Goal: Contribute content: Contribute content

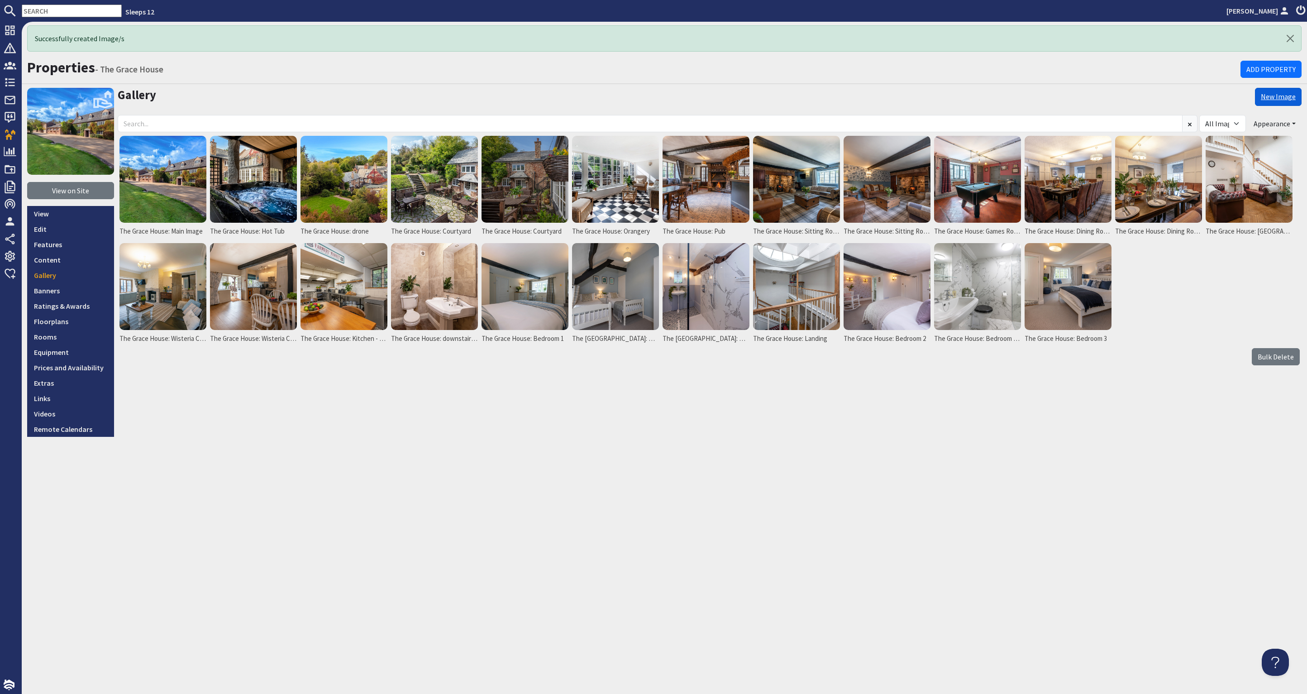
click at [1277, 92] on link "New Image" at bounding box center [1278, 97] width 47 height 18
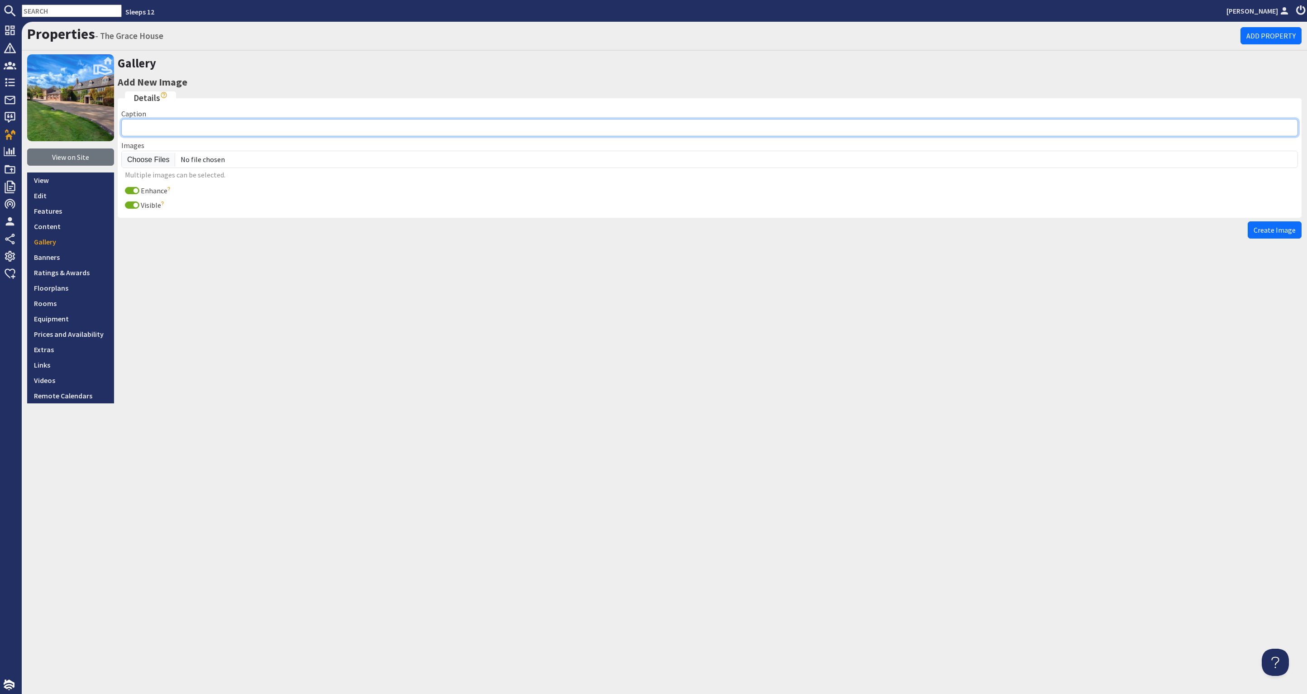
click at [140, 120] on input "Caption" at bounding box center [709, 127] width 1177 height 17
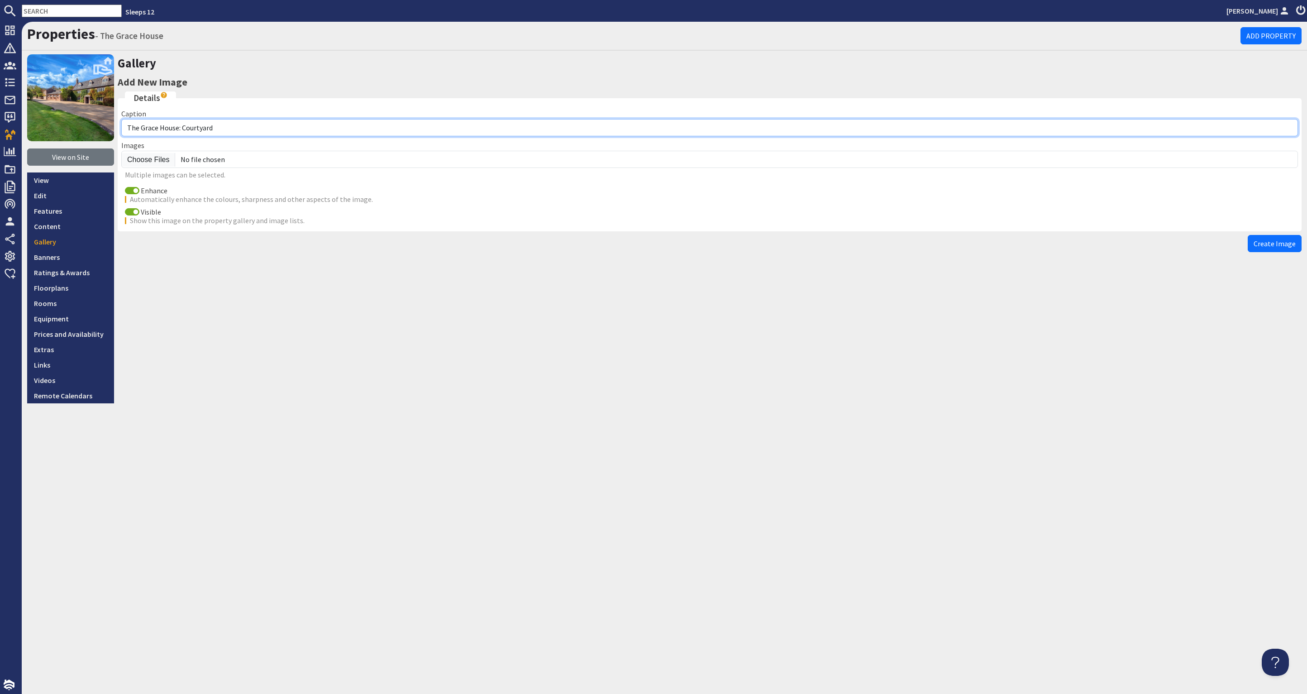
drag, startPoint x: 202, startPoint y: 125, endPoint x: 242, endPoint y: 127, distance: 39.9
click at [183, 127] on input "The Grace House: Courtyard" at bounding box center [709, 127] width 1177 height 17
type input "The [GEOGRAPHIC_DATA]: Bedroom 3 family Room"
click at [129, 191] on input "Enhance" at bounding box center [132, 190] width 14 height 7
checkbox input "false"
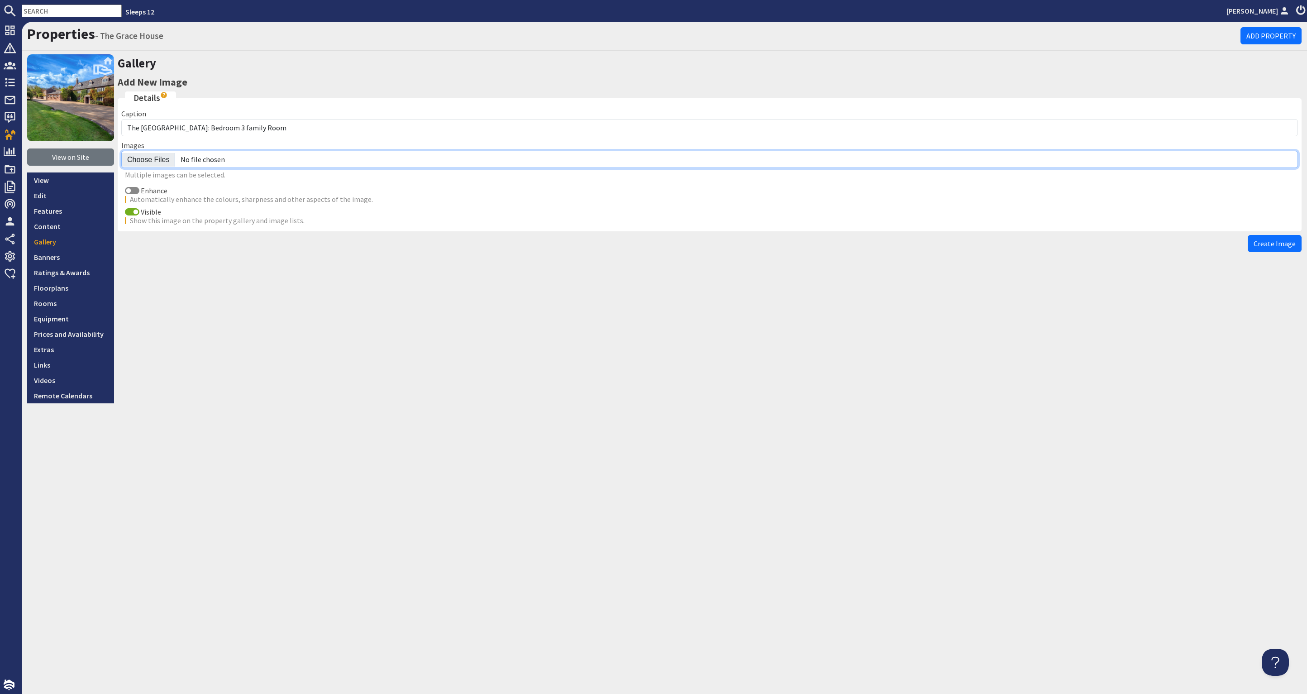
click at [142, 158] on input "file" at bounding box center [709, 159] width 1177 height 17
type input "C:\fakepath\the-grace-house-holiday-home-group-accommodation-[GEOGRAPHIC_DATA]-…"
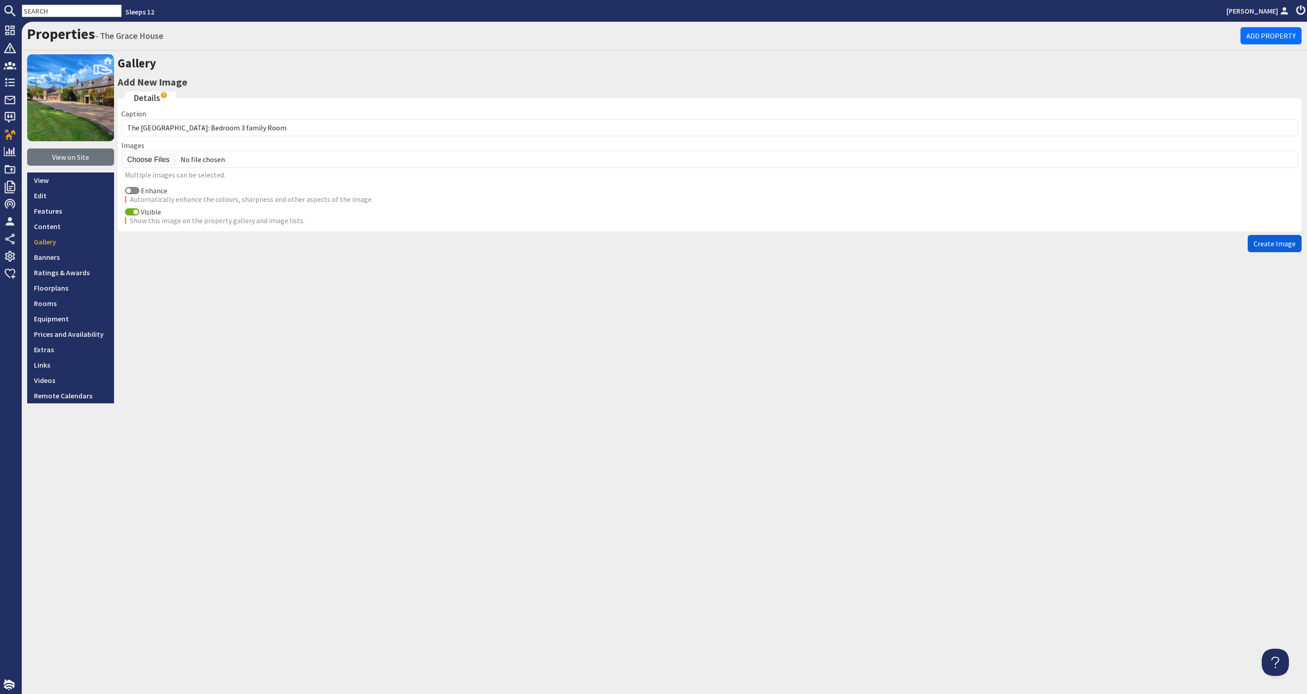
click at [1283, 239] on span "Create Image" at bounding box center [1275, 243] width 42 height 9
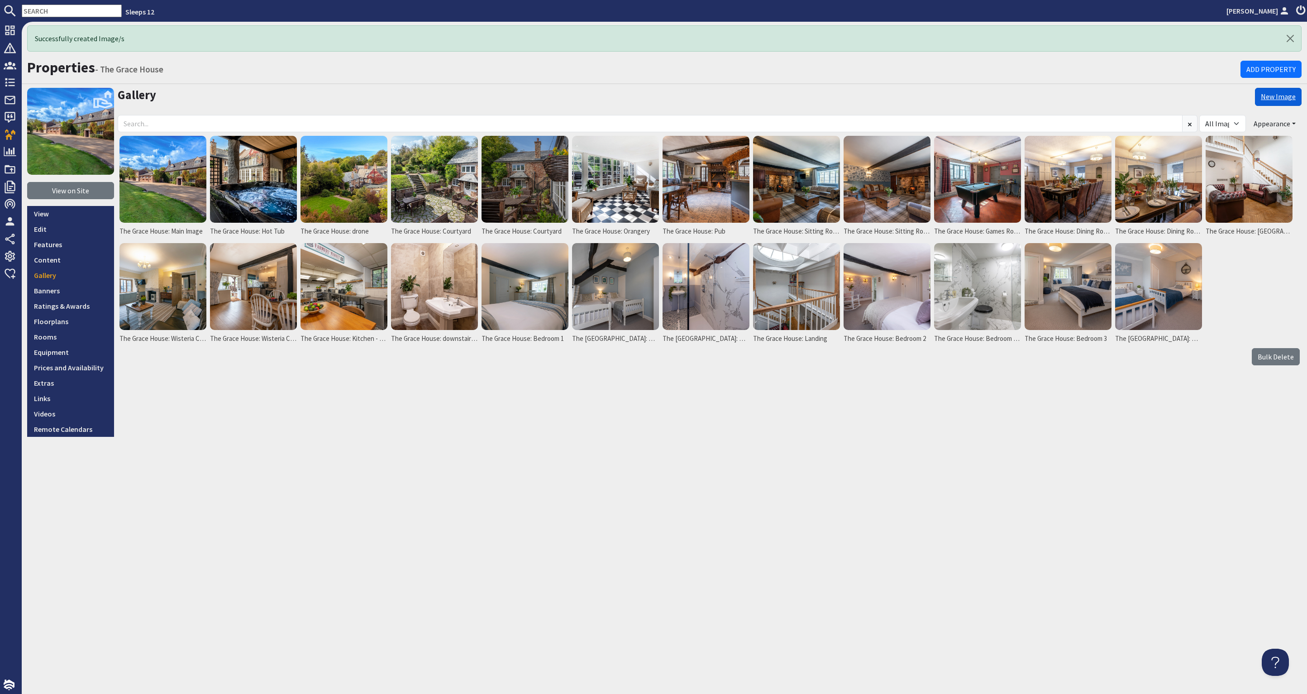
click at [1286, 99] on link "New Image" at bounding box center [1278, 97] width 47 height 18
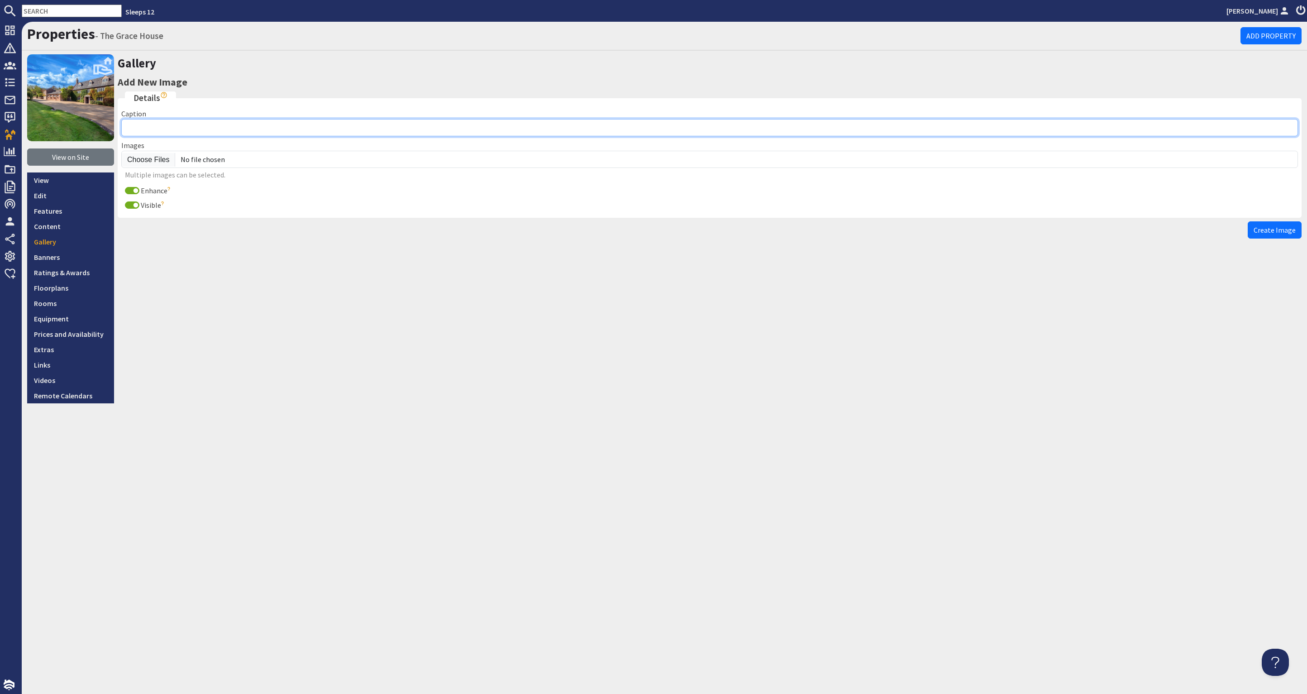
click at [199, 122] on input "Caption" at bounding box center [709, 127] width 1177 height 17
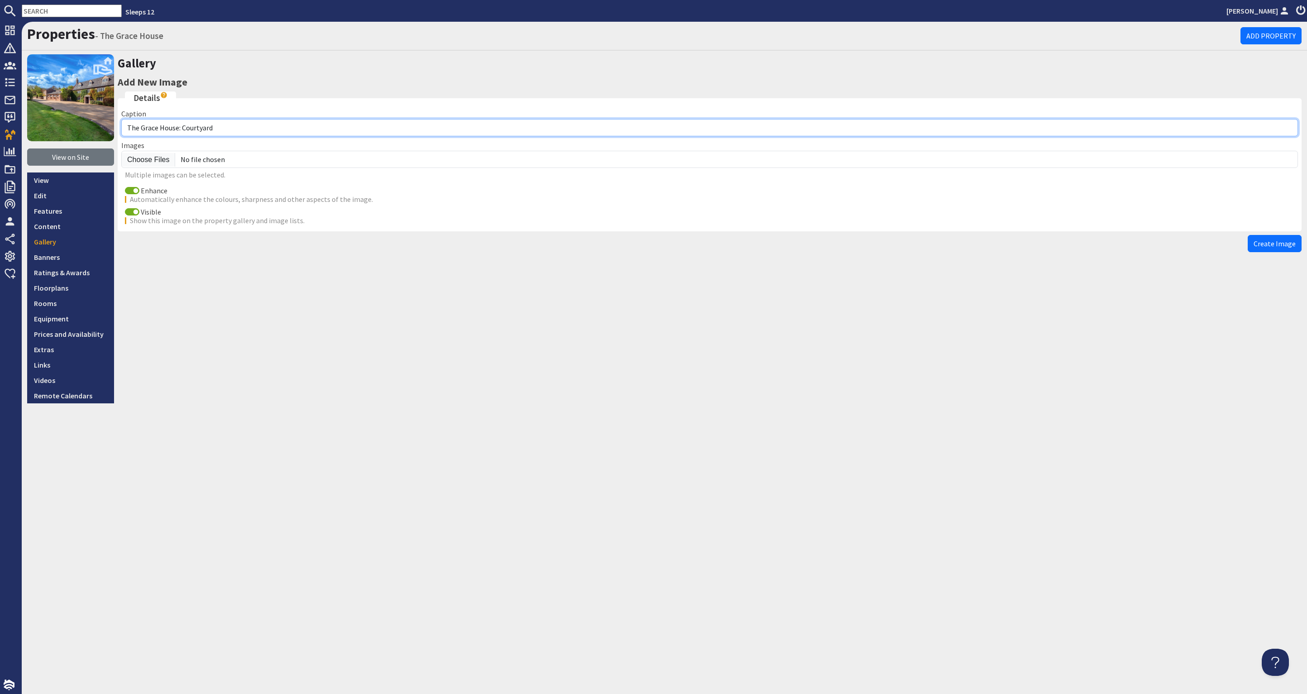
drag, startPoint x: 221, startPoint y: 126, endPoint x: 183, endPoint y: 127, distance: 38.0
click at [183, 127] on input "The Grace House: Courtyard" at bounding box center [709, 127] width 1177 height 17
type input "The Grace House: Bedroom 3 en suite"
click at [134, 188] on input "Enhance" at bounding box center [132, 190] width 14 height 7
checkbox input "false"
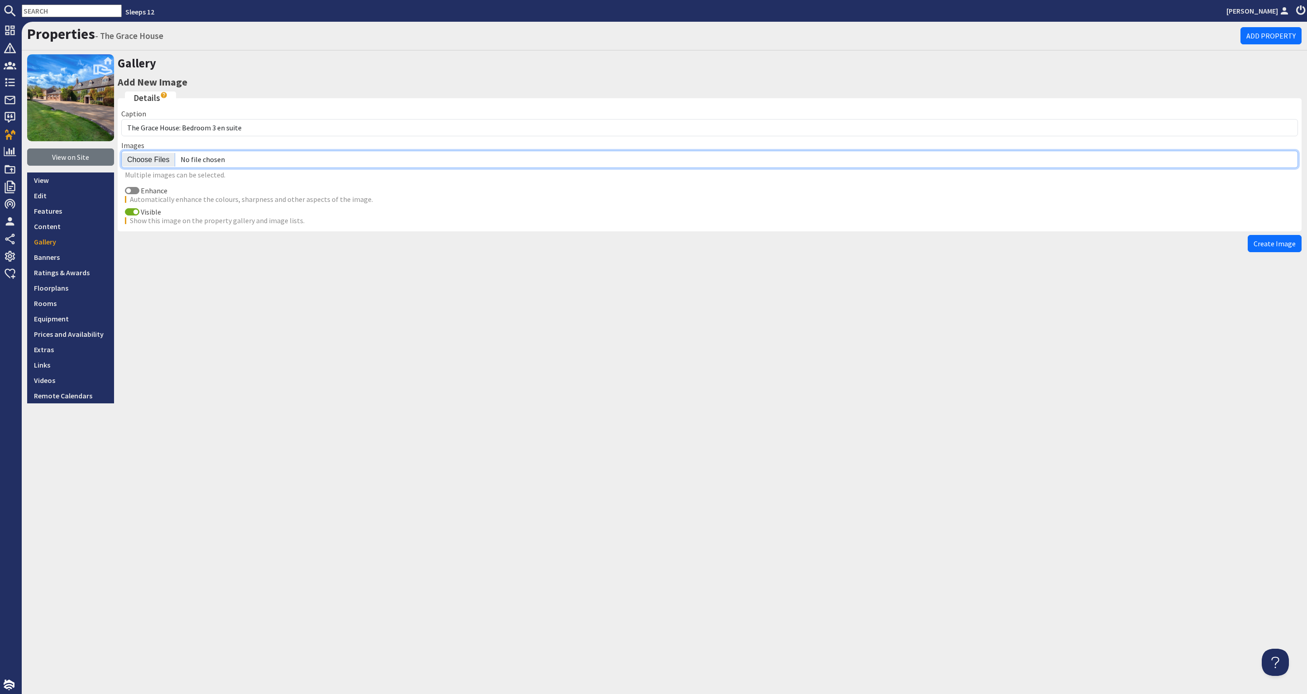
click at [141, 158] on input "file" at bounding box center [709, 159] width 1177 height 17
type input "C:\fakepath\the-grace-house-holiday-home-group-accommodation-[GEOGRAPHIC_DATA]-…"
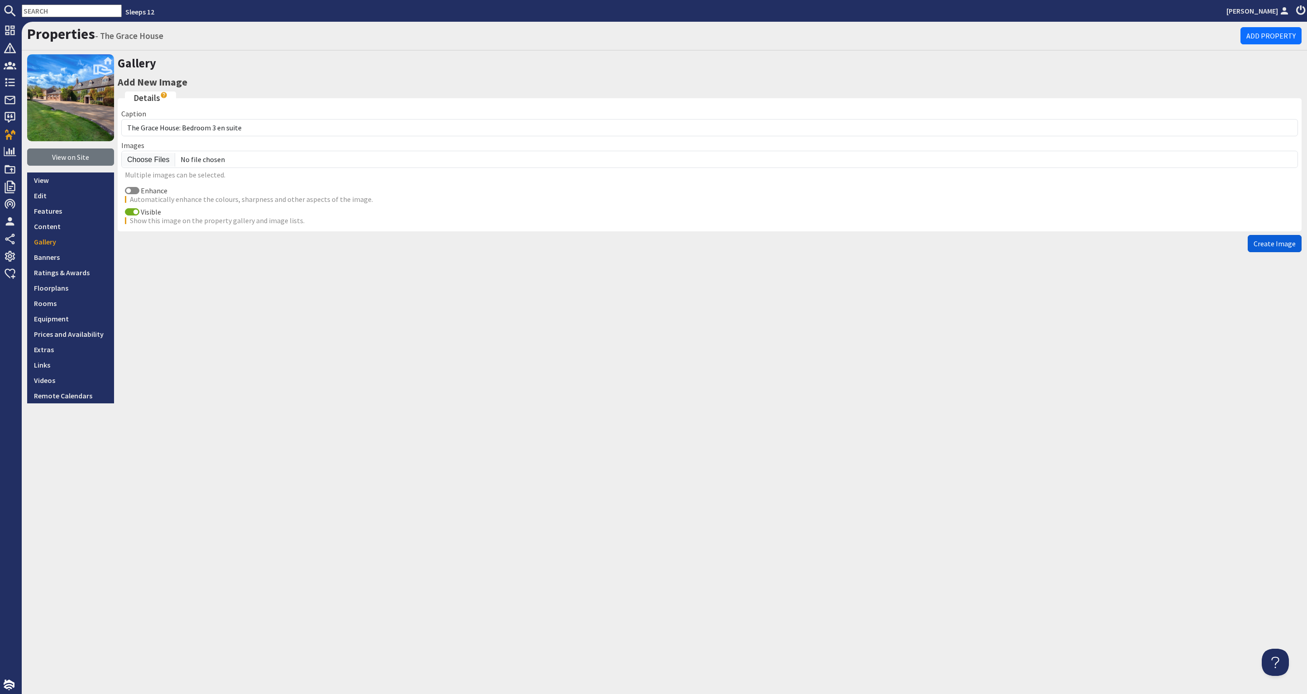
click at [1266, 239] on span "Create Image" at bounding box center [1275, 243] width 42 height 9
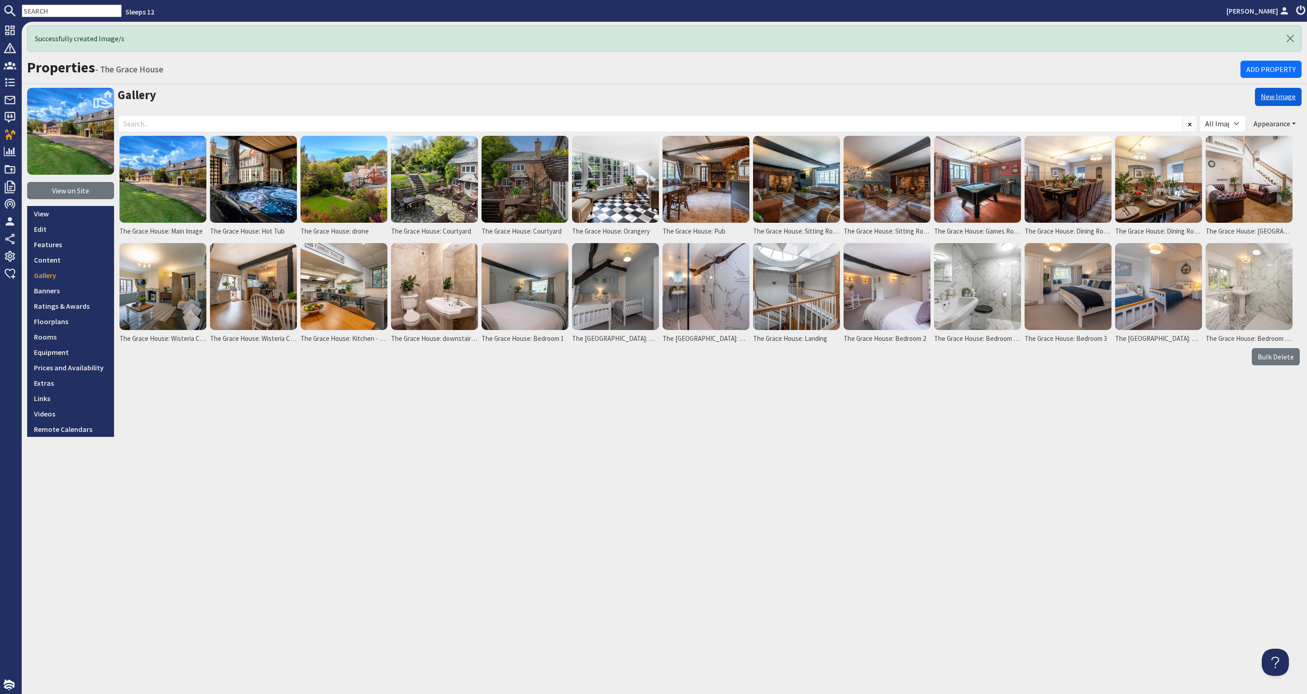
click at [1281, 95] on link "New Image" at bounding box center [1278, 97] width 47 height 18
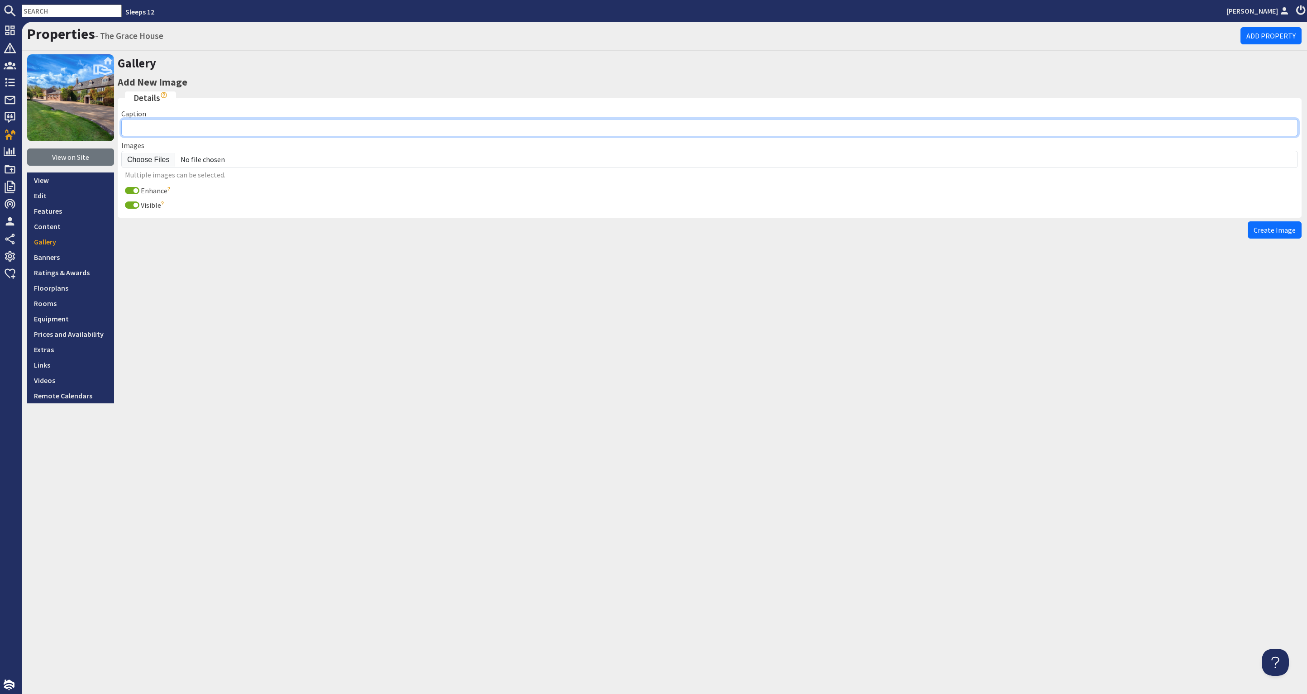
click at [178, 127] on input "Caption" at bounding box center [709, 127] width 1177 height 17
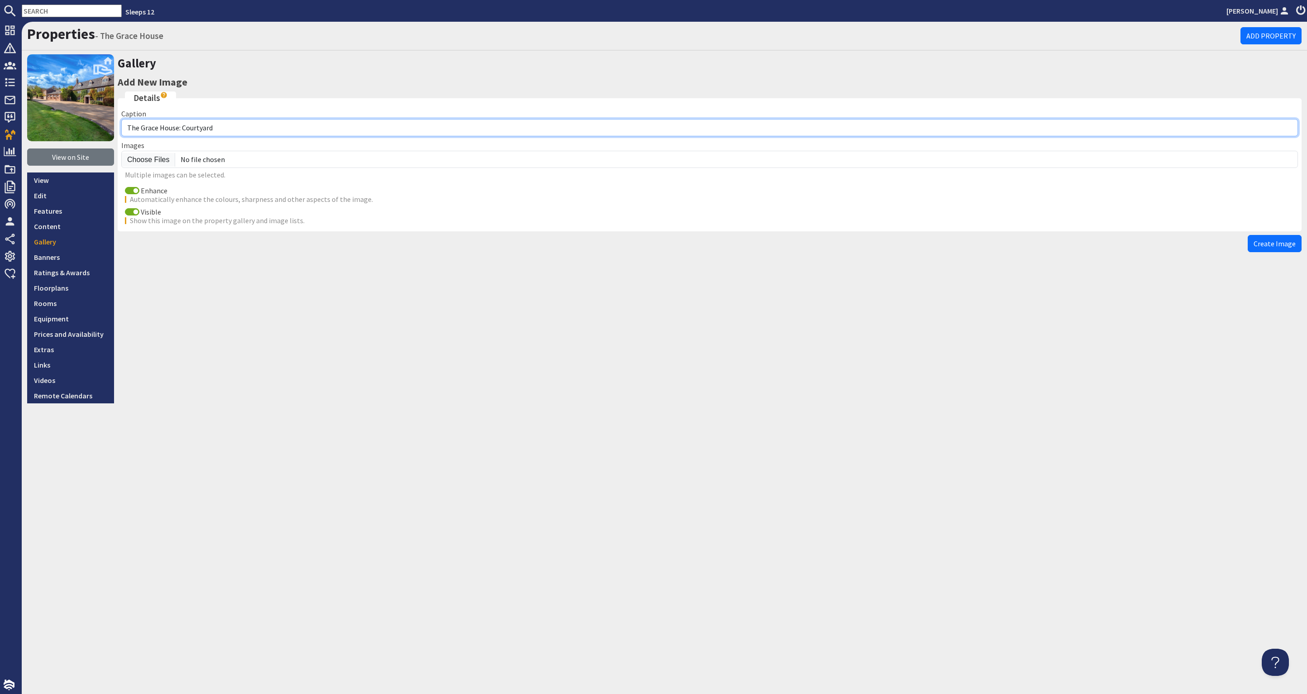
drag, startPoint x: 221, startPoint y: 131, endPoint x: 182, endPoint y: 128, distance: 39.0
click at [182, 128] on input "The Grace House: Courtyard" at bounding box center [709, 127] width 1177 height 17
type input "The Grace House: Bedroom 4"
drag, startPoint x: 129, startPoint y: 187, endPoint x: 141, endPoint y: 164, distance: 26.3
click at [129, 187] on input "Enhance" at bounding box center [132, 190] width 14 height 7
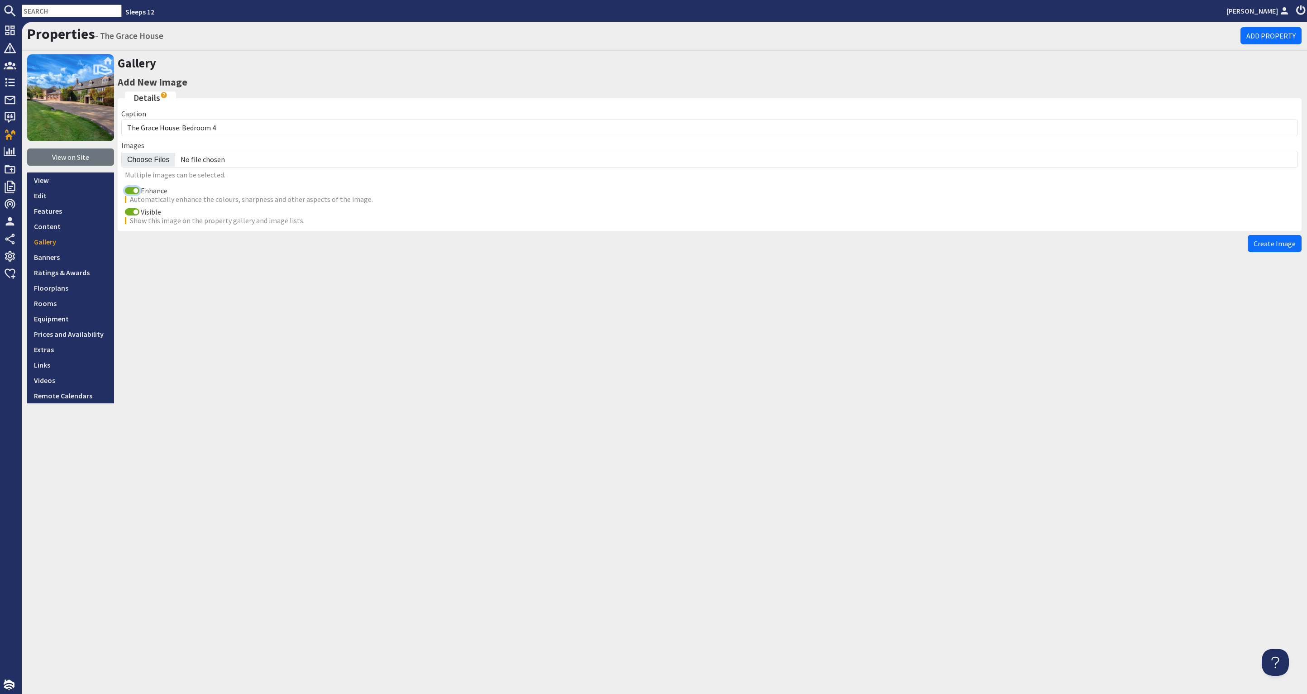
checkbox input "false"
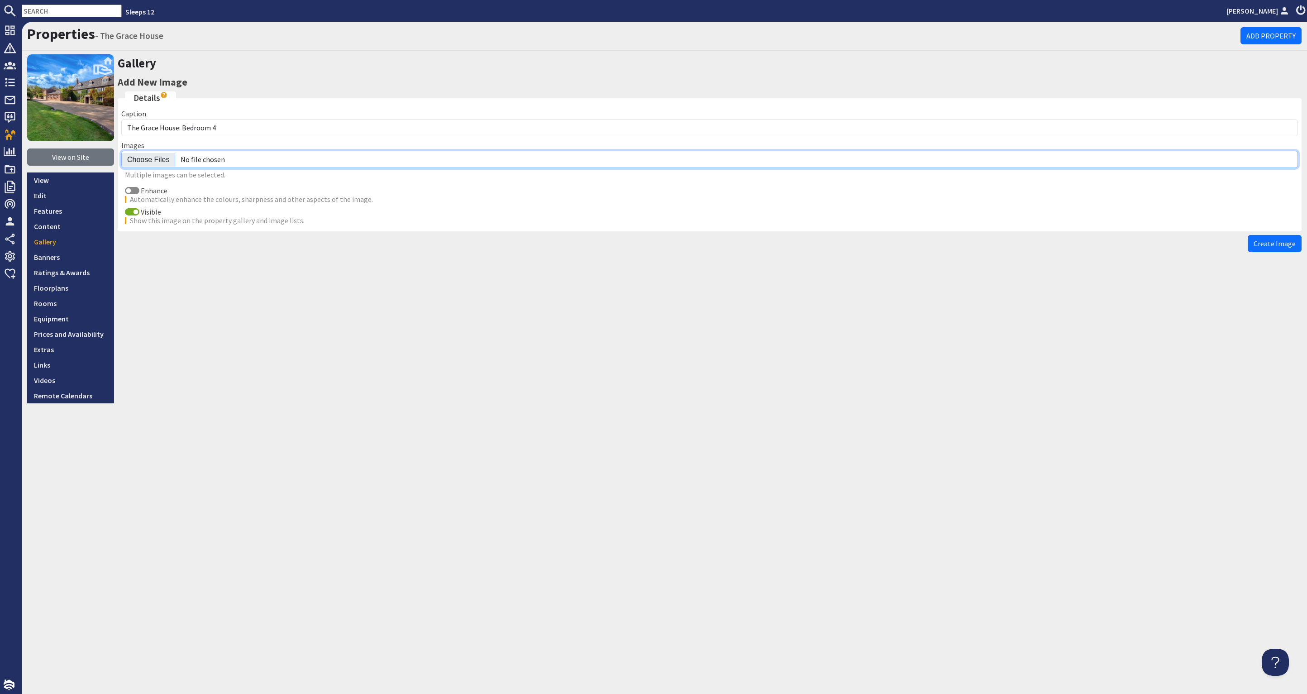
click at [144, 154] on input "file" at bounding box center [709, 159] width 1177 height 17
type input "C:\fakepath\the-grace-house-holiday-home-group-accommodation-[GEOGRAPHIC_DATA]-…"
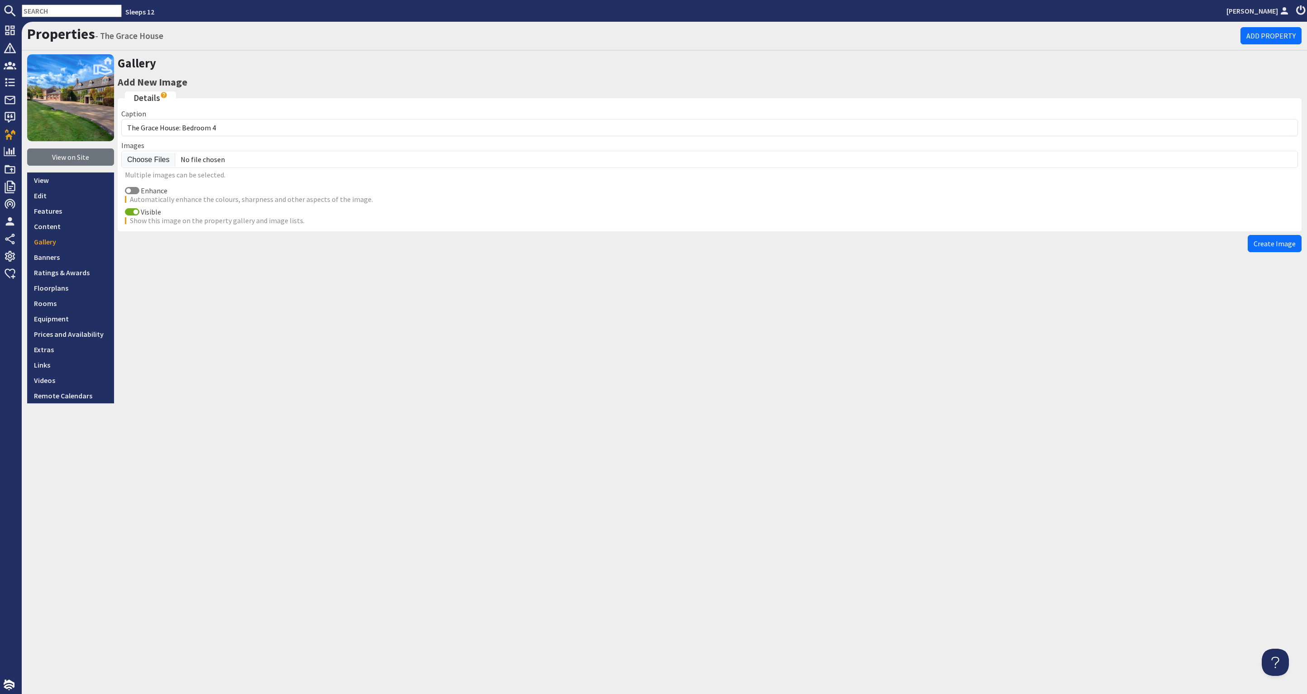
click at [1272, 242] on span "Create Image" at bounding box center [1275, 243] width 42 height 9
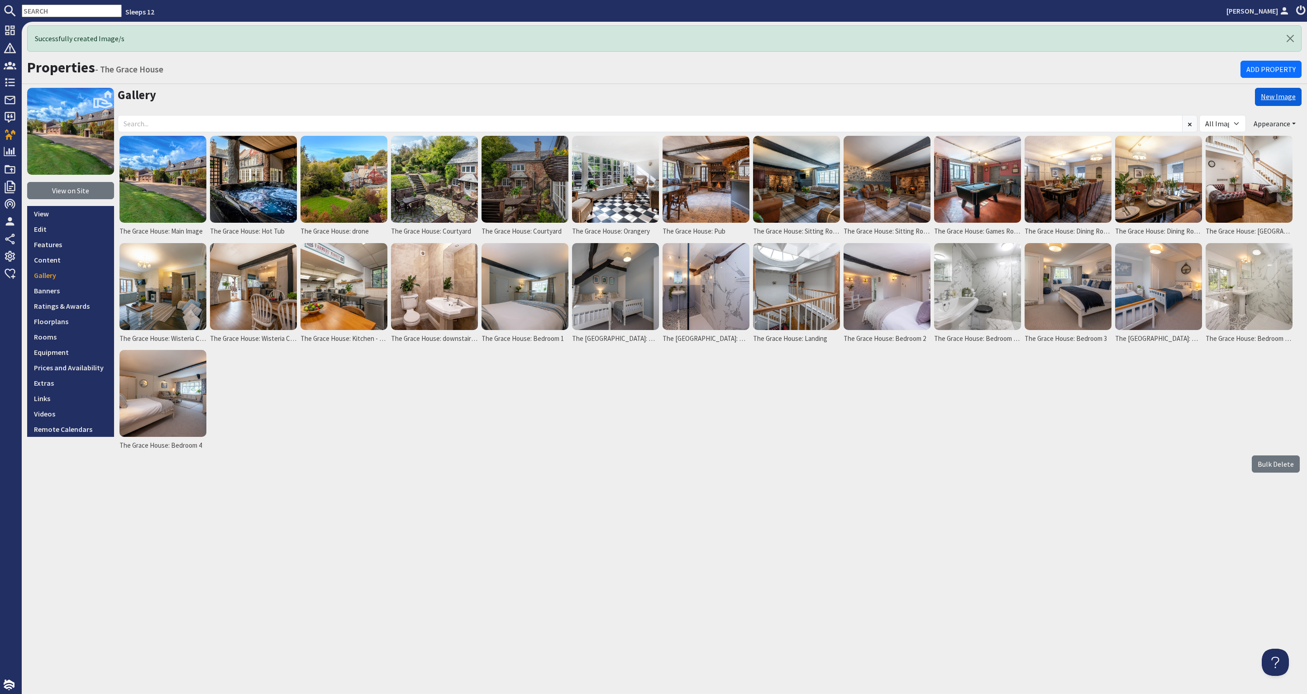
click at [1274, 97] on link "New Image" at bounding box center [1278, 97] width 47 height 18
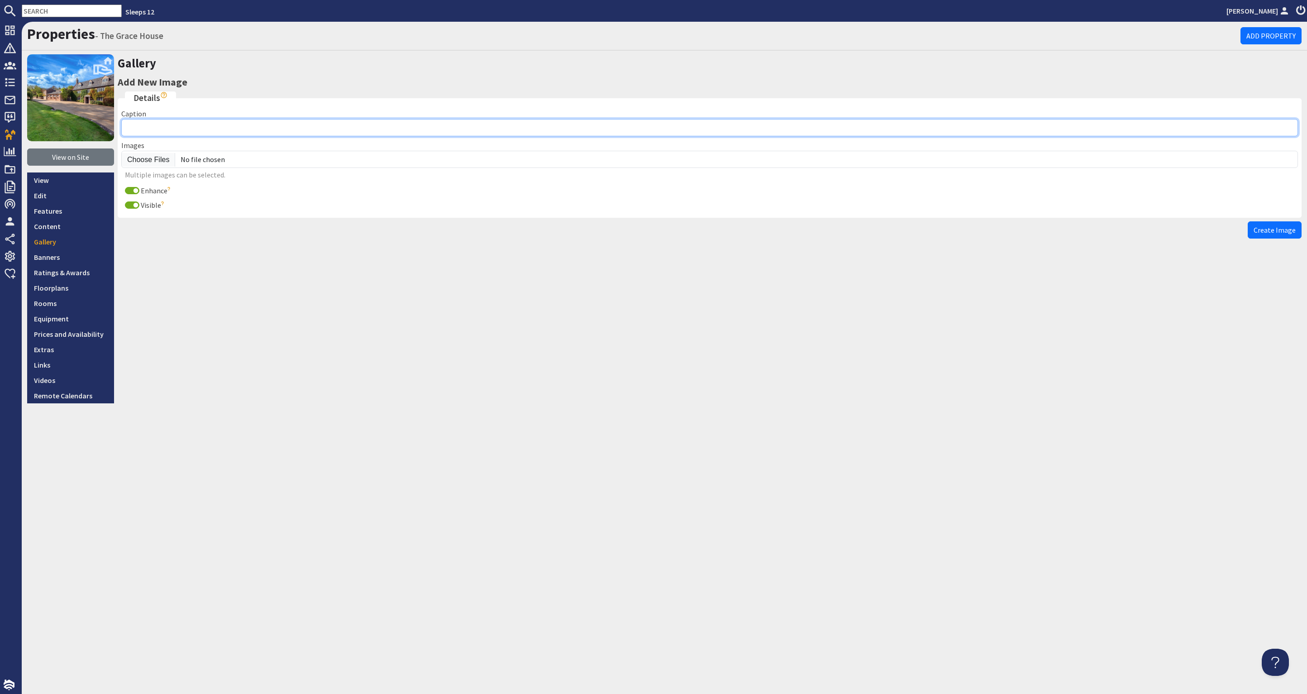
click at [181, 123] on input "Caption" at bounding box center [709, 127] width 1177 height 17
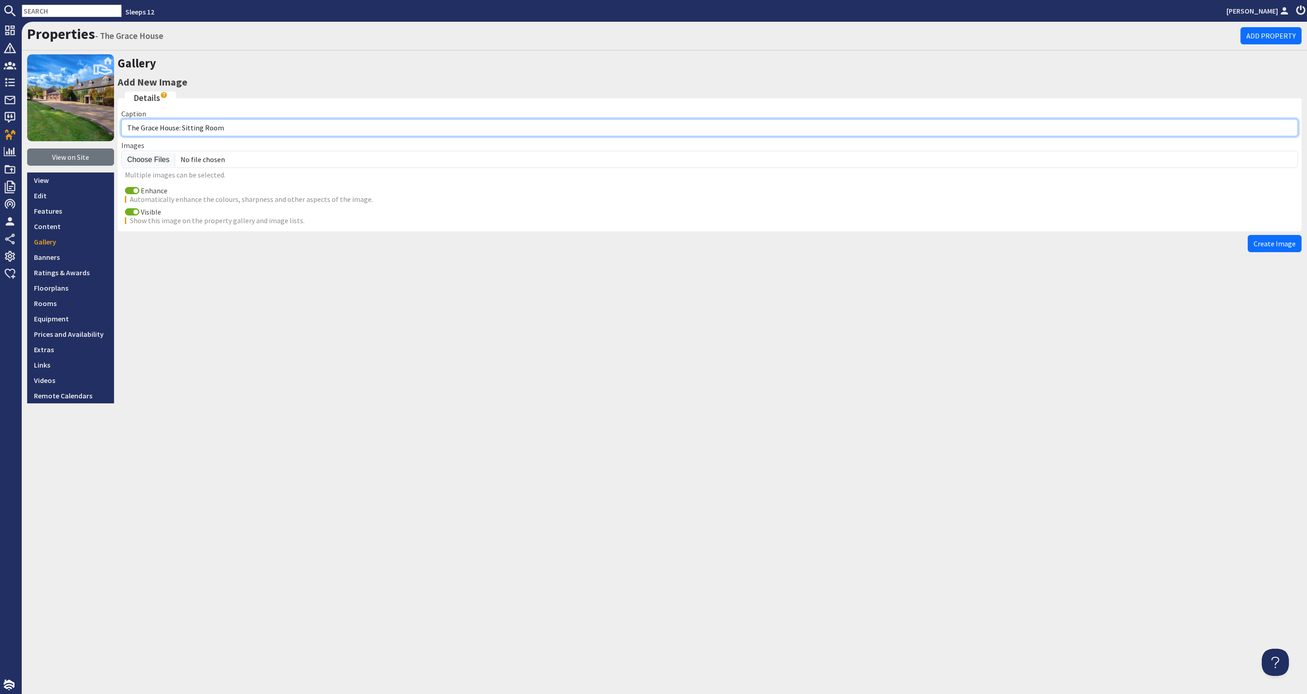
drag, startPoint x: 232, startPoint y: 124, endPoint x: 182, endPoint y: 127, distance: 49.4
click at [183, 127] on input "The Grace House: Sitting Room" at bounding box center [709, 127] width 1177 height 17
type input "The Grace House: Bedroom 5"
click at [130, 188] on input "Enhance" at bounding box center [132, 190] width 14 height 7
checkbox input "false"
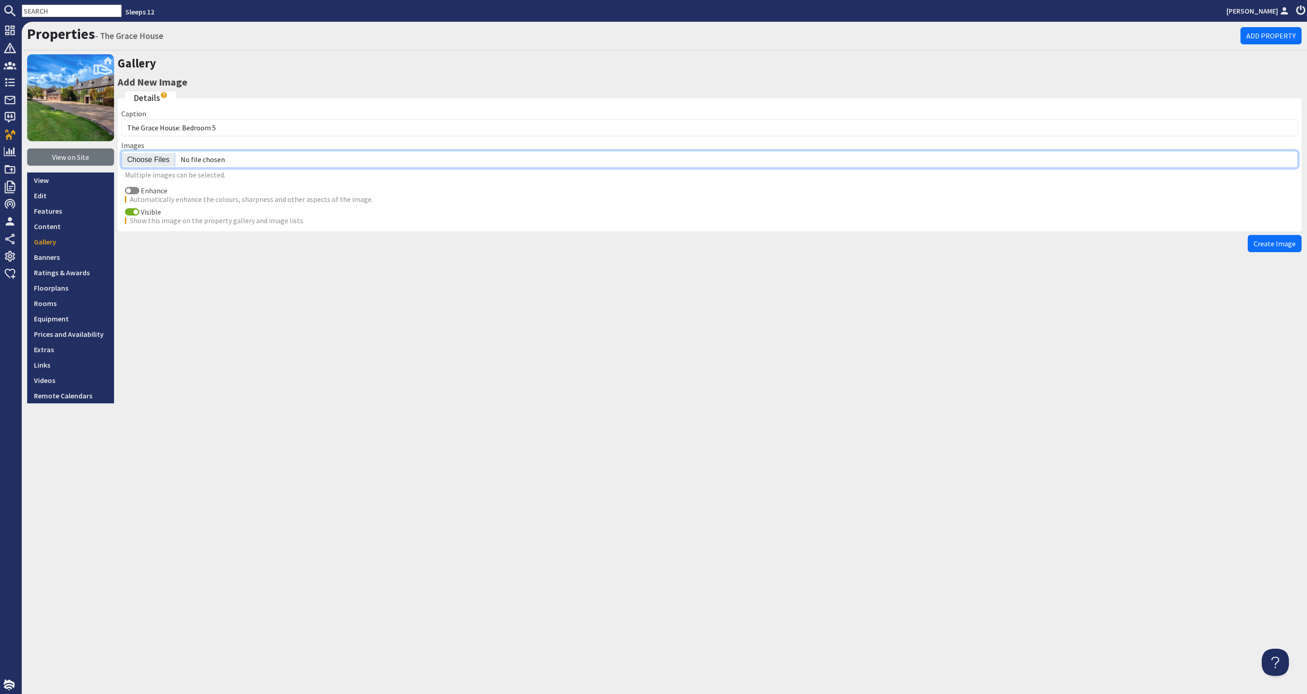
click at [144, 156] on input "file" at bounding box center [709, 159] width 1177 height 17
type input "C:\fakepath\the-grace-house-holiday-home-group-accommodation-[GEOGRAPHIC_DATA]-…"
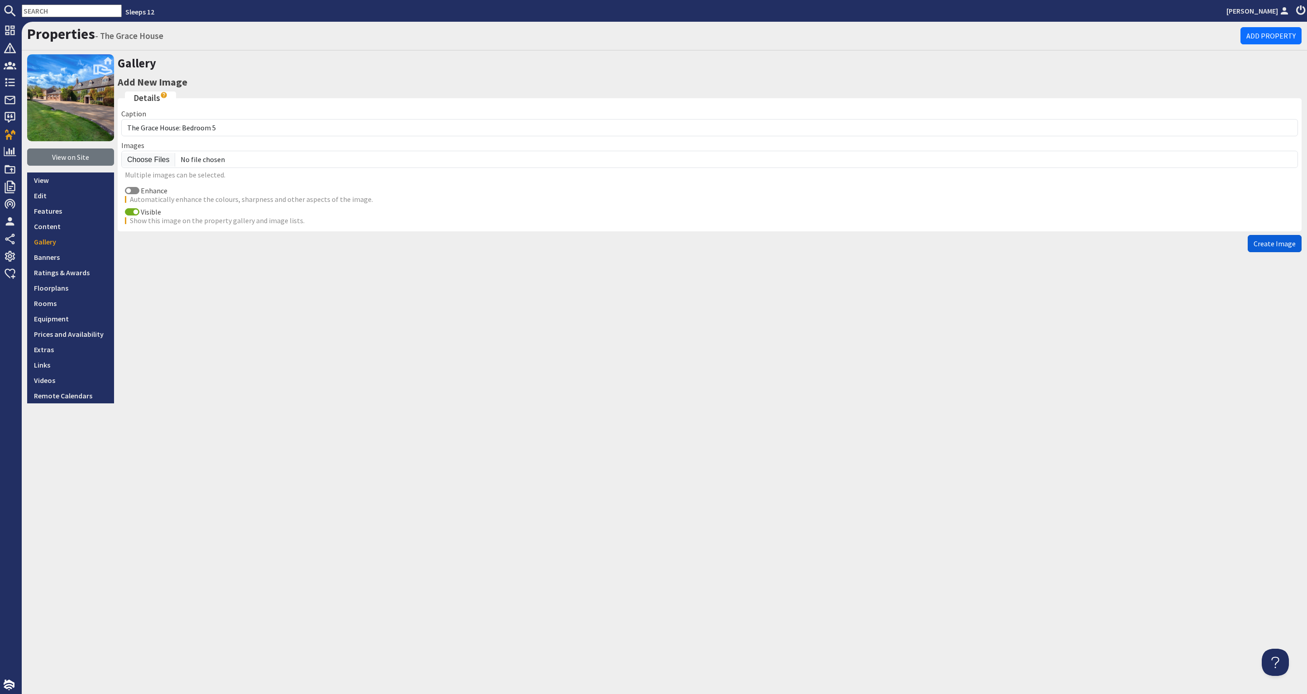
click at [1276, 240] on span "Create Image" at bounding box center [1275, 243] width 42 height 9
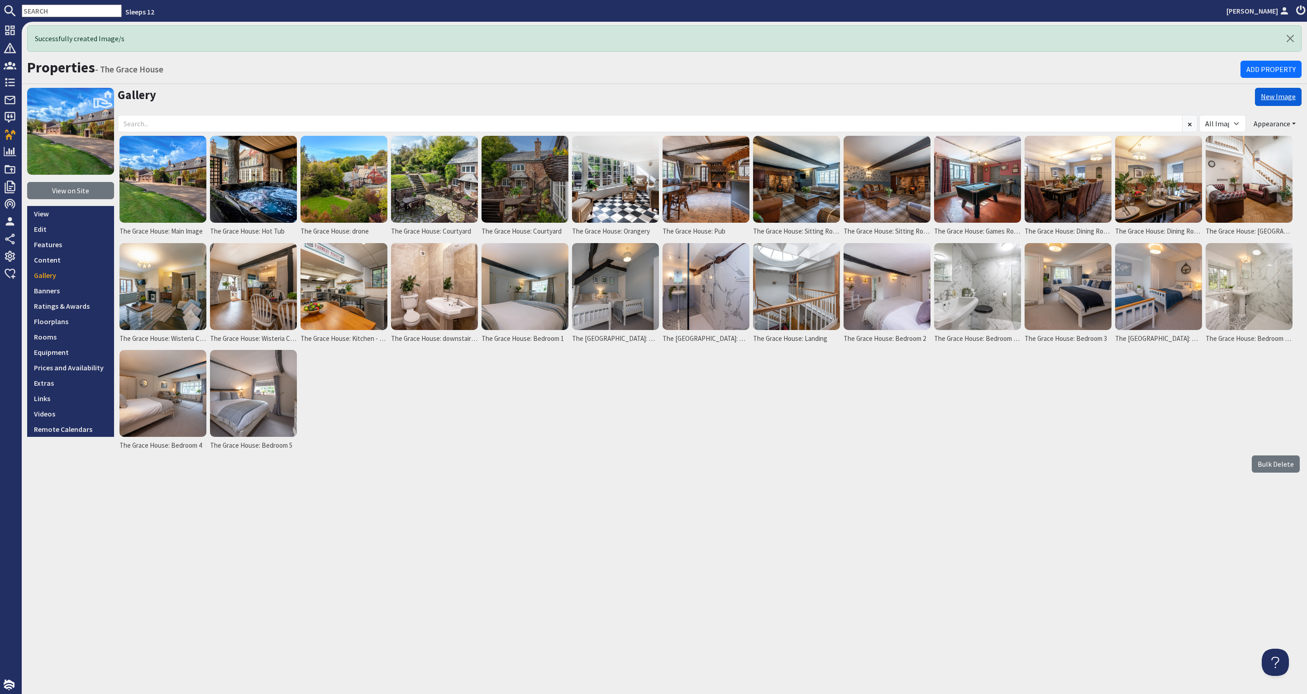
click at [1281, 96] on link "New Image" at bounding box center [1278, 97] width 47 height 18
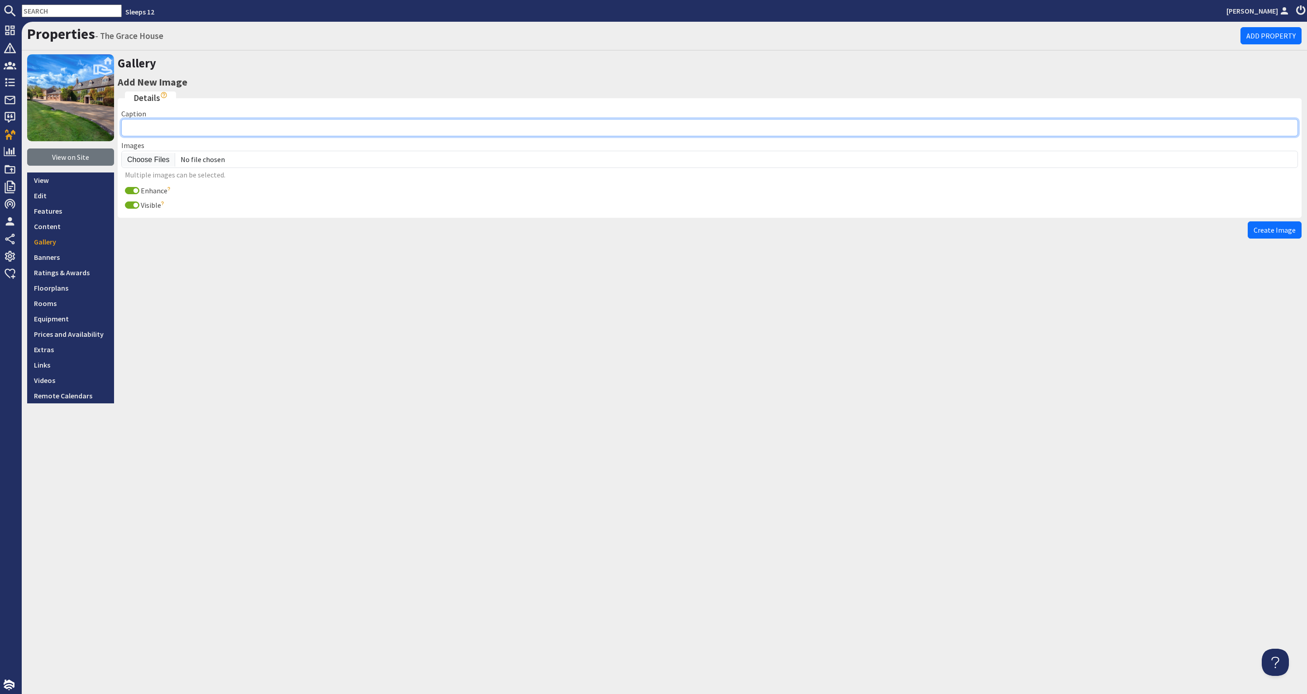
click at [143, 125] on input "Caption" at bounding box center [709, 127] width 1177 height 17
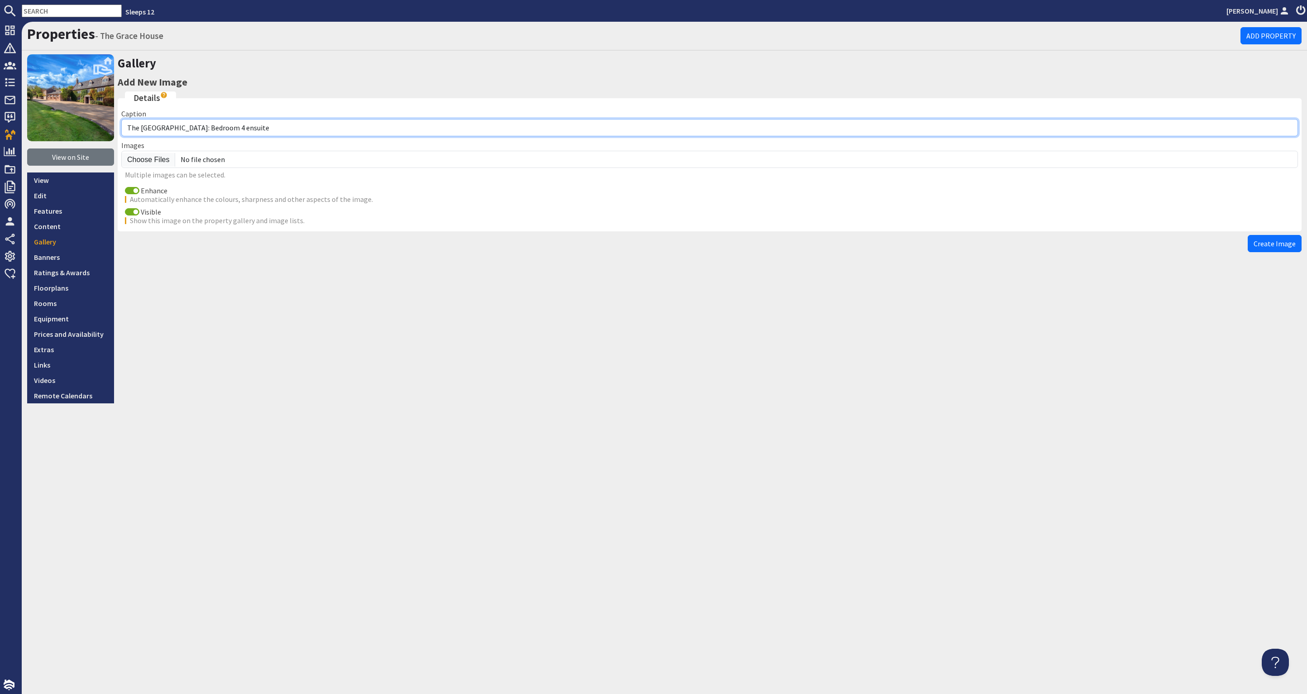
type input "The [GEOGRAPHIC_DATA]: Bedroom 4 ensuite"
click at [131, 188] on input "Enhance" at bounding box center [132, 190] width 14 height 7
checkbox input "false"
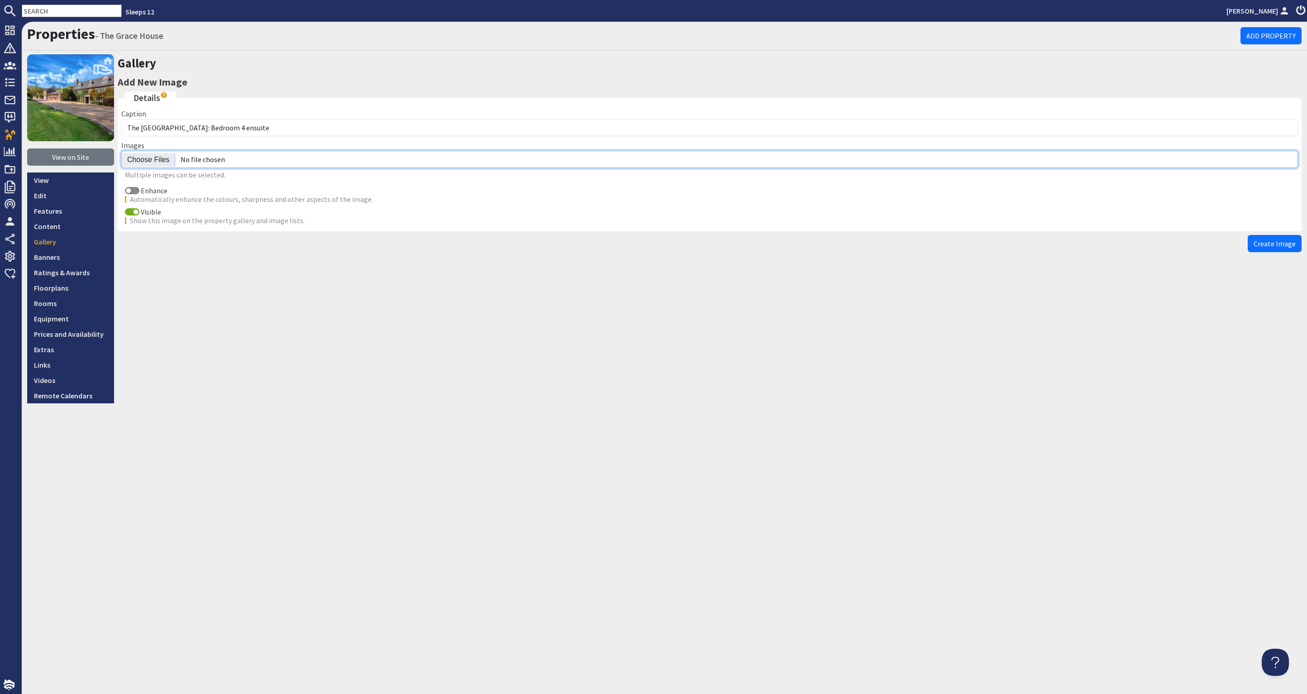
click at [146, 159] on input "file" at bounding box center [709, 159] width 1177 height 17
type input "C:\fakepath\the-grace-house-holiday-home-group-accommodation-[GEOGRAPHIC_DATA]-…"
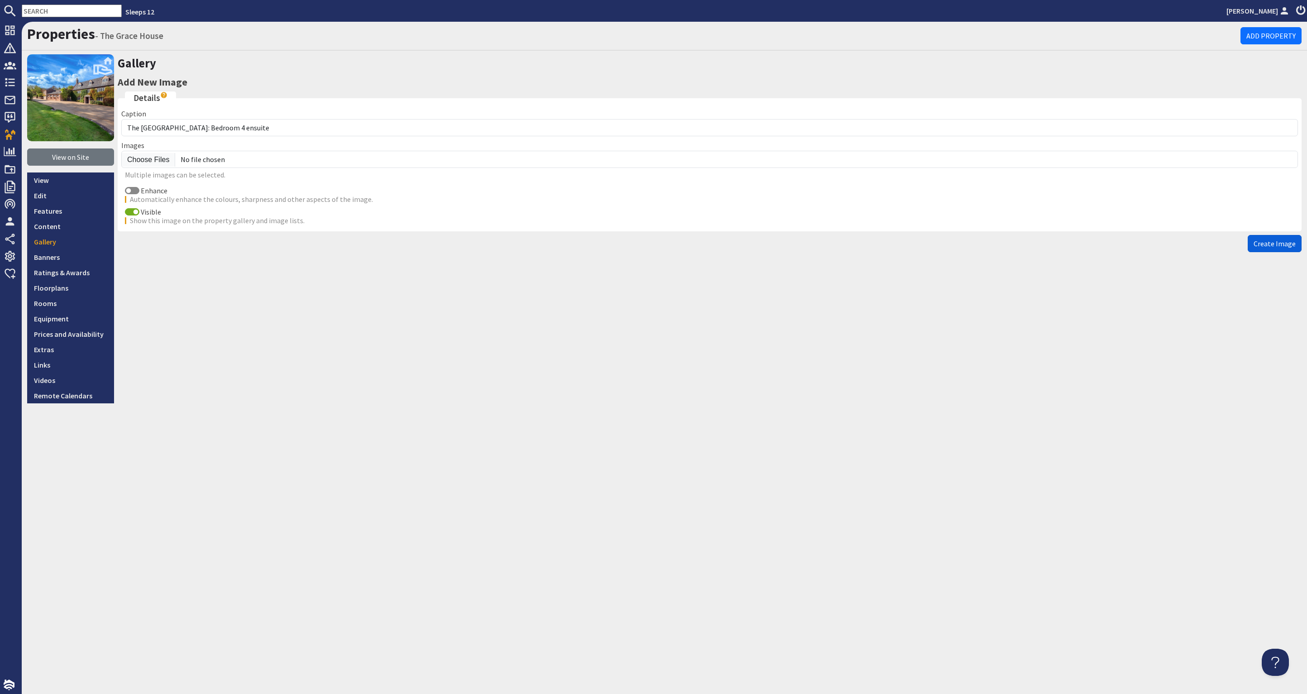
click at [1284, 241] on span "Create Image" at bounding box center [1275, 243] width 42 height 9
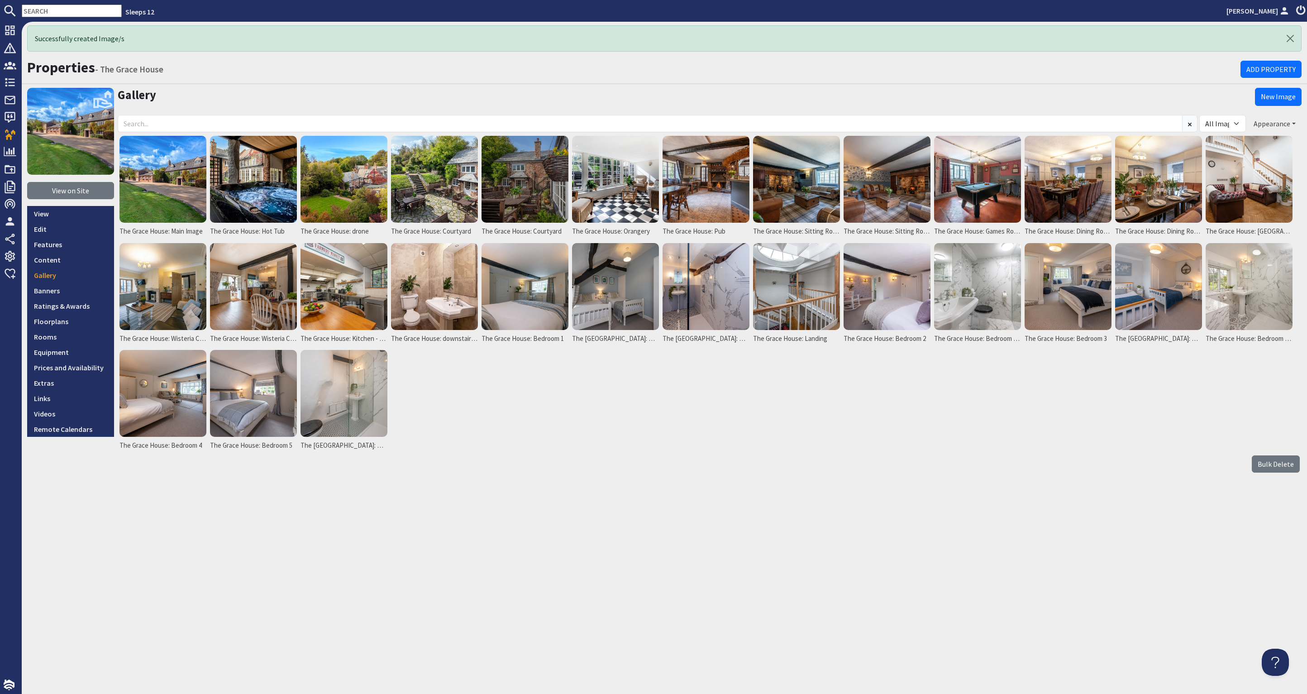
click at [1261, 120] on button "Appearance" at bounding box center [1275, 123] width 54 height 17
click at [1263, 140] on link "Reorder" at bounding box center [1250, 142] width 36 height 9
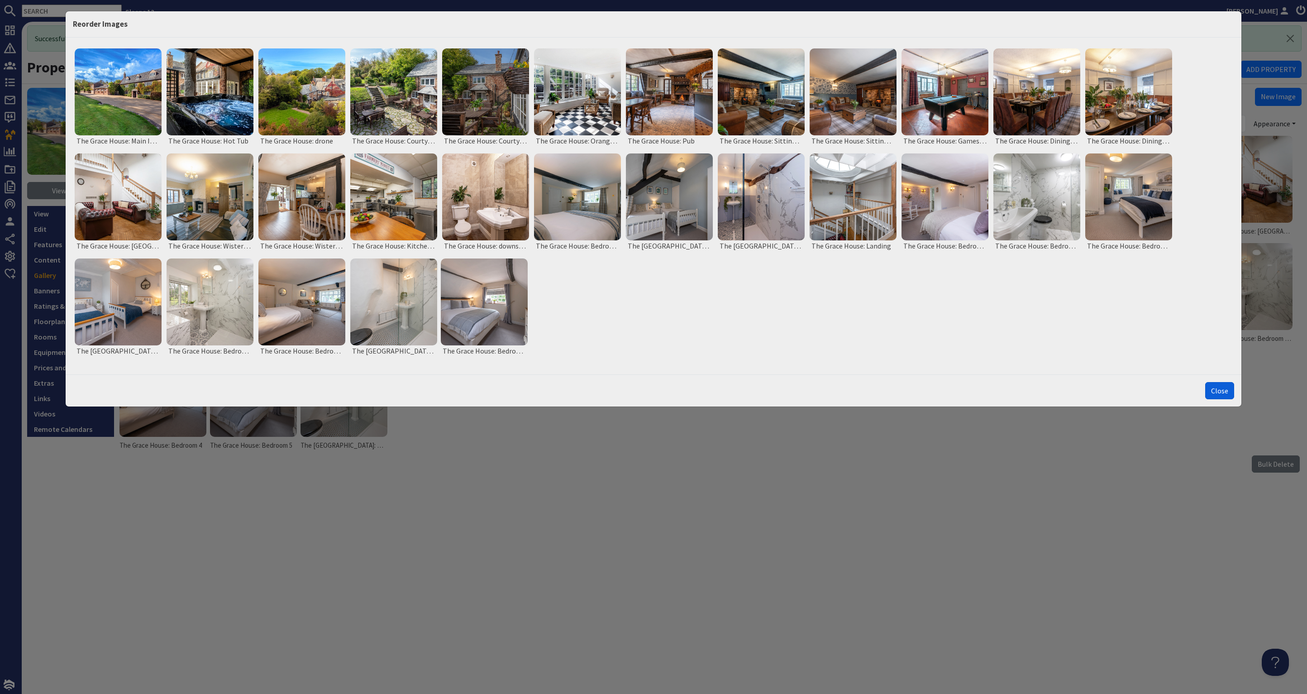
click at [1220, 392] on button "Close" at bounding box center [1220, 390] width 29 height 17
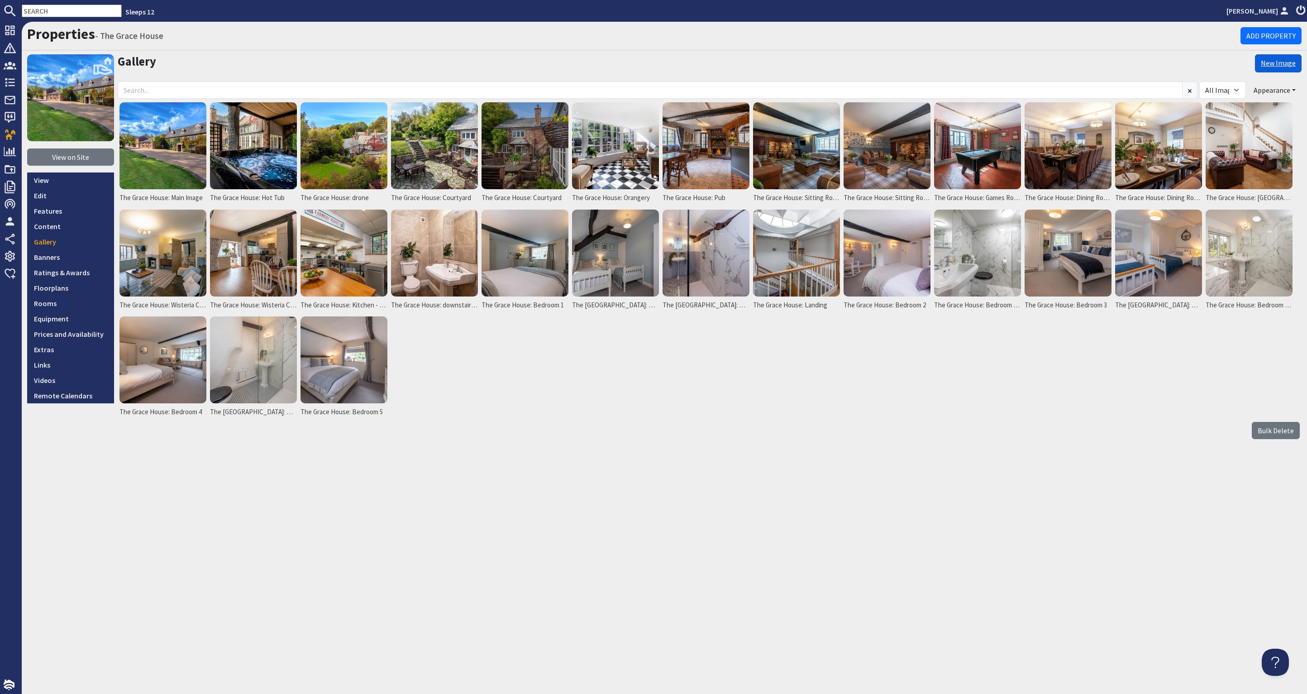
click at [1279, 66] on link "New Image" at bounding box center [1278, 63] width 47 height 18
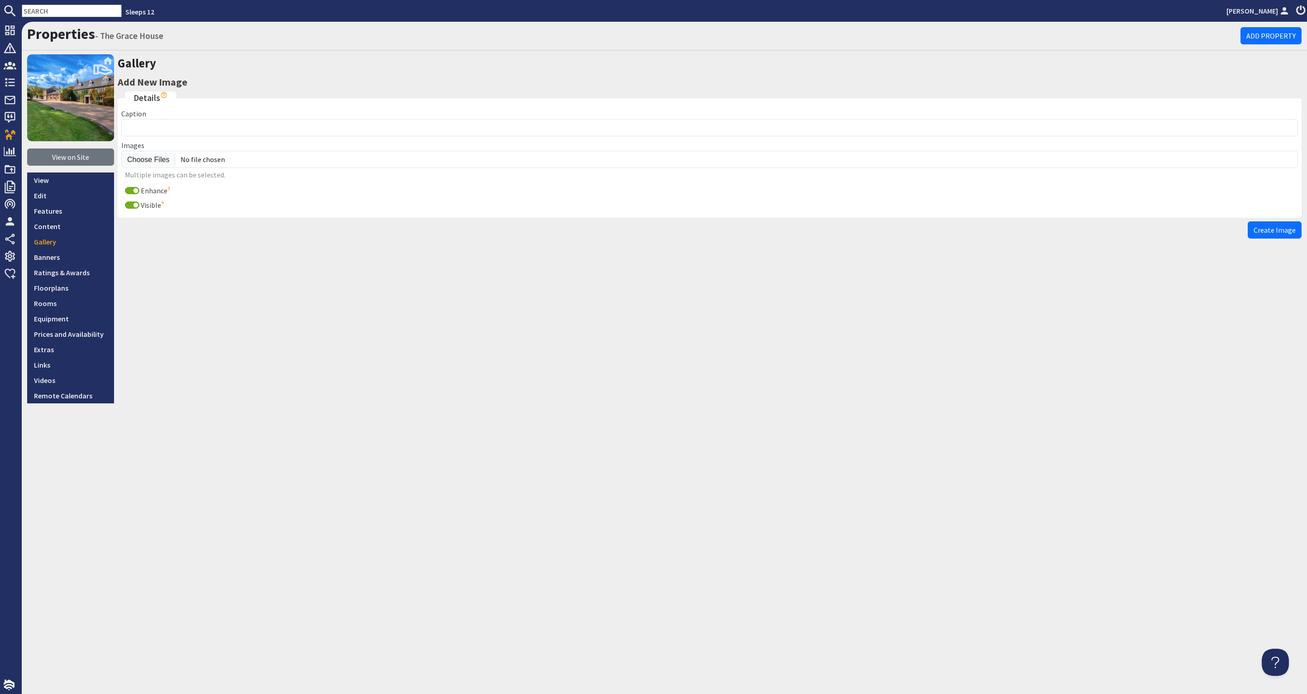
click at [197, 114] on div "Caption" at bounding box center [709, 122] width 1177 height 28
click at [193, 126] on input "Caption" at bounding box center [709, 127] width 1177 height 17
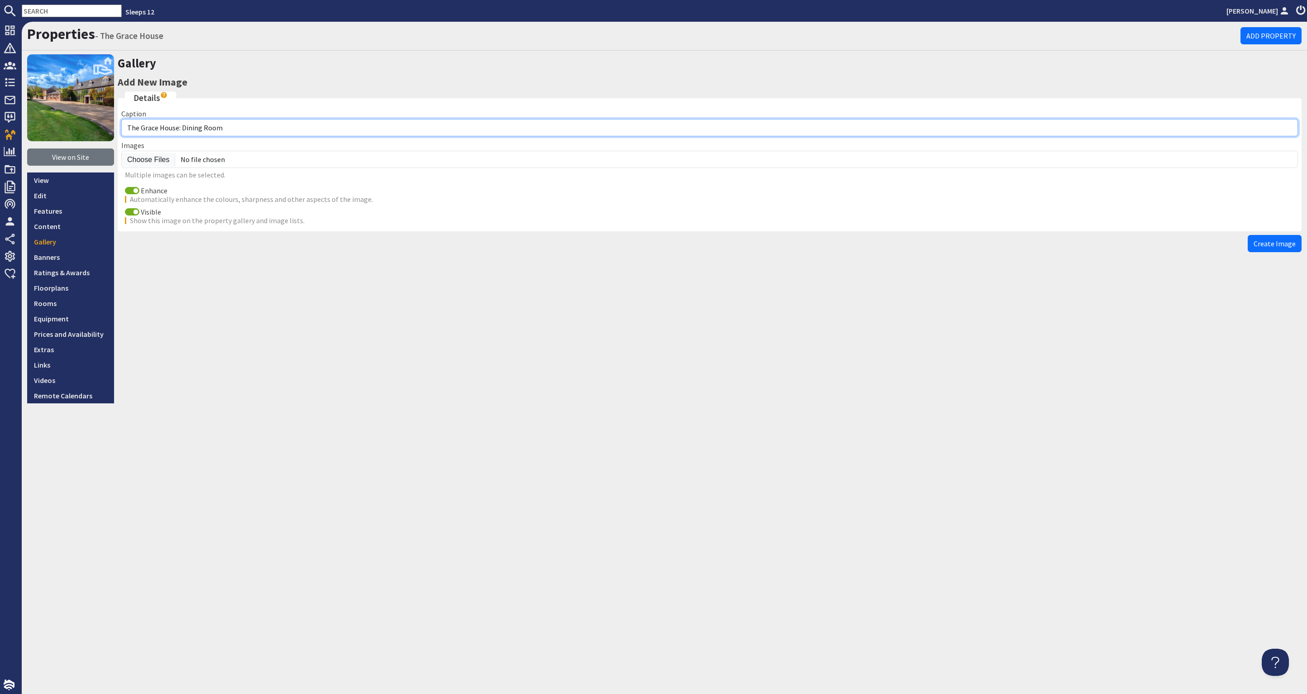
drag, startPoint x: 187, startPoint y: 128, endPoint x: 181, endPoint y: 125, distance: 5.9
click at [181, 125] on input "The Grace House: Dining Room" at bounding box center [709, 127] width 1177 height 17
type input "The [GEOGRAPHIC_DATA]: Bedroom 5 en suite"
click at [133, 193] on input "Enhance" at bounding box center [132, 190] width 14 height 7
checkbox input "false"
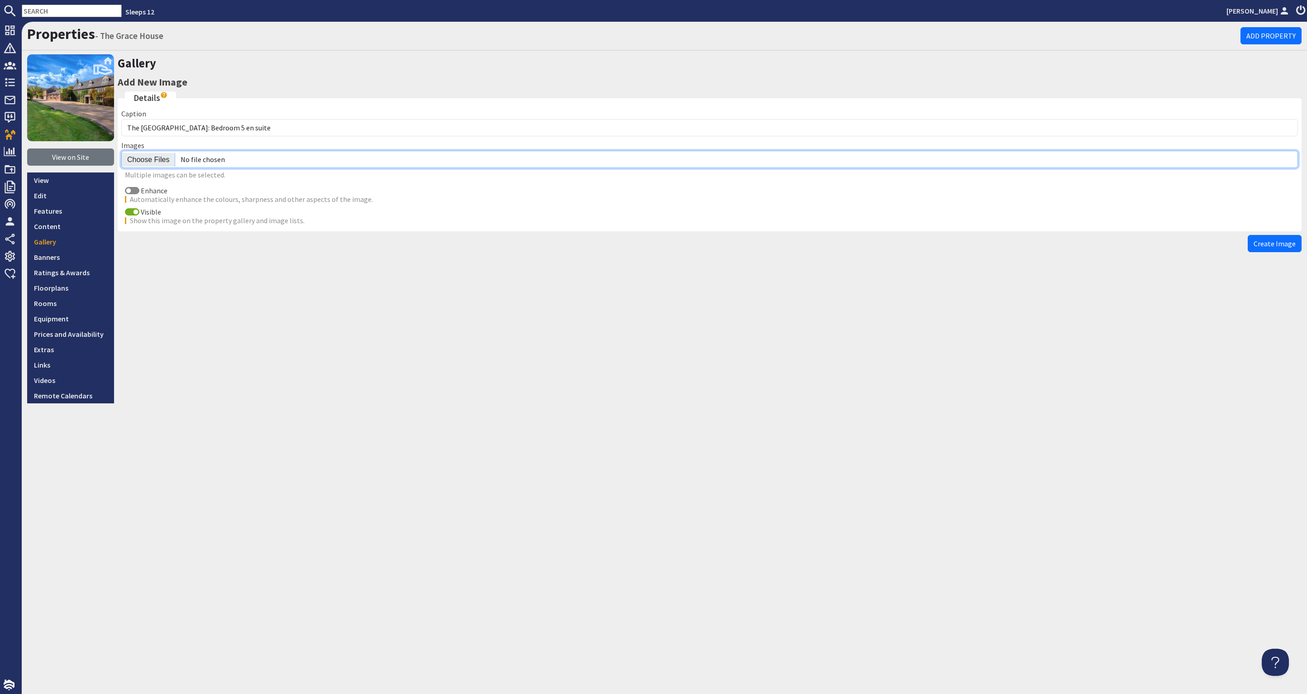
click at [148, 160] on input "file" at bounding box center [709, 159] width 1177 height 17
type input "C:\fakepath\the-grace-house-holiday-home-group-accommodation-[GEOGRAPHIC_DATA]-…"
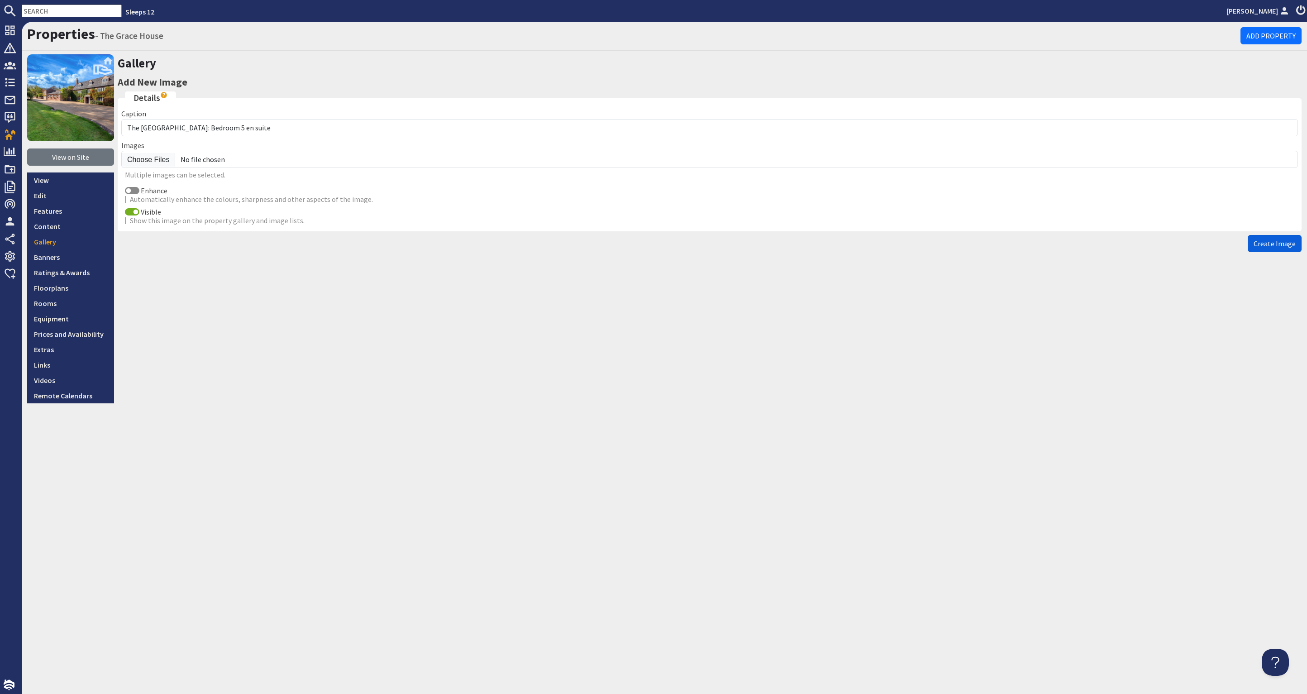
click at [1281, 243] on span "Create Image" at bounding box center [1275, 243] width 42 height 9
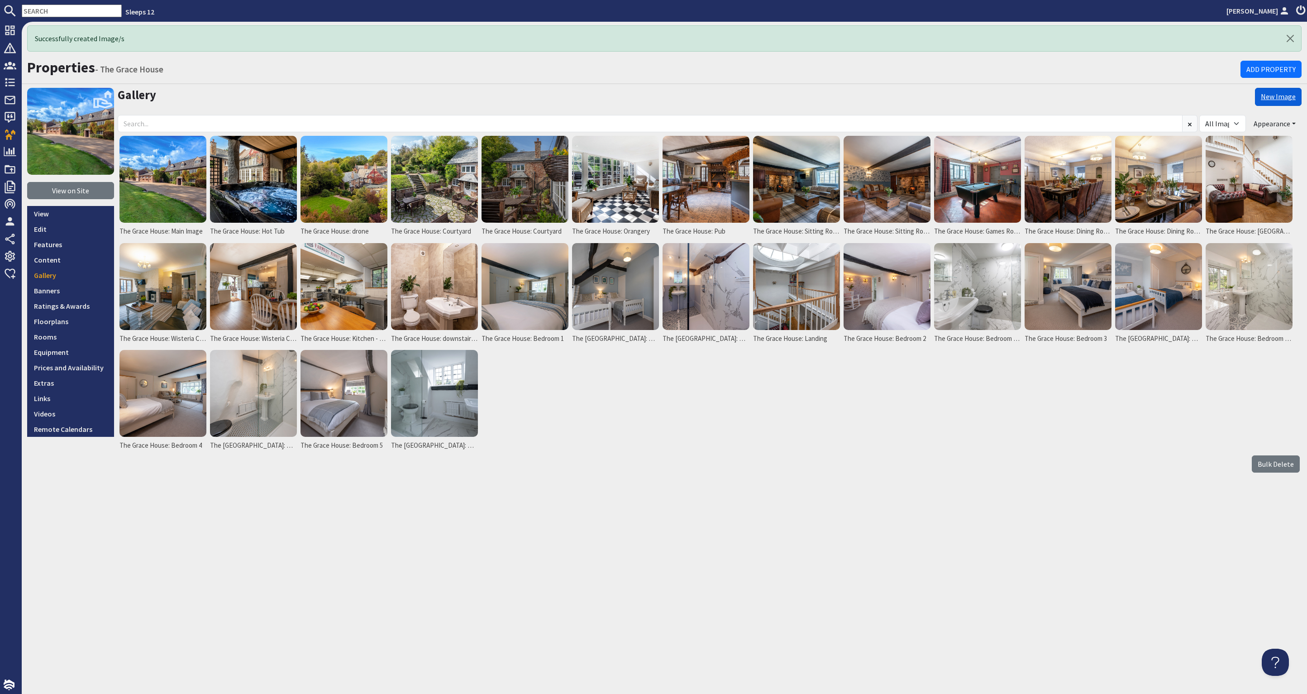
click at [1288, 95] on link "New Image" at bounding box center [1278, 97] width 47 height 18
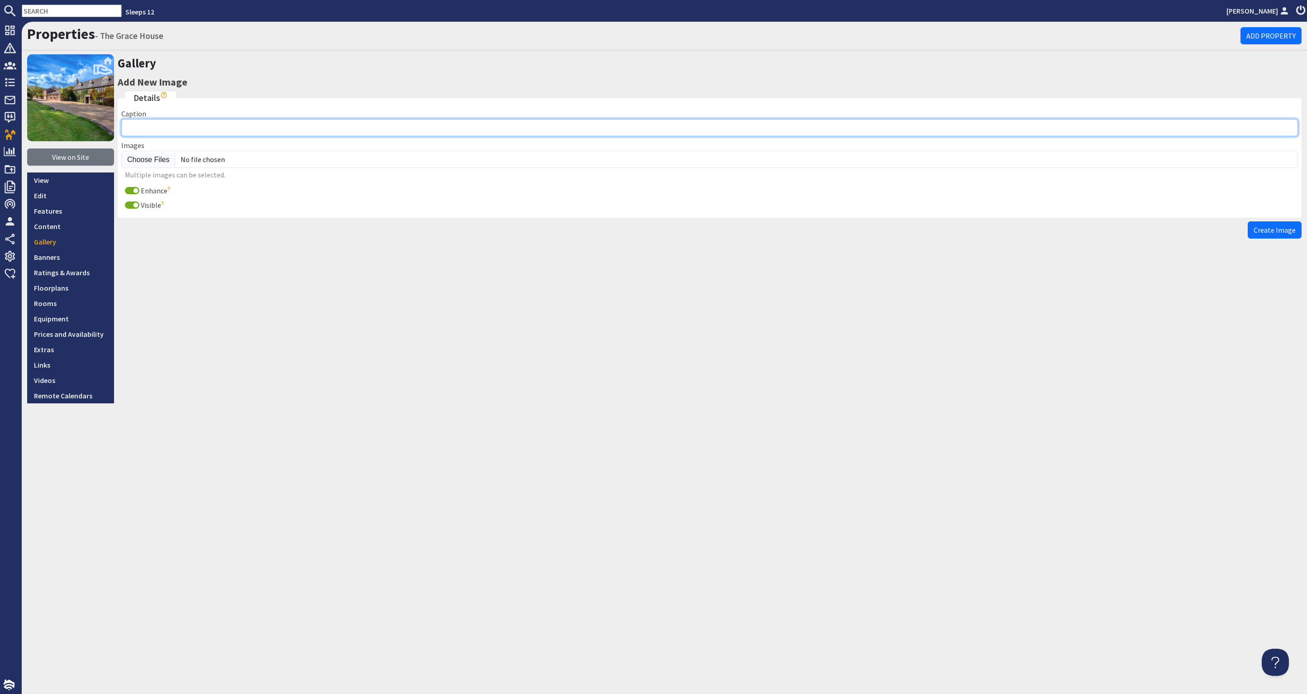
click at [163, 127] on input "Caption" at bounding box center [709, 127] width 1177 height 17
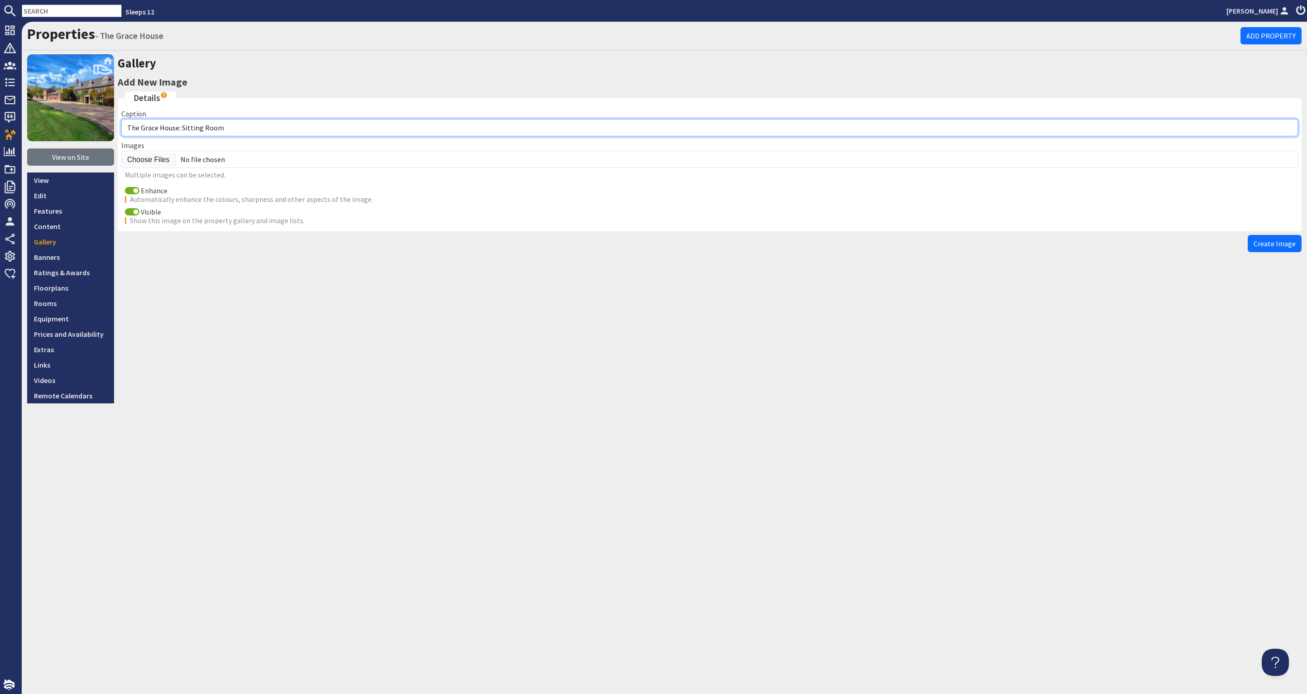
drag, startPoint x: 225, startPoint y: 124, endPoint x: 182, endPoint y: 127, distance: 43.1
click at [180, 127] on input "The Grace House: Sitting Room" at bounding box center [709, 127] width 1177 height 17
type input "The Grace House: Bedroom 6"
drag, startPoint x: 129, startPoint y: 191, endPoint x: 137, endPoint y: 185, distance: 9.6
click at [130, 191] on input "Enhance" at bounding box center [132, 190] width 14 height 7
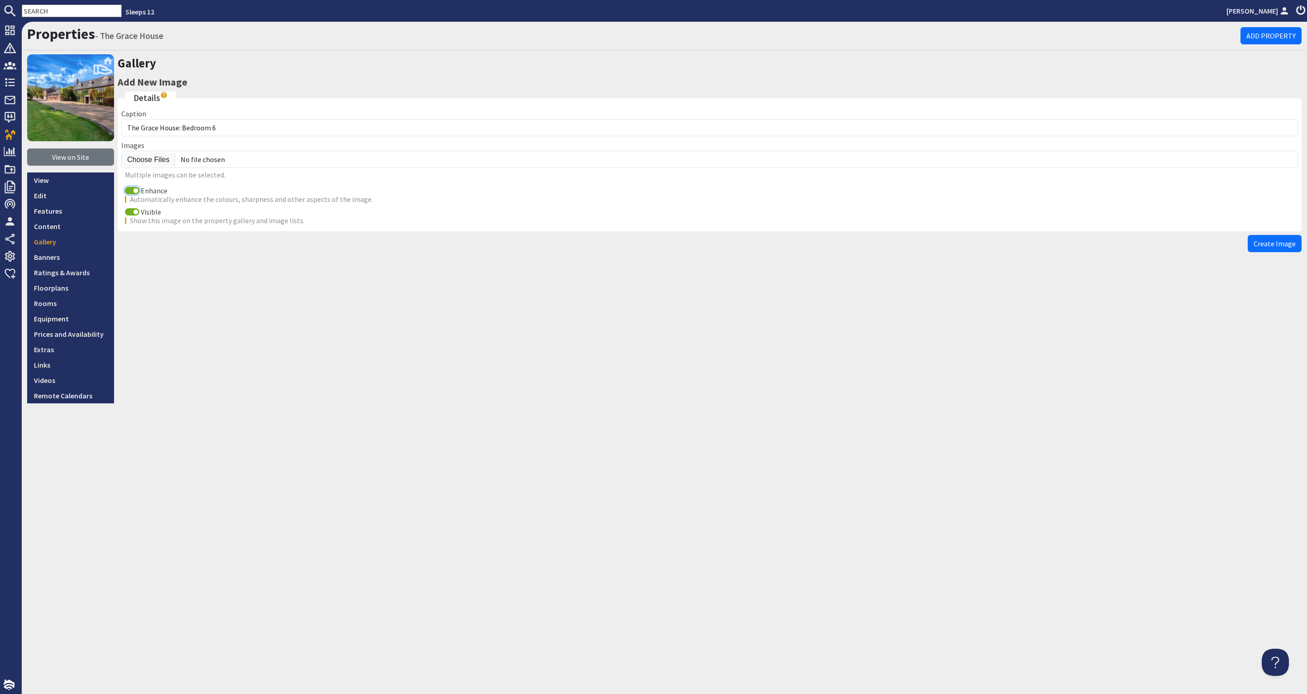
checkbox input "false"
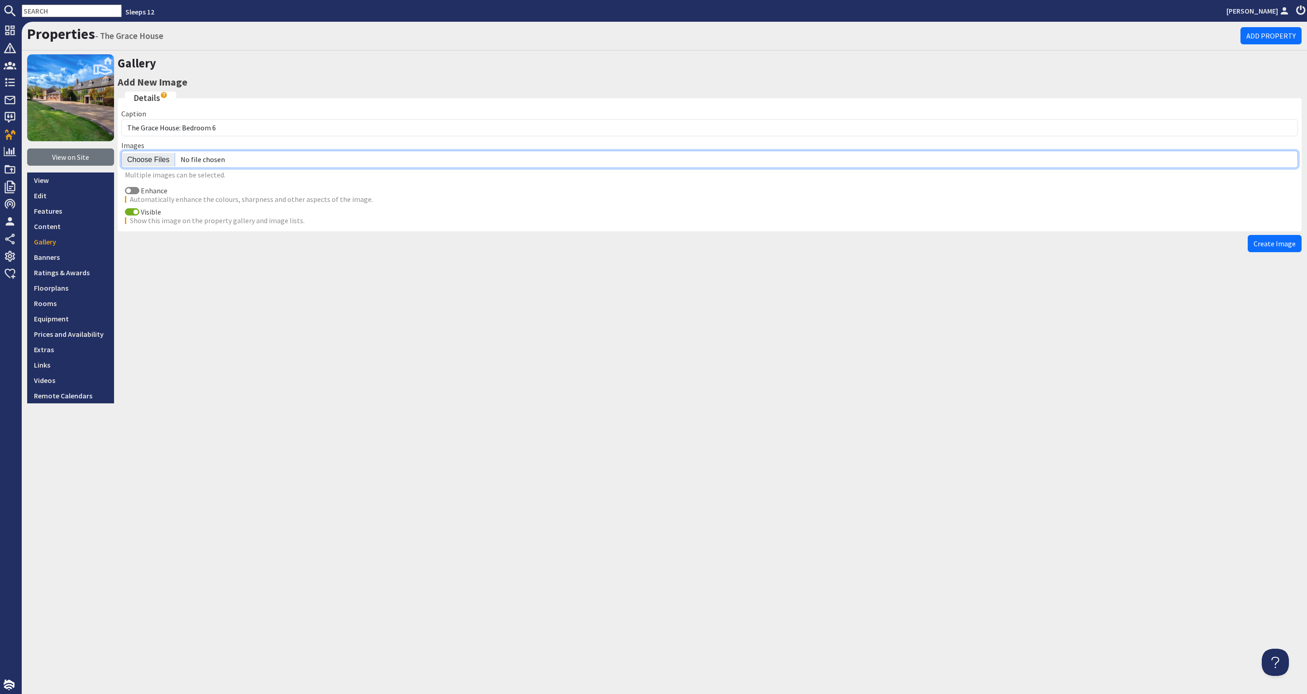
click at [152, 157] on input "file" at bounding box center [709, 159] width 1177 height 17
type input "C:\fakepath\the-grace-house-holiday-home-group-accommodation-[GEOGRAPHIC_DATA]-…"
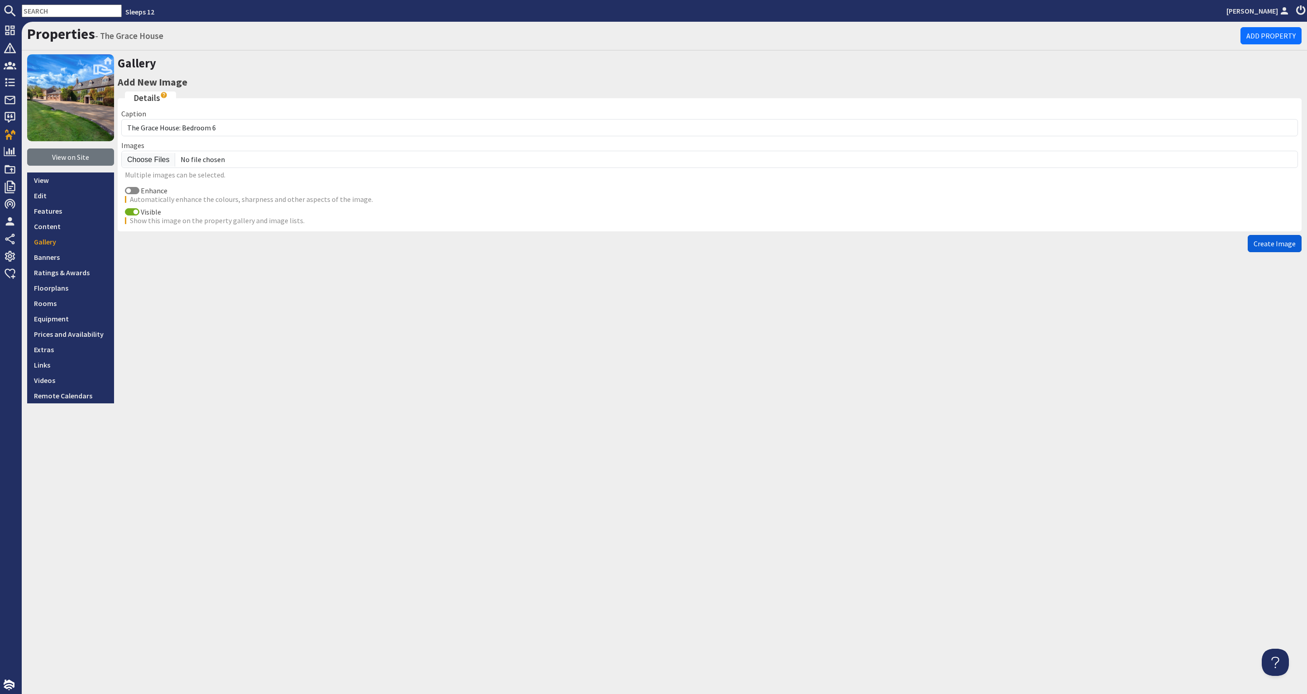
click at [1269, 235] on button "Create Image" at bounding box center [1275, 243] width 54 height 17
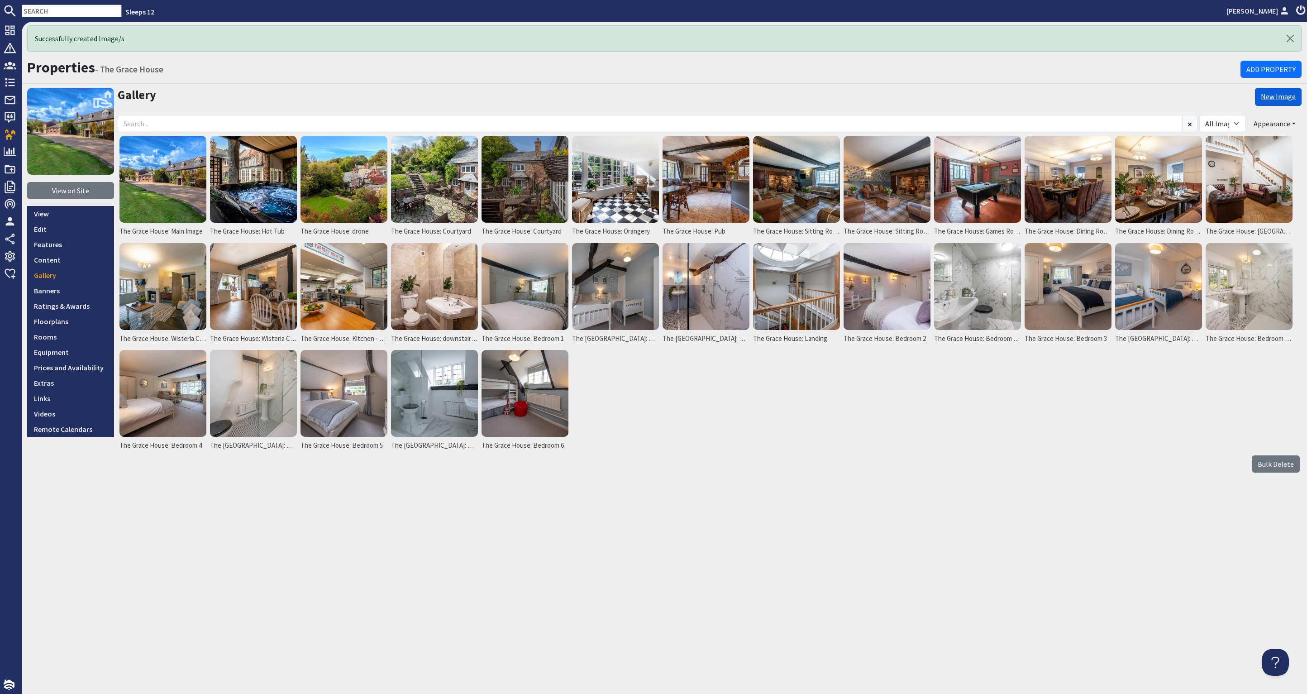
click at [1277, 96] on link "New Image" at bounding box center [1278, 97] width 47 height 18
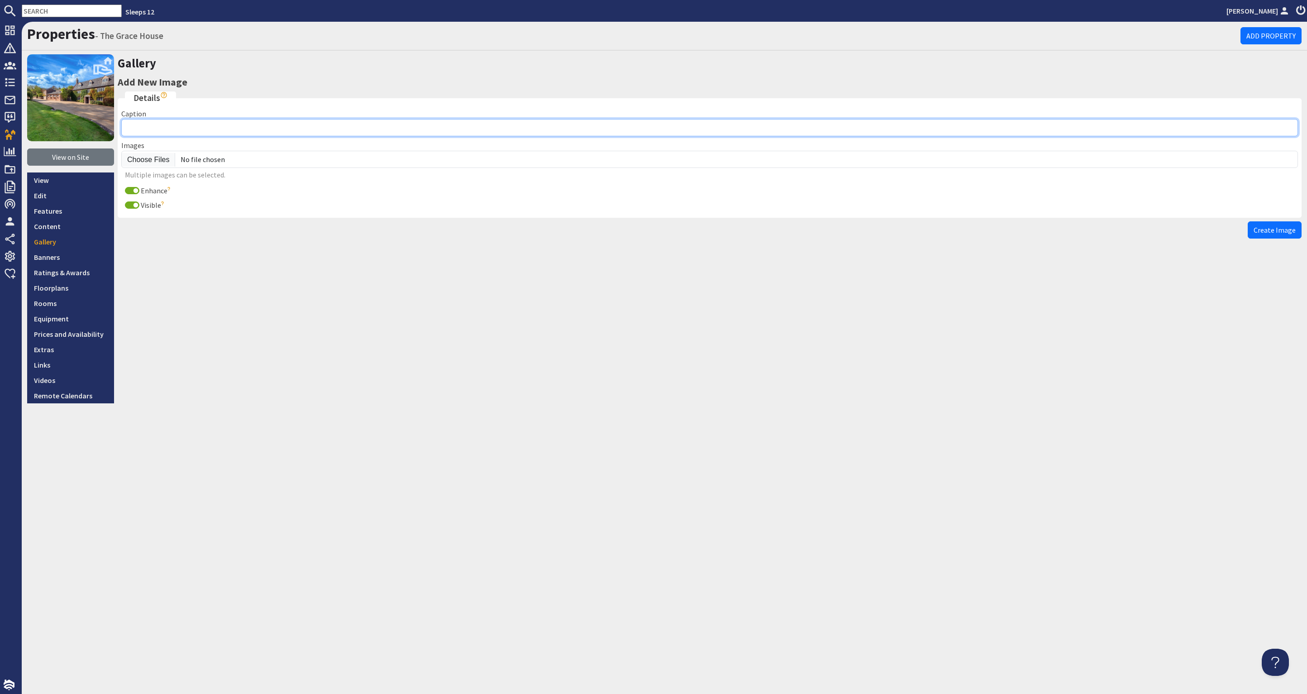
click at [169, 126] on input "Caption" at bounding box center [709, 127] width 1177 height 17
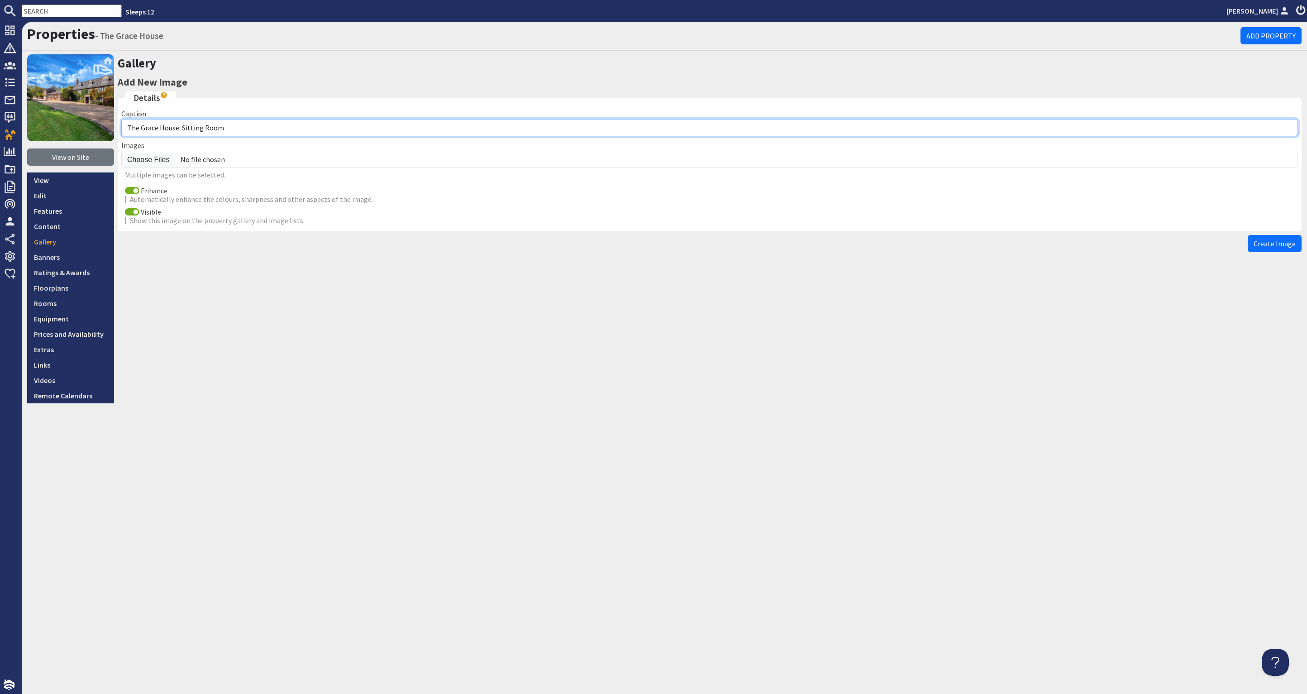
drag, startPoint x: 203, startPoint y: 129, endPoint x: 182, endPoint y: 127, distance: 21.8
click at [182, 127] on input "The Grace House: Sitting Room" at bounding box center [709, 127] width 1177 height 17
type input "The [GEOGRAPHIC_DATA]: Bedroom 6 en suite"
click at [130, 189] on input "Enhance" at bounding box center [132, 190] width 14 height 7
checkbox input "false"
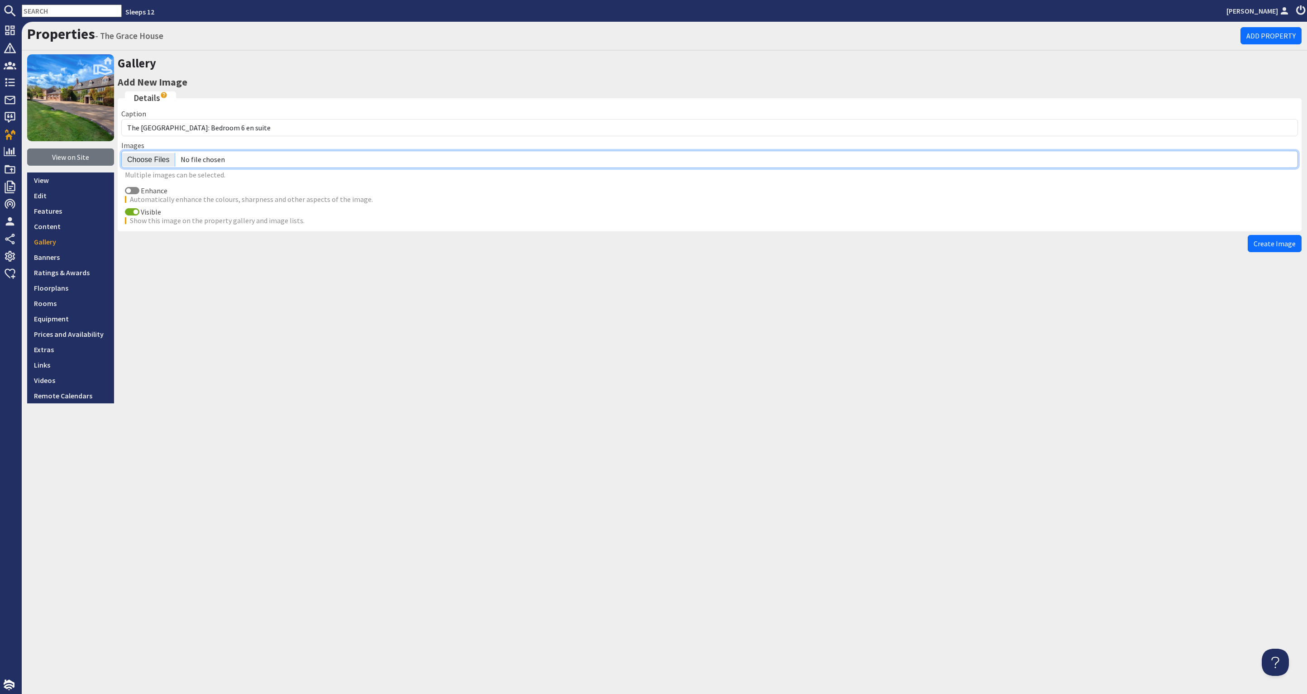
click at [149, 157] on input "file" at bounding box center [709, 159] width 1177 height 17
click at [150, 157] on input "file" at bounding box center [709, 159] width 1177 height 17
type input "C:\fakepath\the-grace-house-holiday-home-group-accommodation-[GEOGRAPHIC_DATA]-…"
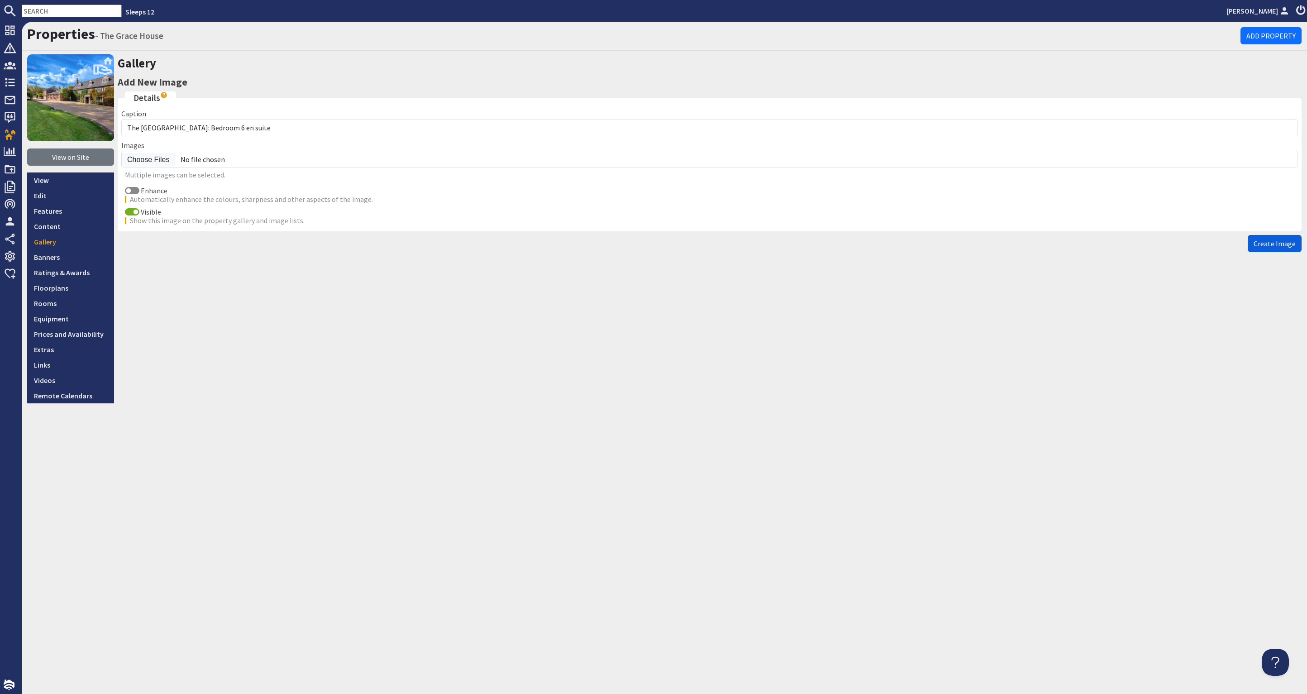
click at [1269, 242] on span "Create Image" at bounding box center [1275, 243] width 42 height 9
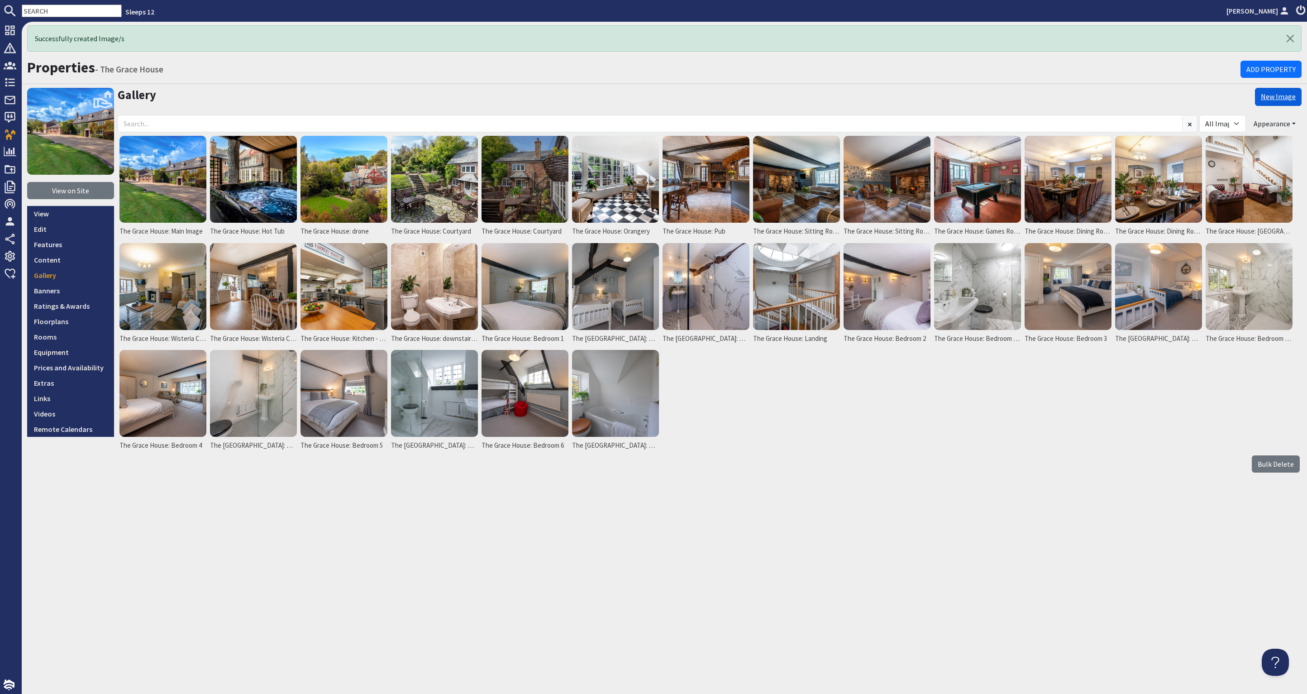
click at [1282, 98] on link "New Image" at bounding box center [1278, 97] width 47 height 18
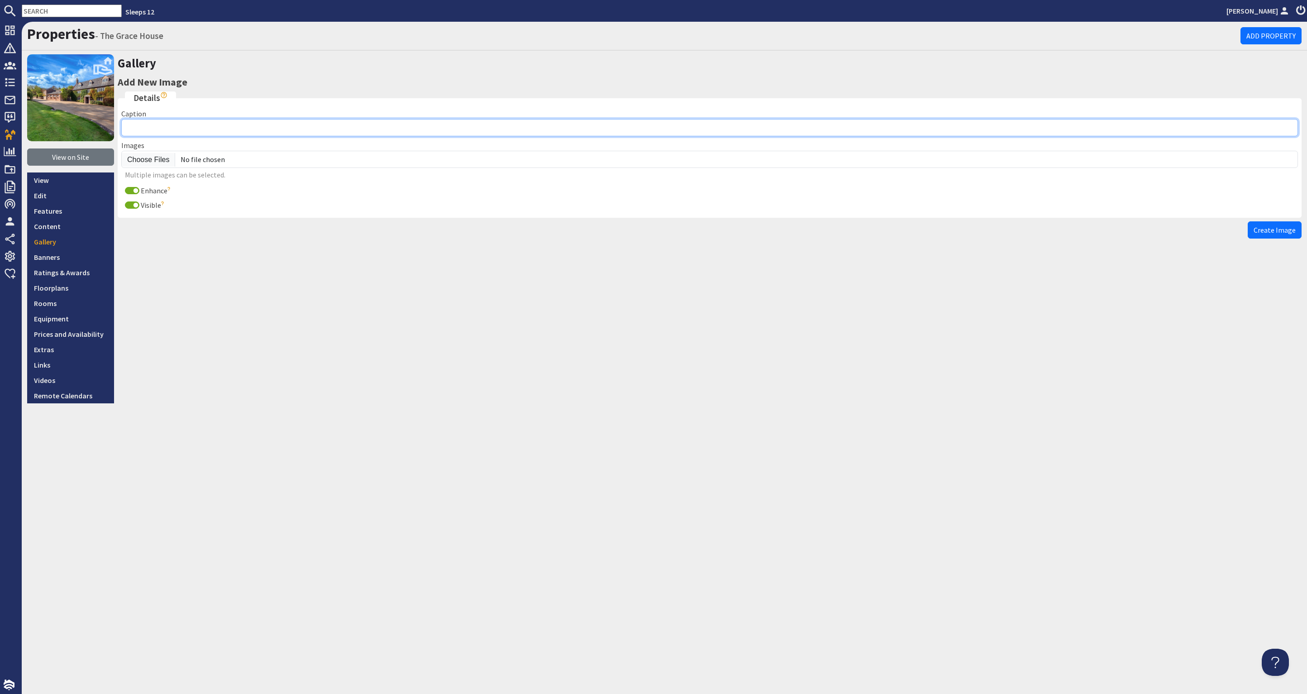
click at [168, 128] on input "Caption" at bounding box center [709, 127] width 1177 height 17
type input "R"
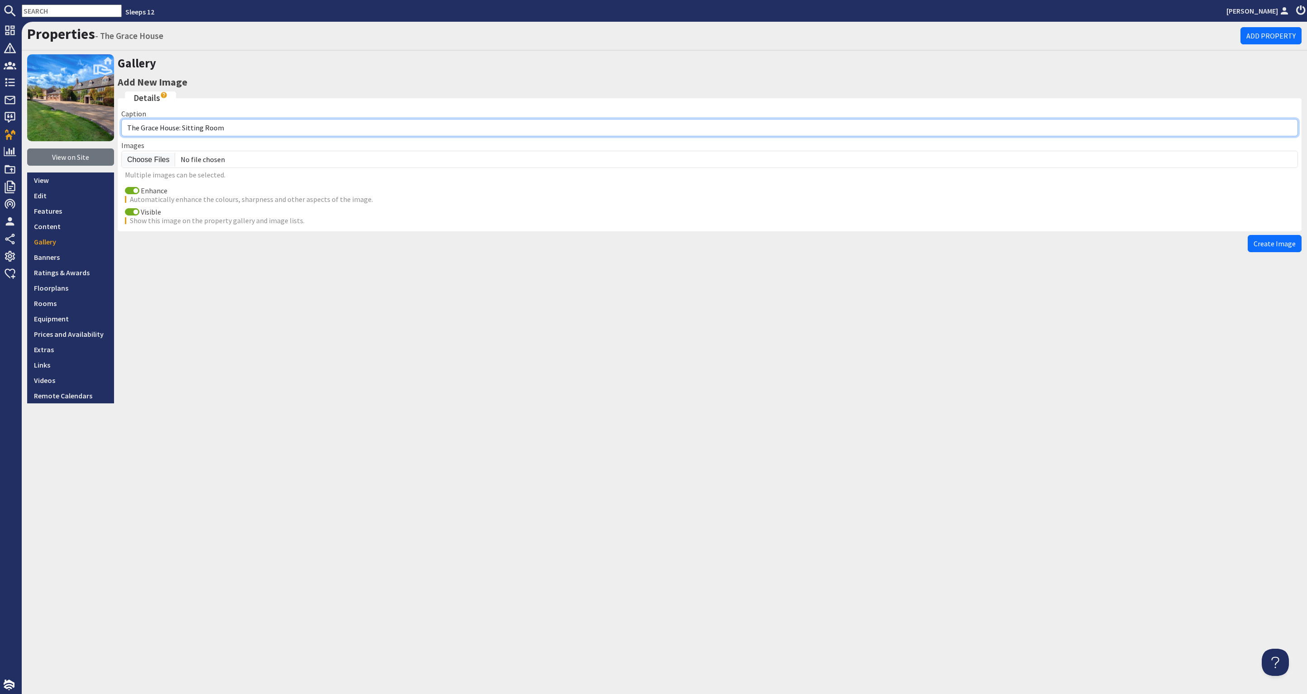
drag, startPoint x: 224, startPoint y: 128, endPoint x: 180, endPoint y: 130, distance: 43.5
click at [180, 130] on input "The Grace House: Sitting Room" at bounding box center [709, 127] width 1177 height 17
type input "The Grace House: Games room on the second floor"
click at [129, 188] on input "Enhance" at bounding box center [132, 190] width 14 height 7
checkbox input "false"
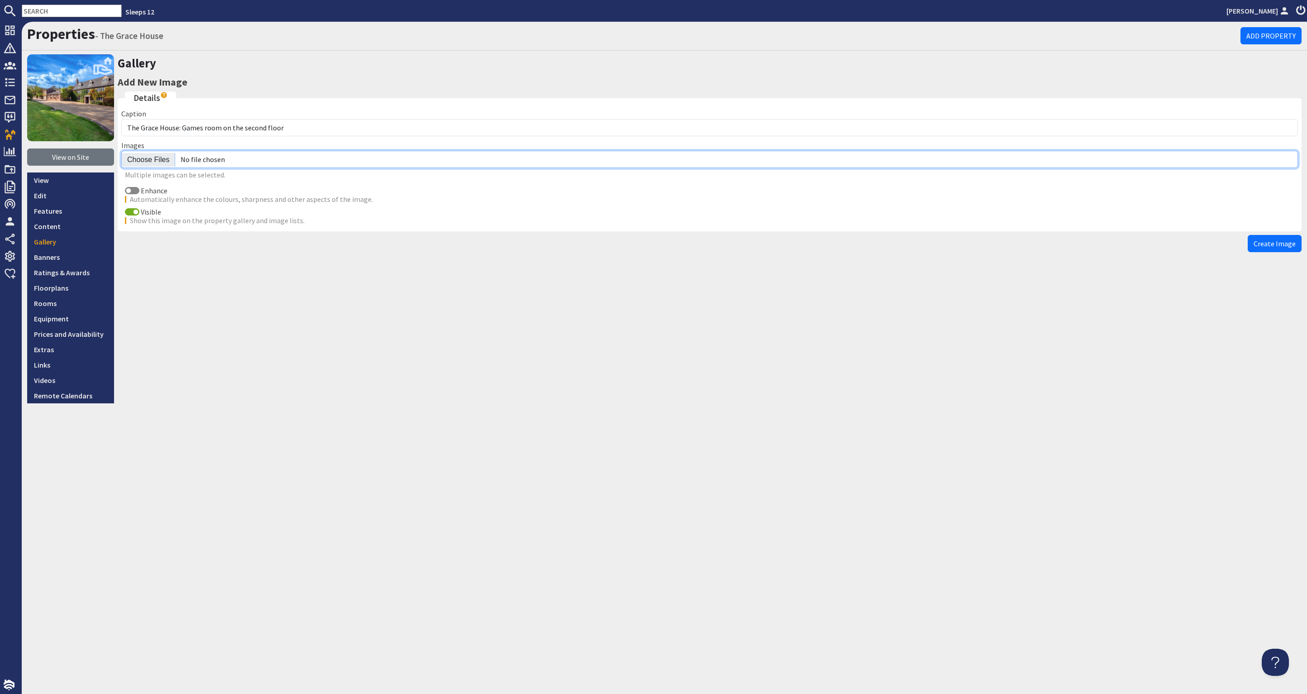
click at [143, 162] on input "file" at bounding box center [709, 159] width 1177 height 17
type input "C:\fakepath\the-grace-house-holiday-home-group-accommodation-[GEOGRAPHIC_DATA]-…"
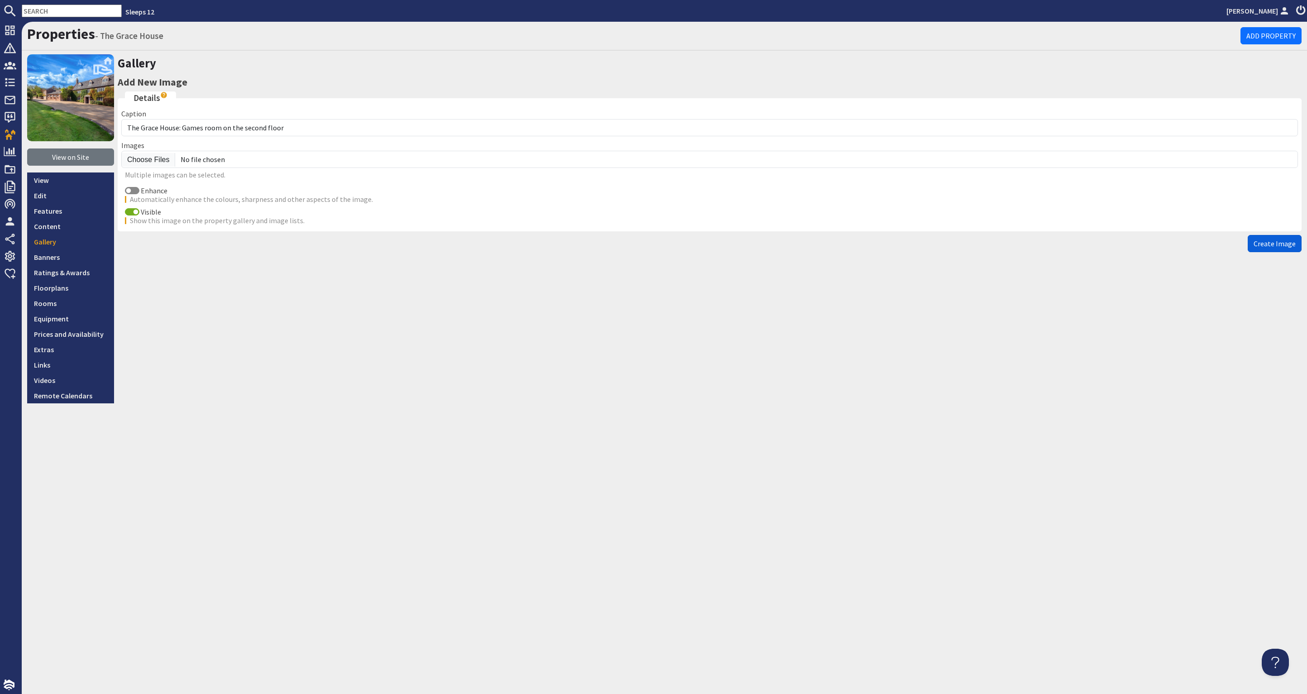
click at [1276, 246] on span "Create Image" at bounding box center [1275, 243] width 42 height 9
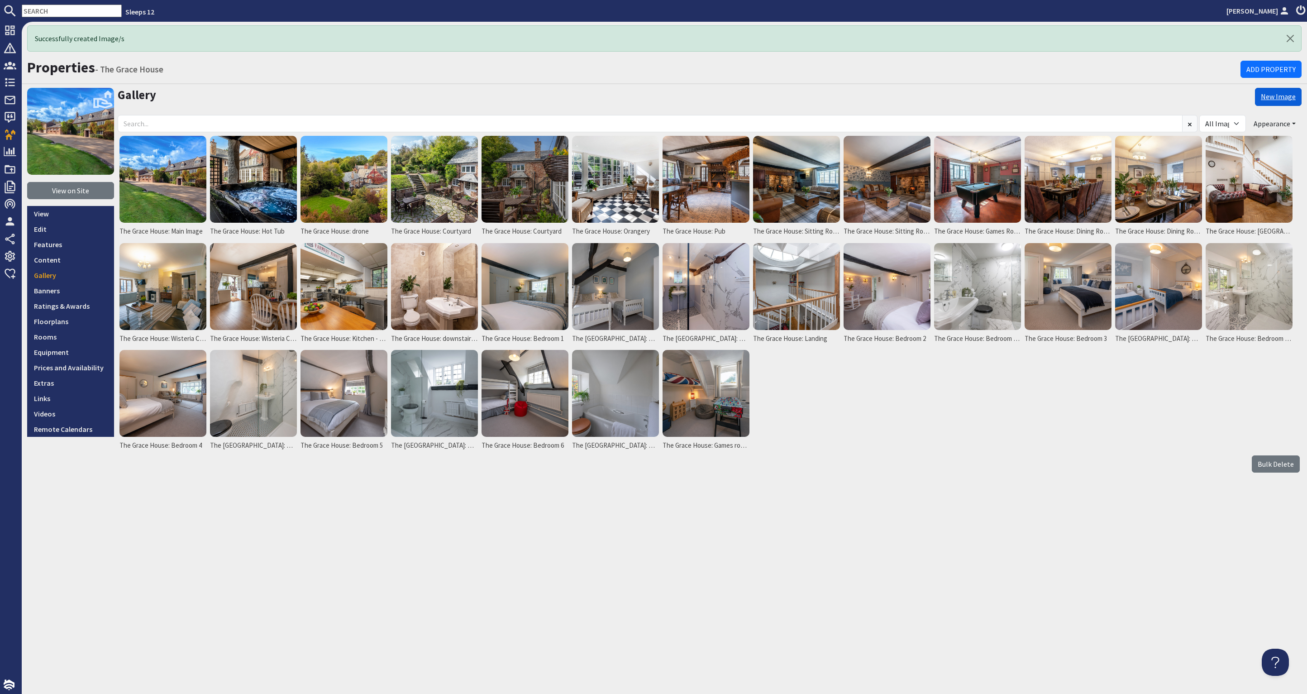
click at [1287, 96] on link "New Image" at bounding box center [1278, 97] width 47 height 18
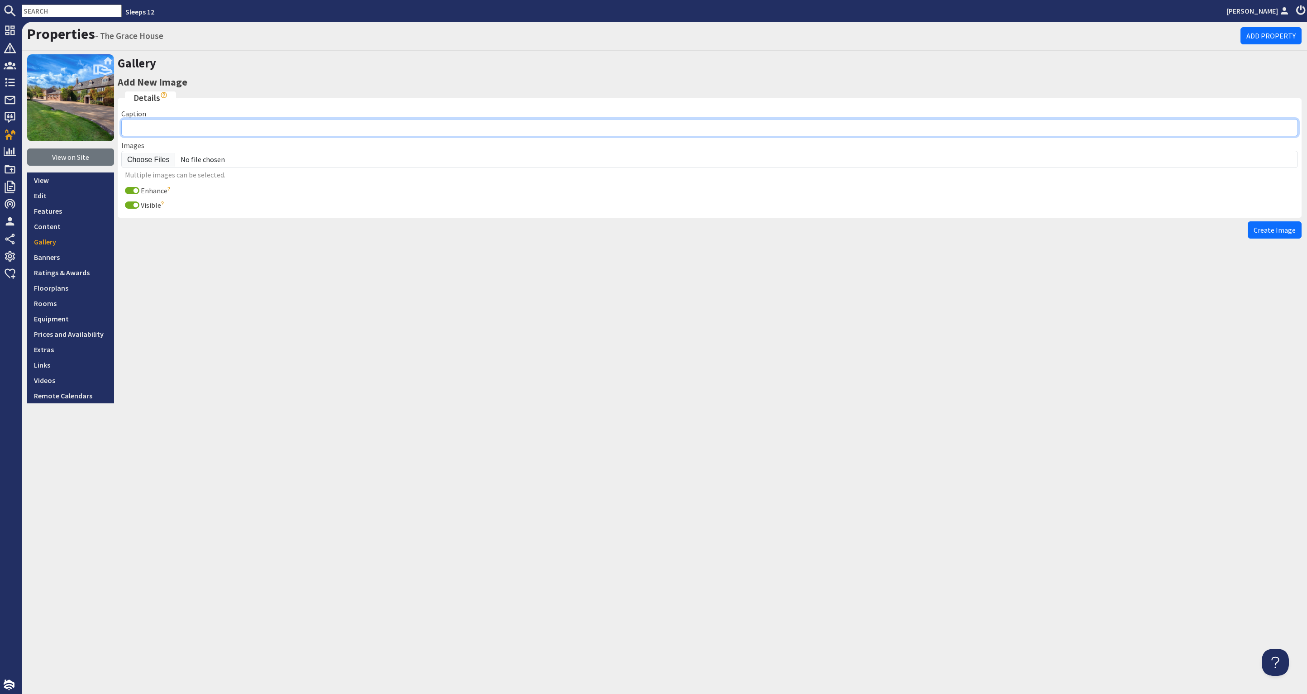
click at [161, 129] on input "Caption" at bounding box center [709, 127] width 1177 height 17
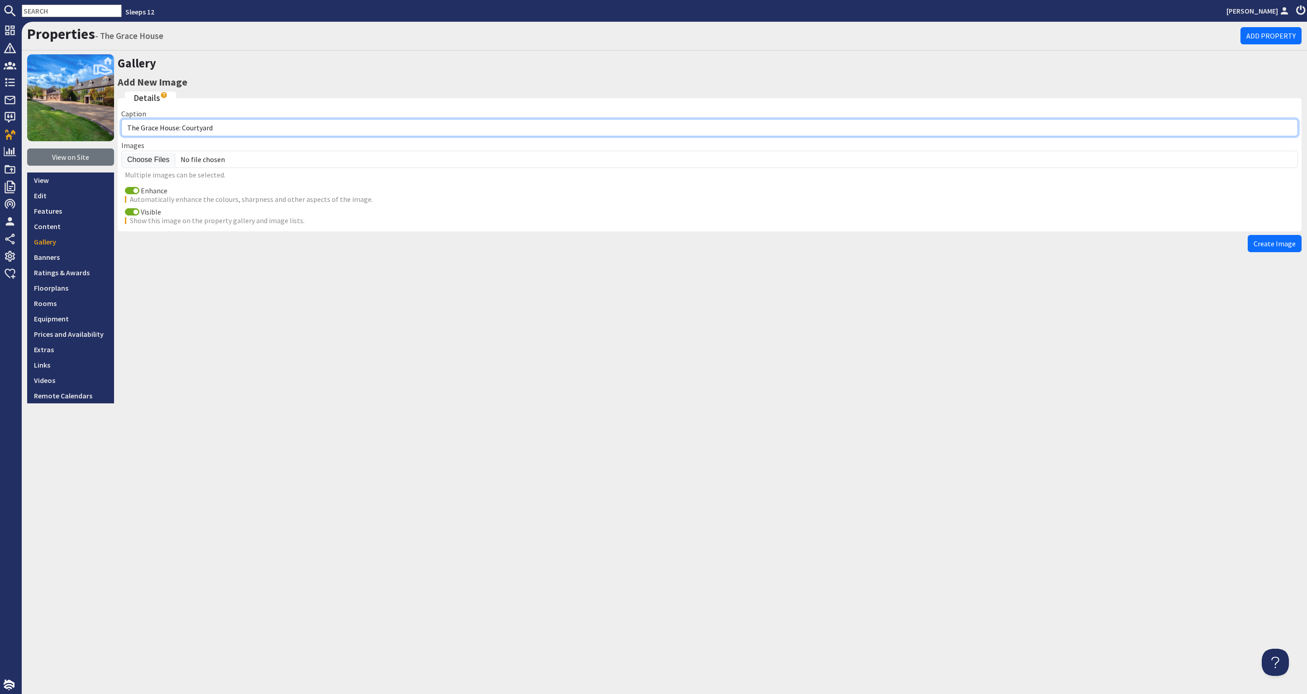
drag, startPoint x: 191, startPoint y: 128, endPoint x: 183, endPoint y: 127, distance: 7.7
click at [183, 127] on input "The Grace House: Courtyard" at bounding box center [709, 127] width 1177 height 17
type input "The Grace House: Bedroom 7"
click at [132, 191] on input "Enhance" at bounding box center [132, 190] width 14 height 7
checkbox input "false"
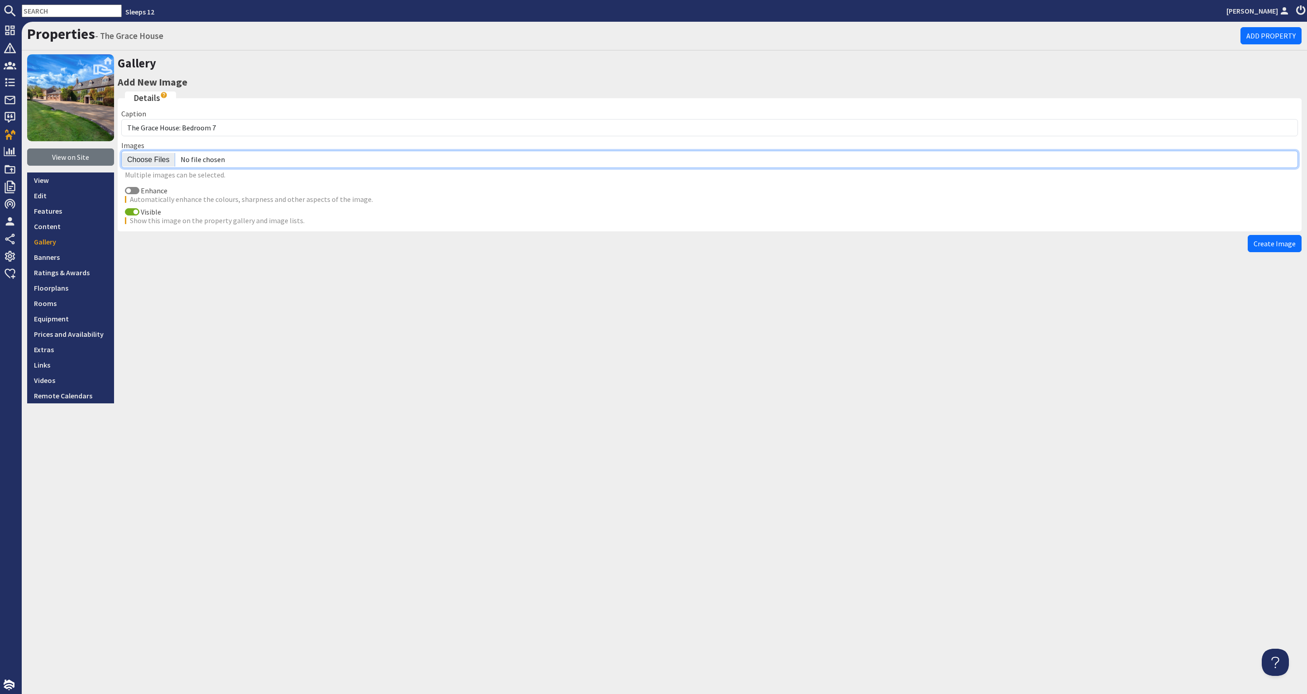
click at [145, 160] on input "file" at bounding box center [709, 159] width 1177 height 17
type input "C:\fakepath\the-grace-house-holiday-home-group-accommodation-[GEOGRAPHIC_DATA]-…"
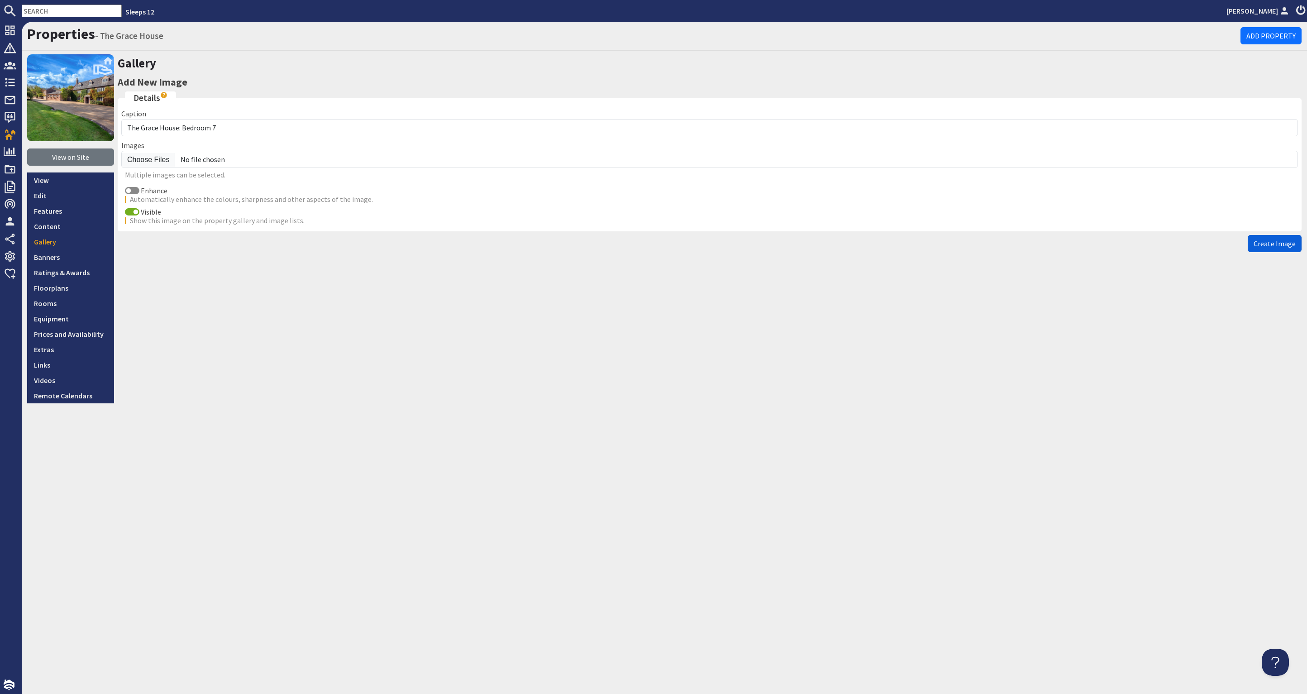
click at [1280, 243] on span "Create Image" at bounding box center [1275, 243] width 42 height 9
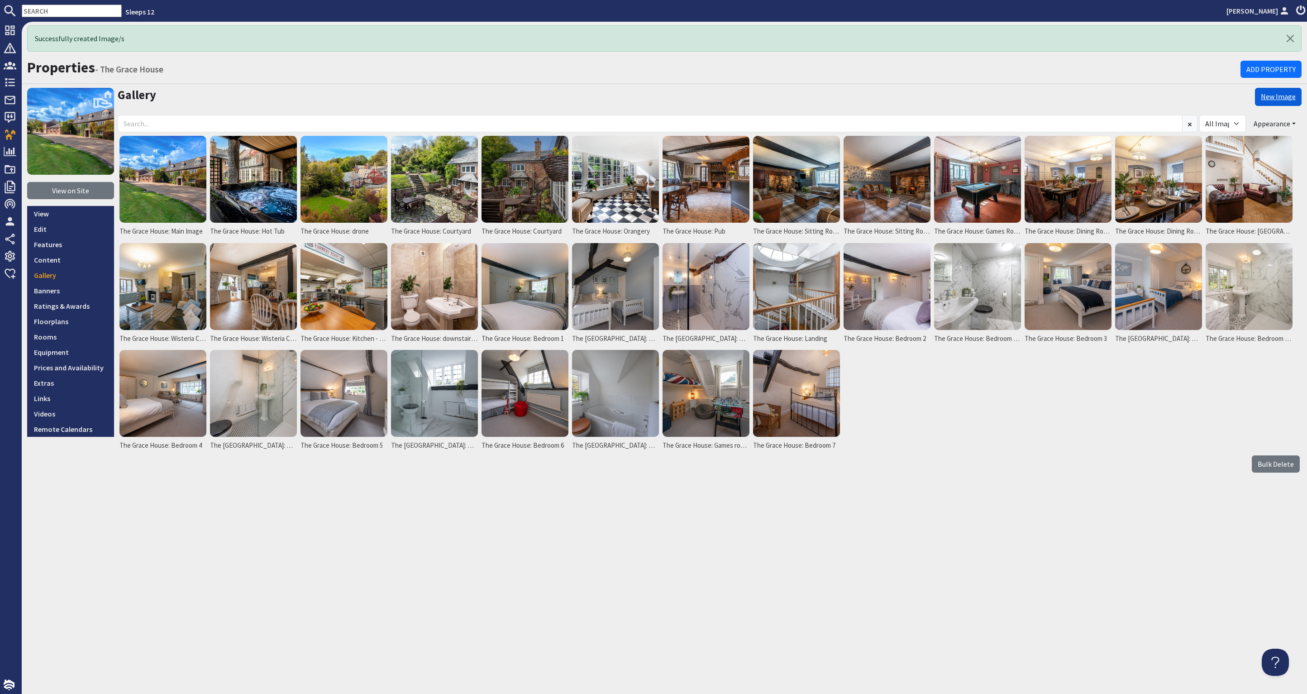
click at [1272, 91] on link "New Image" at bounding box center [1278, 97] width 47 height 18
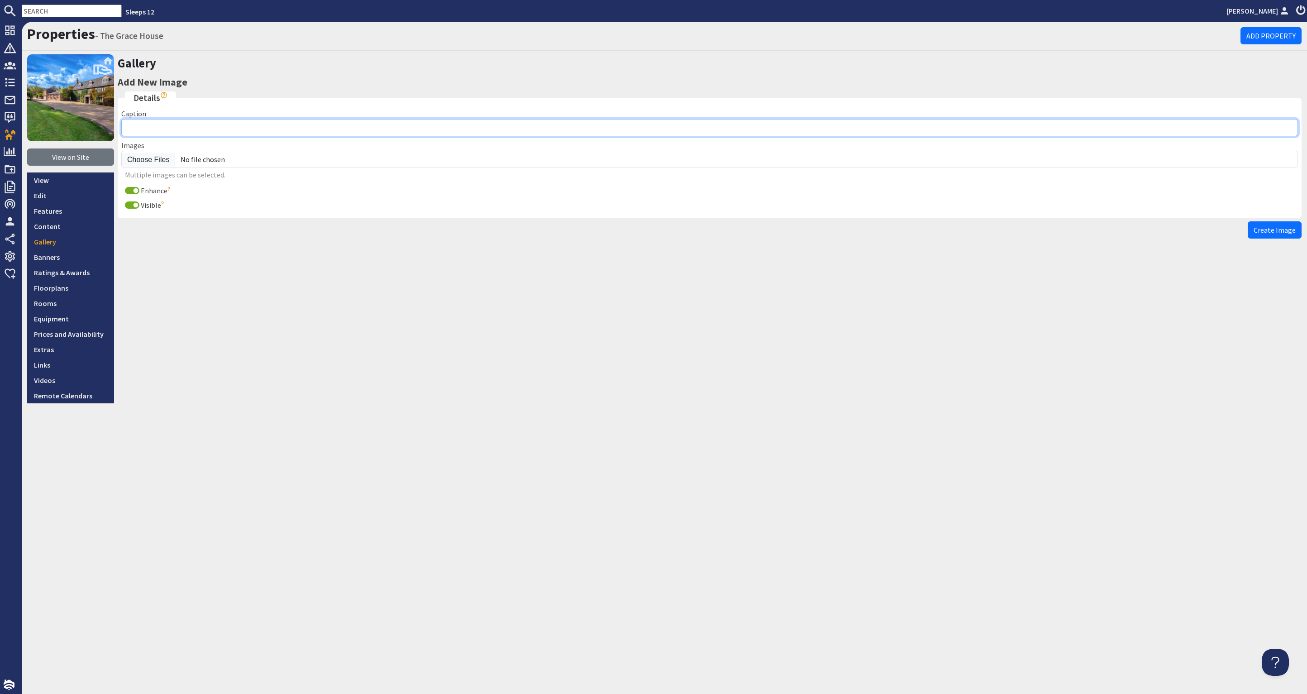
click at [235, 131] on input "Caption" at bounding box center [709, 127] width 1177 height 17
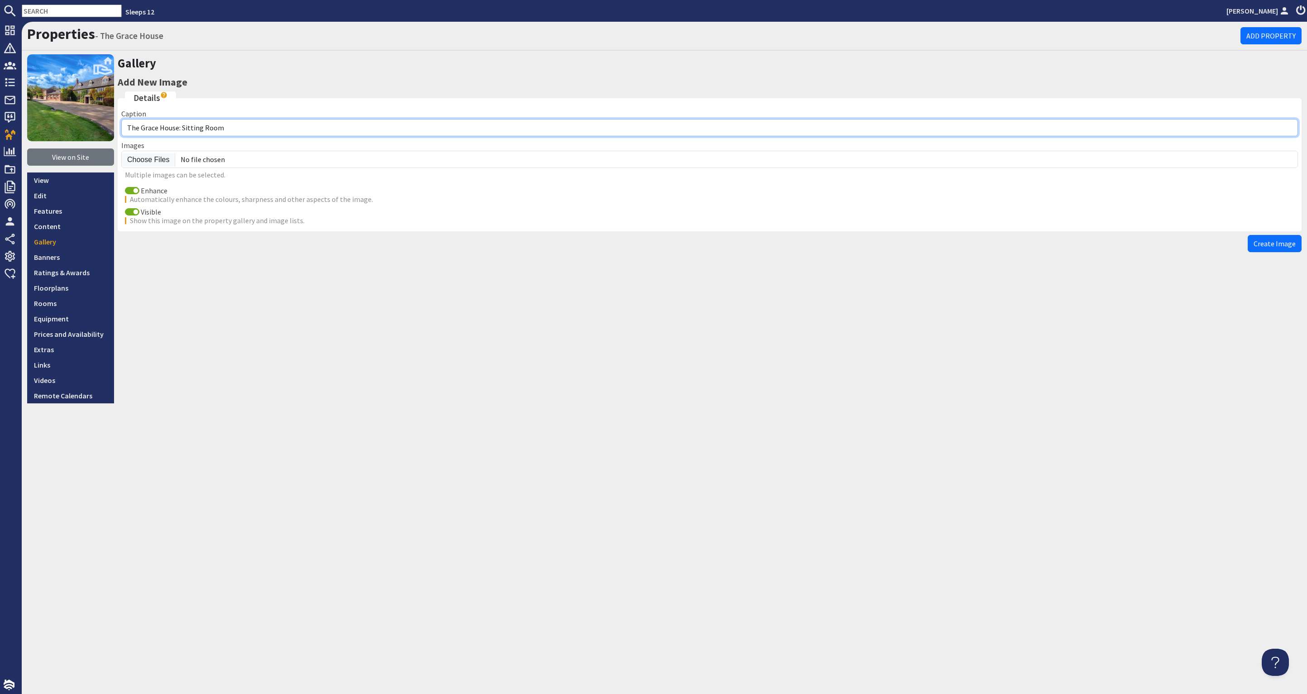
drag, startPoint x: 212, startPoint y: 127, endPoint x: 192, endPoint y: 126, distance: 20.4
click at [182, 126] on input "The Grace House: Sitting Room" at bounding box center [709, 127] width 1177 height 17
click at [214, 128] on input "The [GEOGRAPHIC_DATA]: Bedroom 7 bathroom" at bounding box center [709, 127] width 1177 height 17
type input "The [GEOGRAPHIC_DATA]: Bedroom 7/8 shared bathroom"
click at [130, 190] on input "Enhance" at bounding box center [132, 190] width 14 height 7
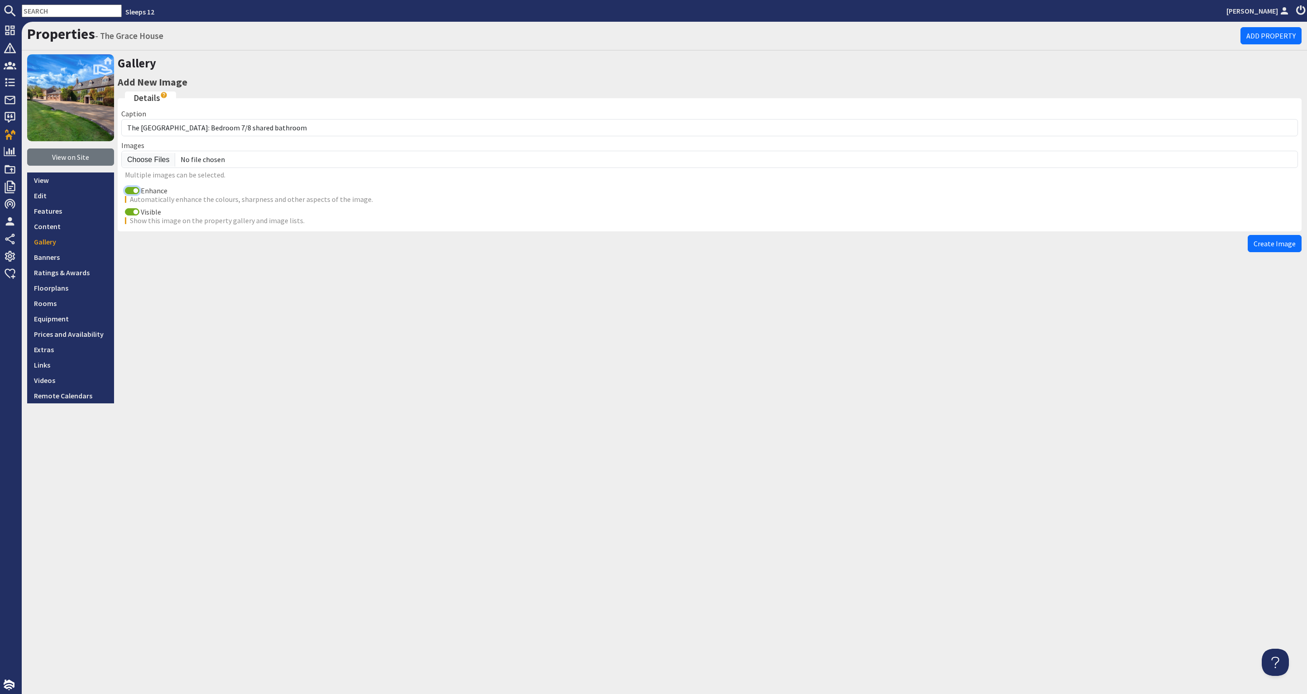
checkbox input "false"
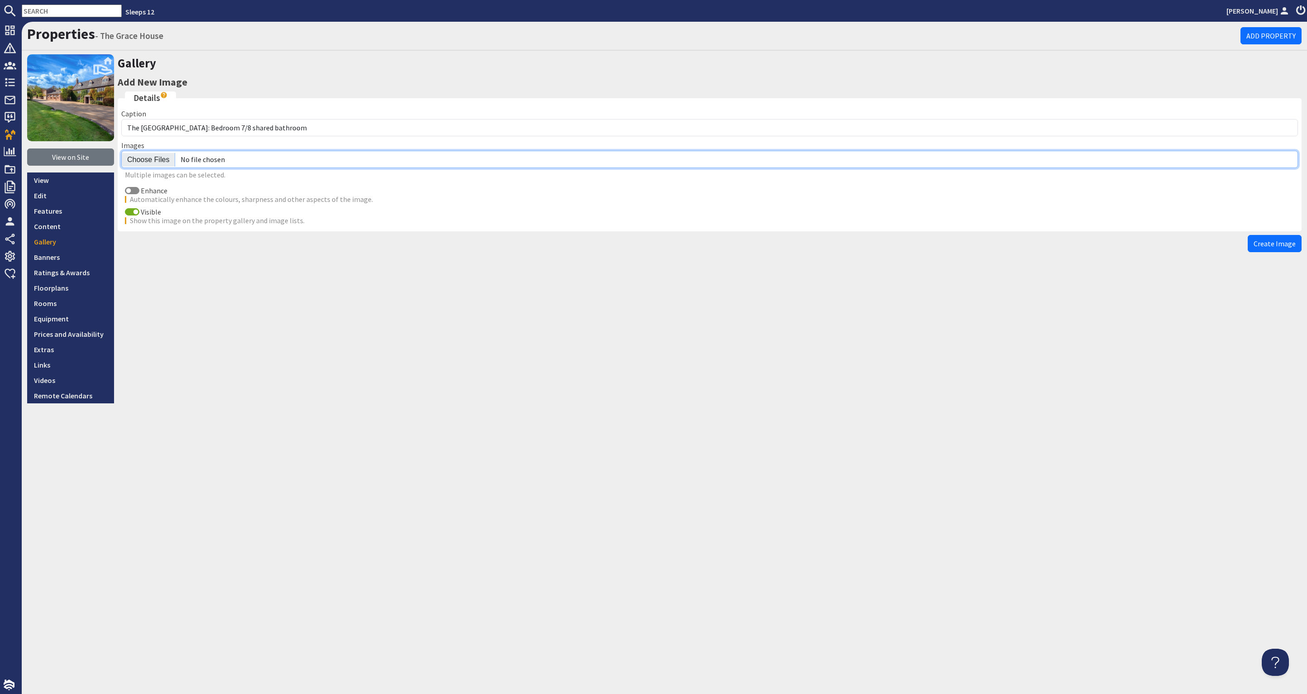
click at [147, 159] on input "file" at bounding box center [709, 159] width 1177 height 17
type input "C:\fakepath\the-grace-house-holiday-home-group-accommodation-[GEOGRAPHIC_DATA]-…"
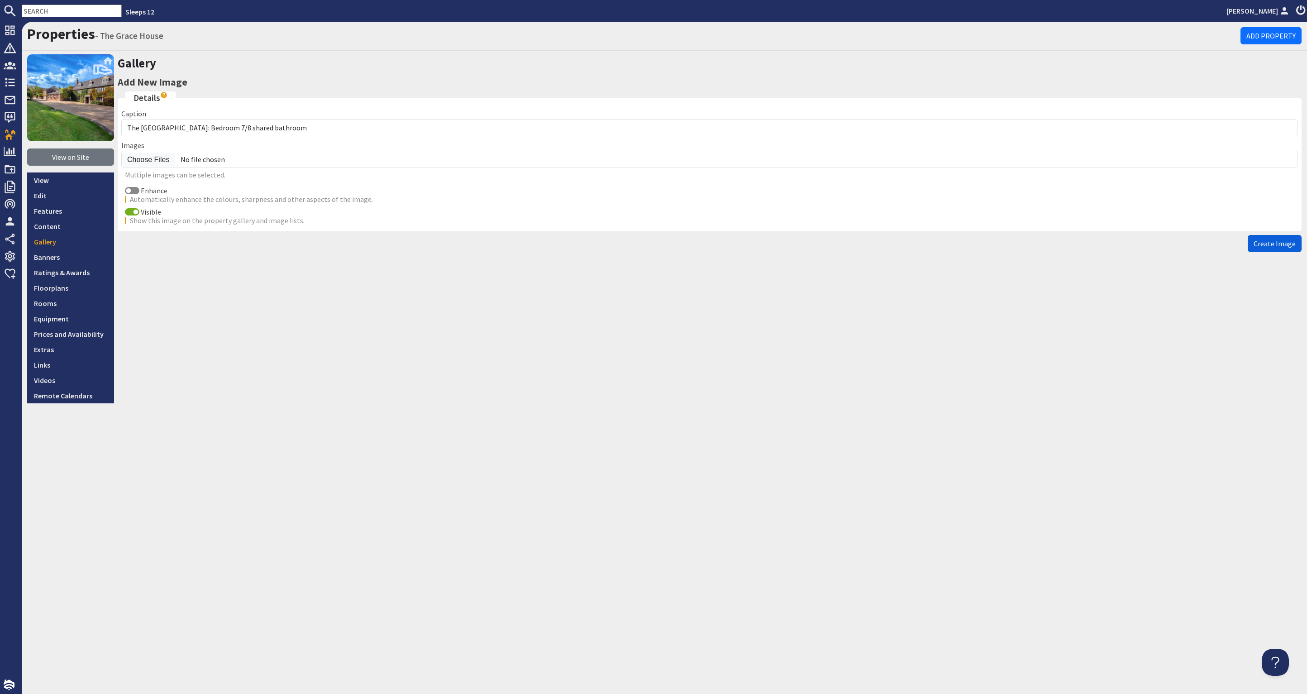
click at [1274, 242] on span "Create Image" at bounding box center [1275, 243] width 42 height 9
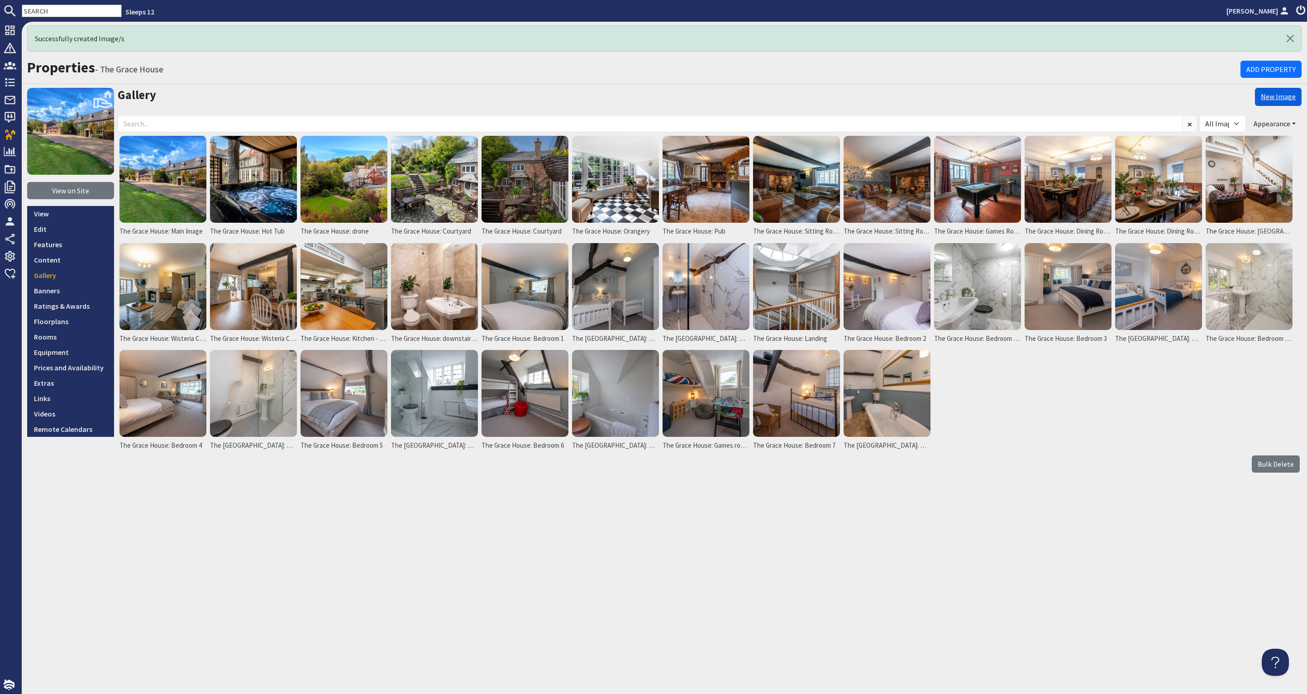
click at [1273, 91] on link "New Image" at bounding box center [1278, 97] width 47 height 18
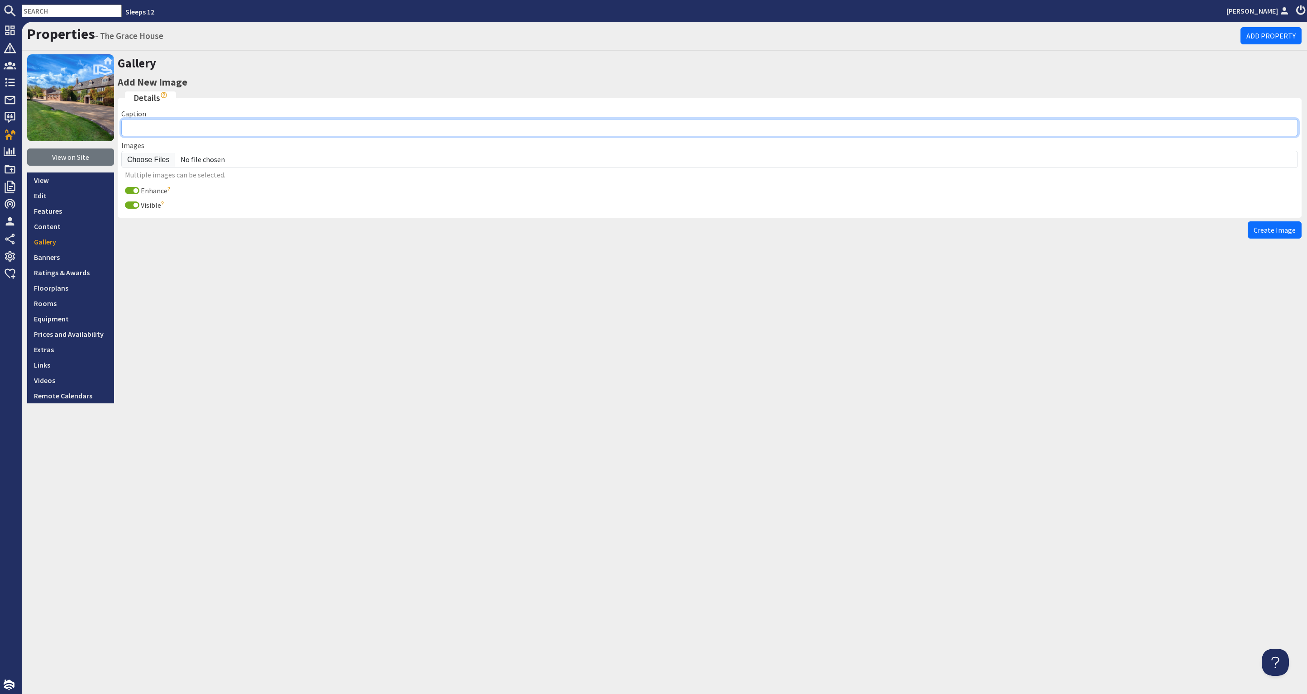
click at [166, 124] on input "Caption" at bounding box center [709, 127] width 1177 height 17
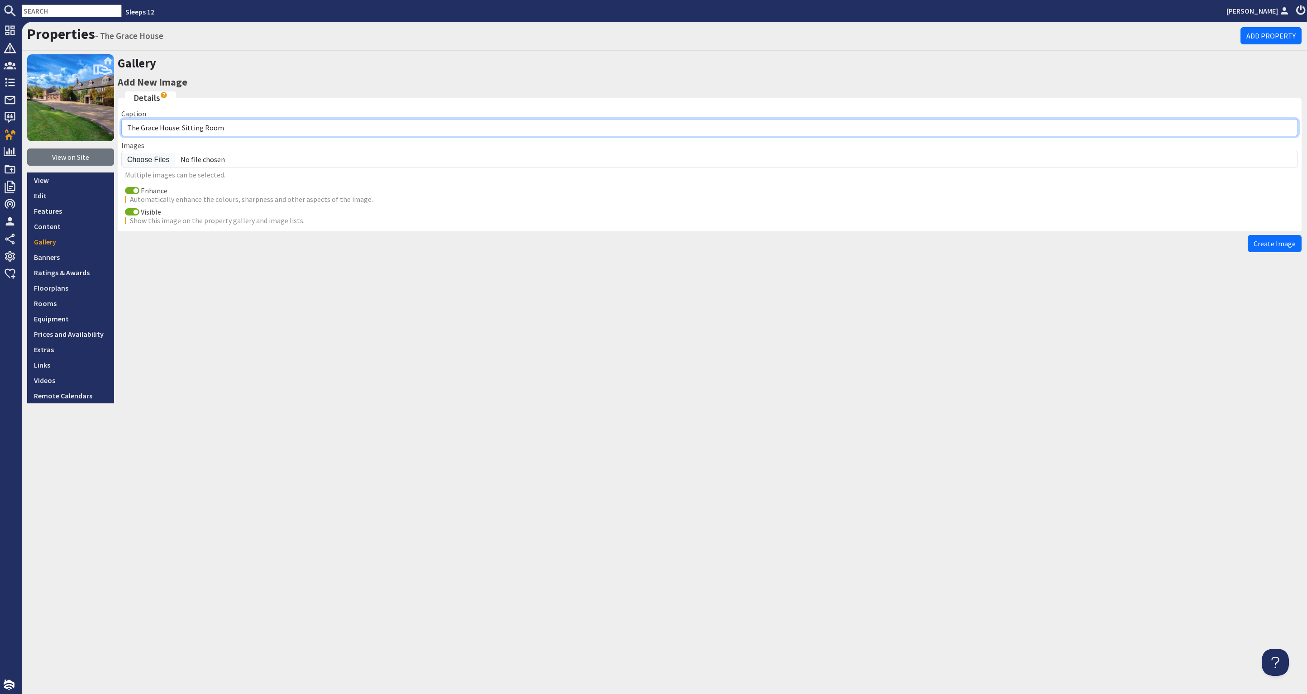
drag, startPoint x: 226, startPoint y: 129, endPoint x: 183, endPoint y: 133, distance: 43.6
click at [182, 132] on input "The Grace House: Sitting Room" at bounding box center [709, 127] width 1177 height 17
type input "The Grace House: Bedroom 8"
click at [129, 190] on input "Enhance" at bounding box center [132, 190] width 14 height 7
checkbox input "false"
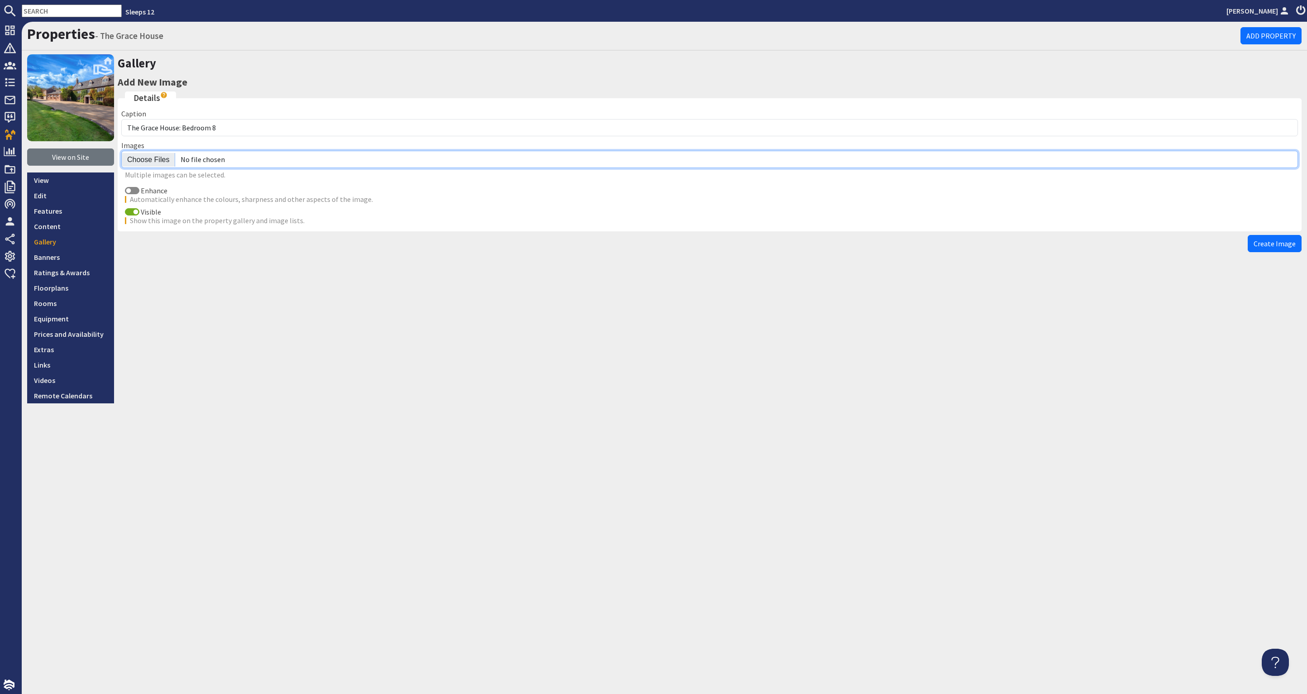
click at [140, 159] on input "file" at bounding box center [709, 159] width 1177 height 17
type input "C:\fakepath\the-grace-house-holiday-home-group-accommodation-[GEOGRAPHIC_DATA]-…"
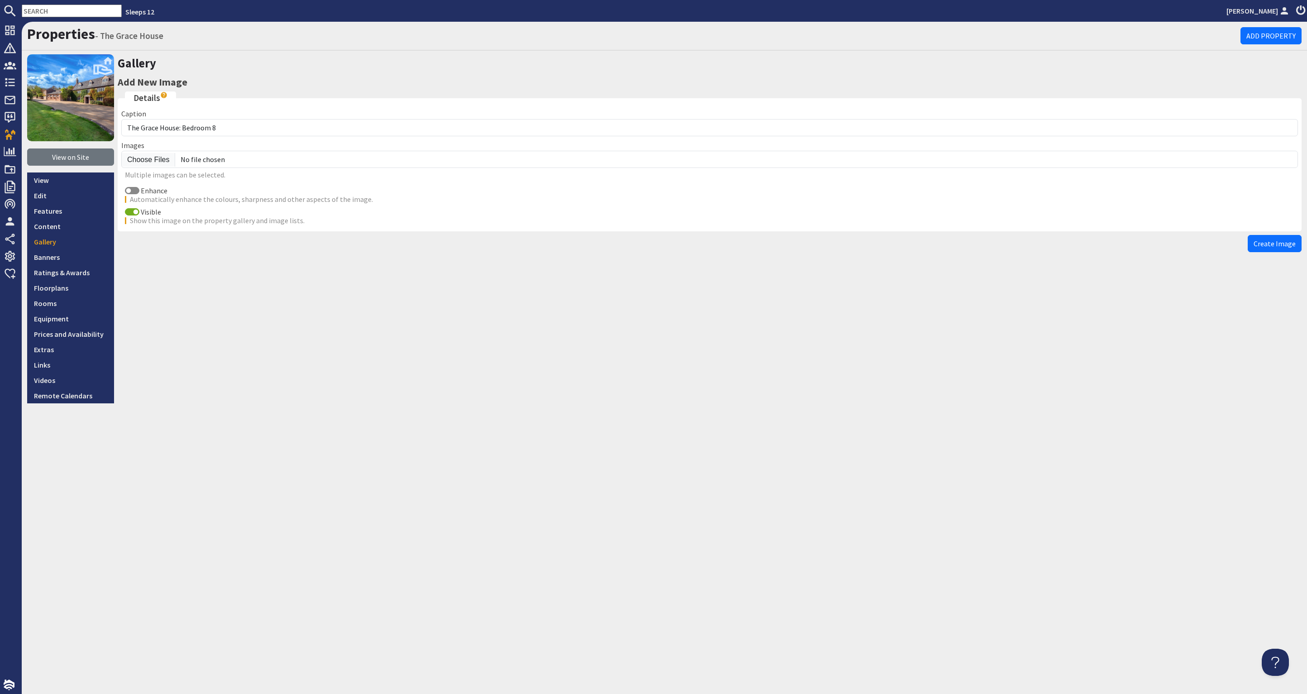
drag, startPoint x: 1280, startPoint y: 243, endPoint x: 1289, endPoint y: 245, distance: 8.9
click at [1283, 243] on span "Create Image" at bounding box center [1275, 243] width 42 height 9
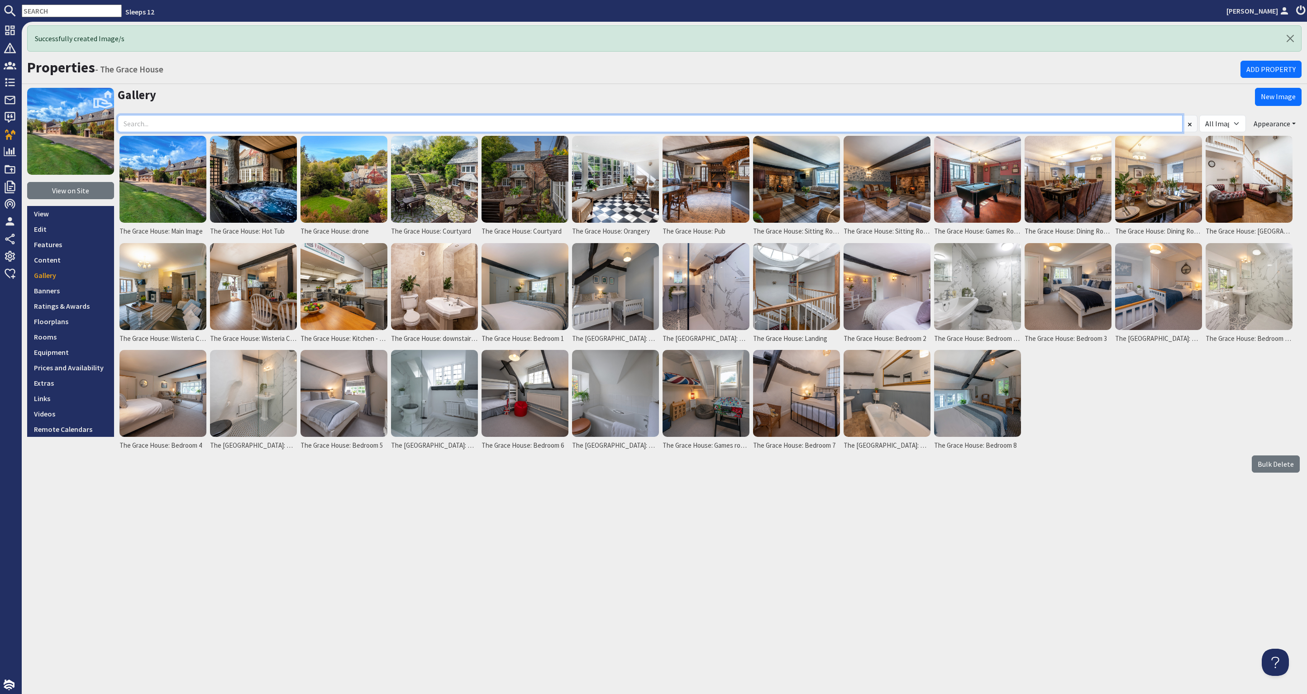
click at [155, 124] on input at bounding box center [650, 123] width 1065 height 17
click at [1271, 92] on link "New Image" at bounding box center [1278, 97] width 47 height 18
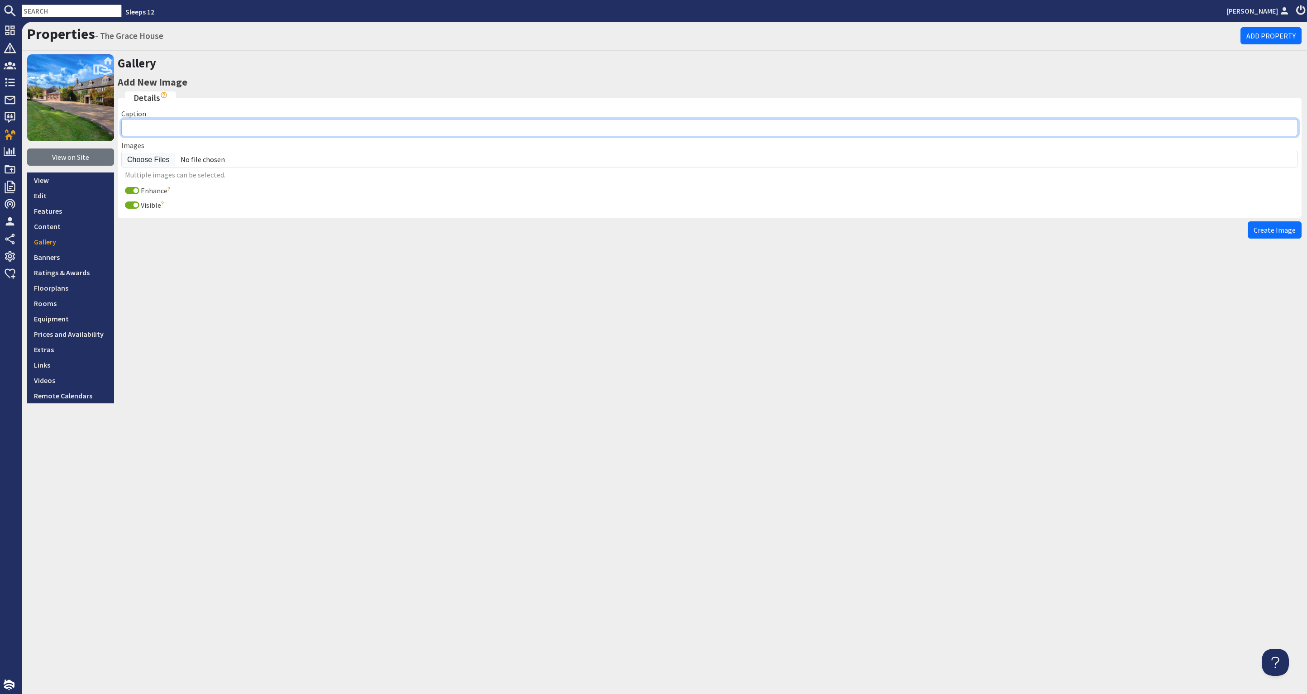
click at [175, 129] on input "Caption" at bounding box center [709, 127] width 1177 height 17
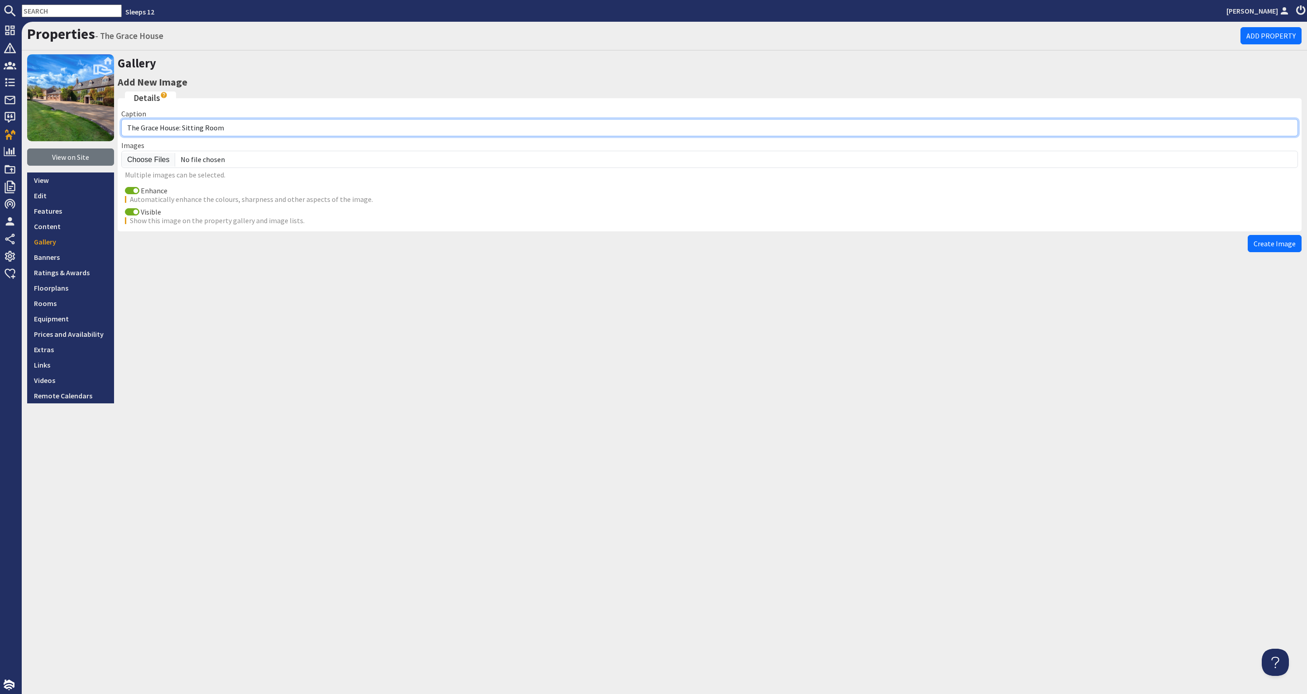
drag, startPoint x: 233, startPoint y: 128, endPoint x: 181, endPoint y: 127, distance: 51.6
click at [181, 127] on input "The Grace House: Sitting Room" at bounding box center [709, 127] width 1177 height 17
type input "The Grace House: Bedroom 9"
click at [133, 189] on input "Enhance" at bounding box center [132, 190] width 14 height 7
checkbox input "false"
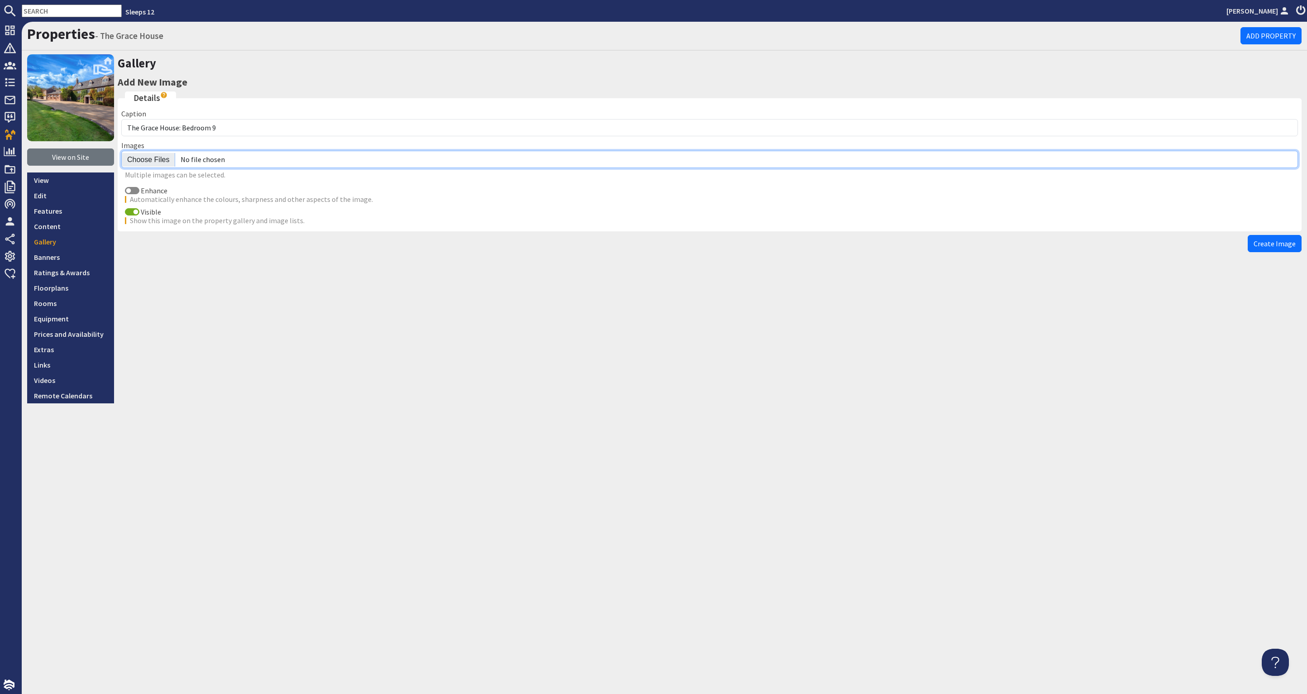
click at [149, 161] on input "file" at bounding box center [709, 159] width 1177 height 17
type input "C:\fakepath\the-grace-house-holiday-home-group-accommodation-[GEOGRAPHIC_DATA]-…"
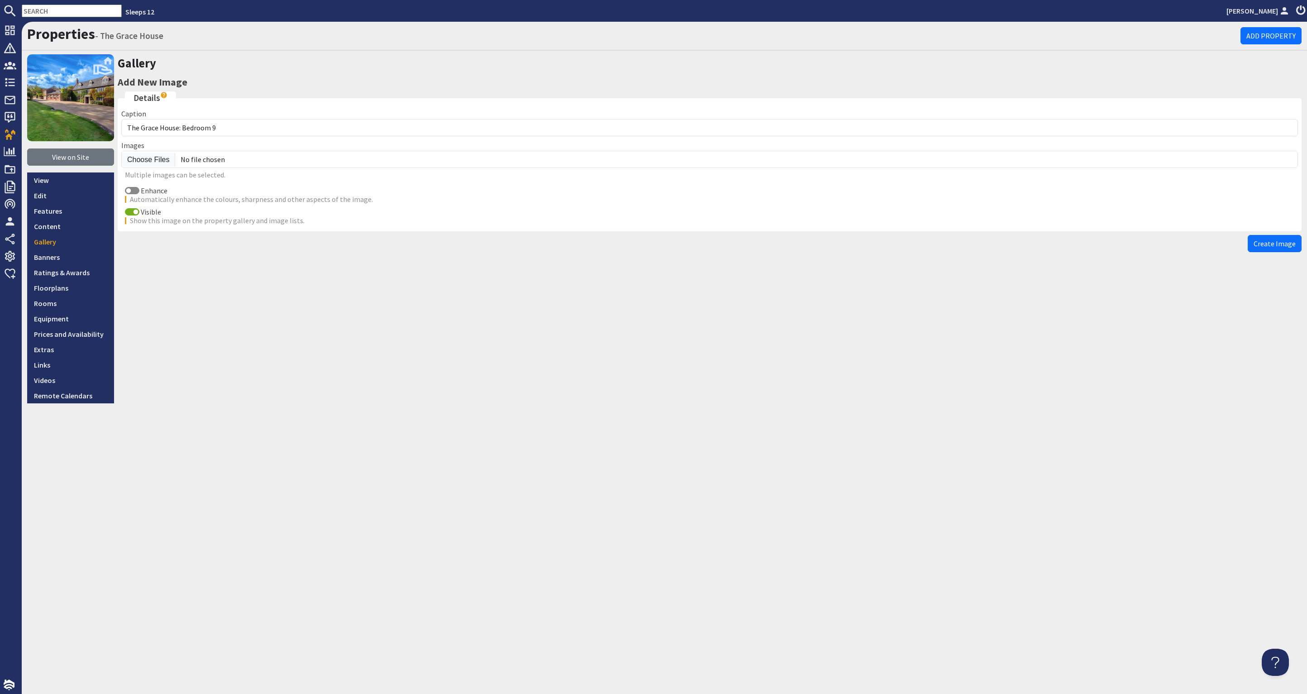
click at [1285, 242] on span "Create Image" at bounding box center [1275, 243] width 42 height 9
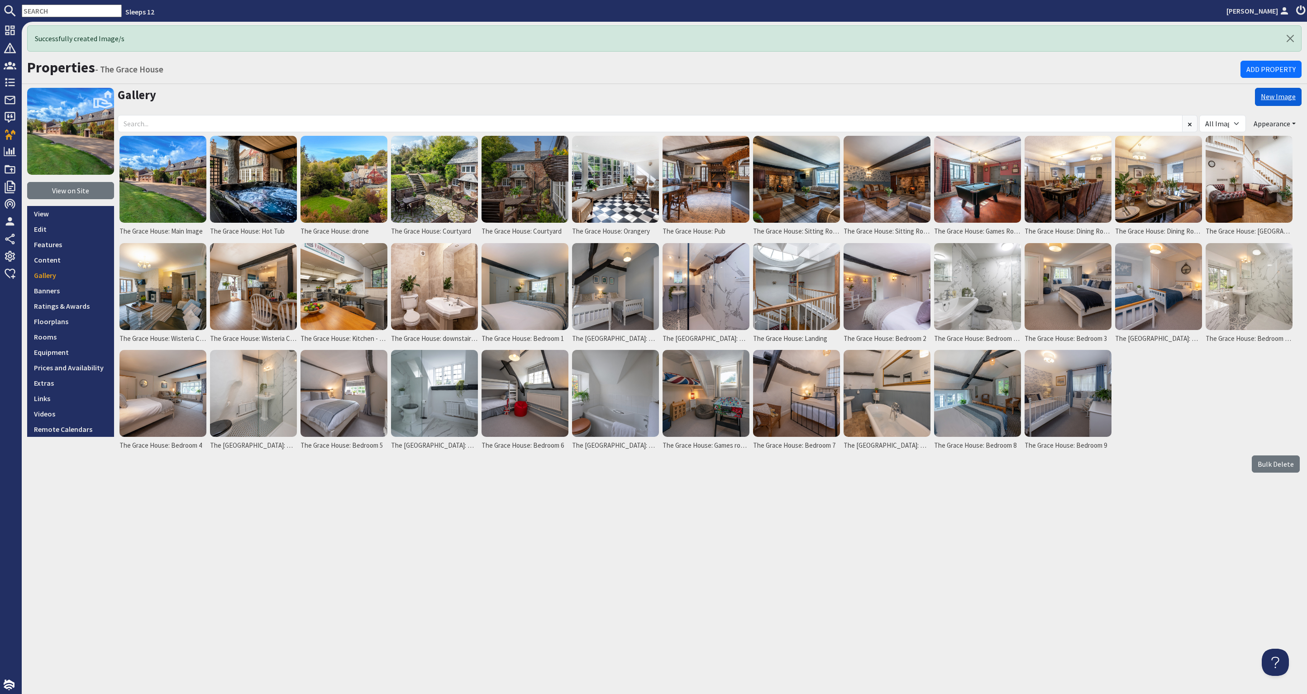
click at [1283, 93] on link "New Image" at bounding box center [1278, 97] width 47 height 18
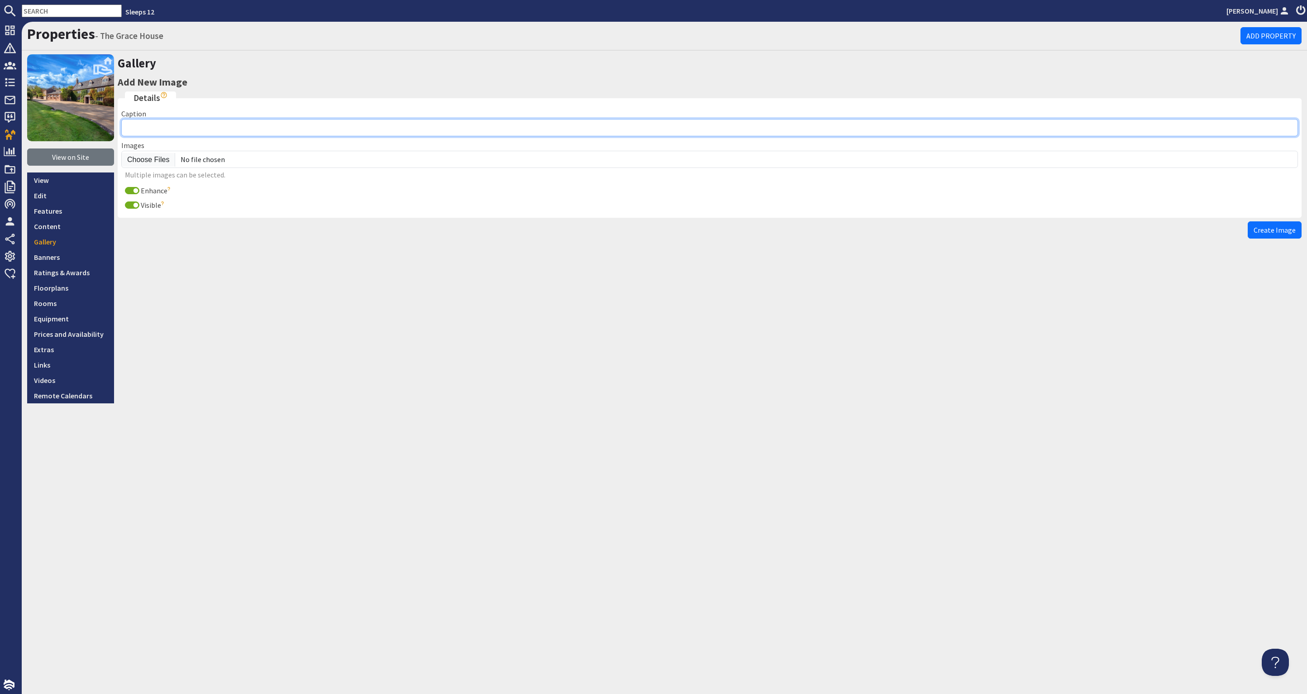
click at [138, 128] on input "Caption" at bounding box center [709, 127] width 1177 height 17
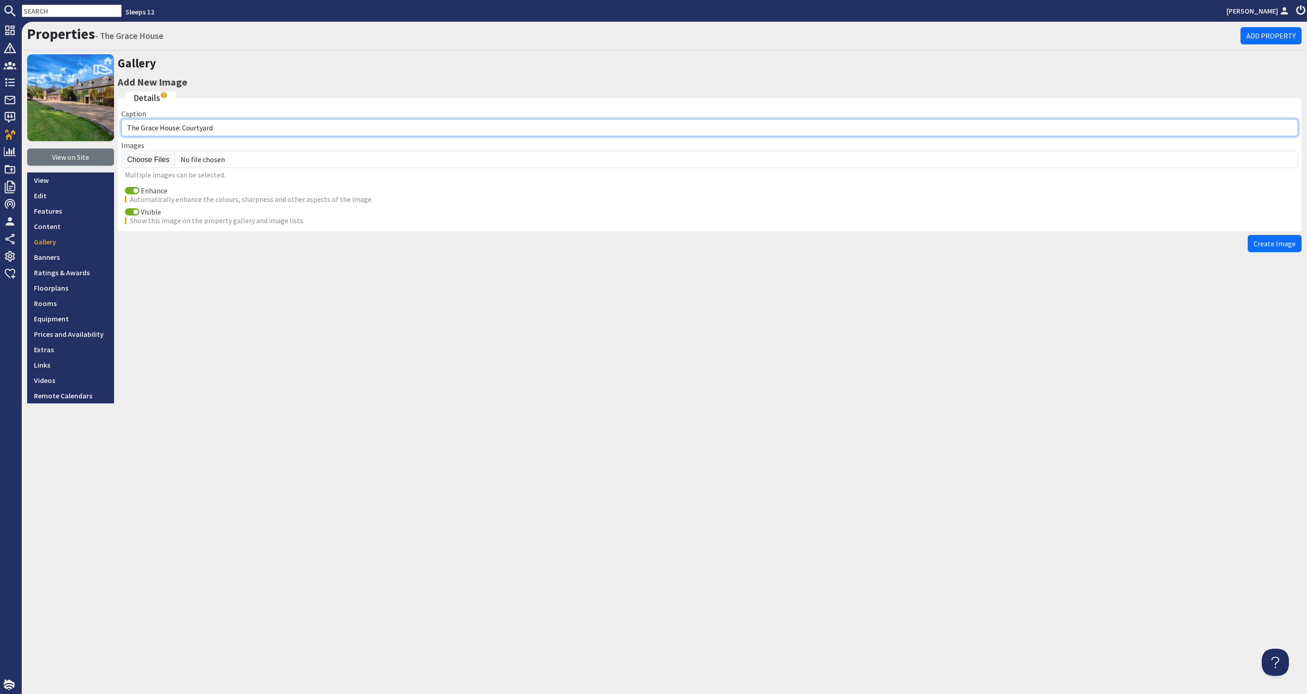
drag, startPoint x: 207, startPoint y: 125, endPoint x: 183, endPoint y: 125, distance: 24.0
click at [183, 125] on input "The Grace House: Courtyard" at bounding box center [709, 127] width 1177 height 17
type input "The Grace House: Bedroom 9"
click at [130, 192] on input "Enhance" at bounding box center [132, 190] width 14 height 7
checkbox input "false"
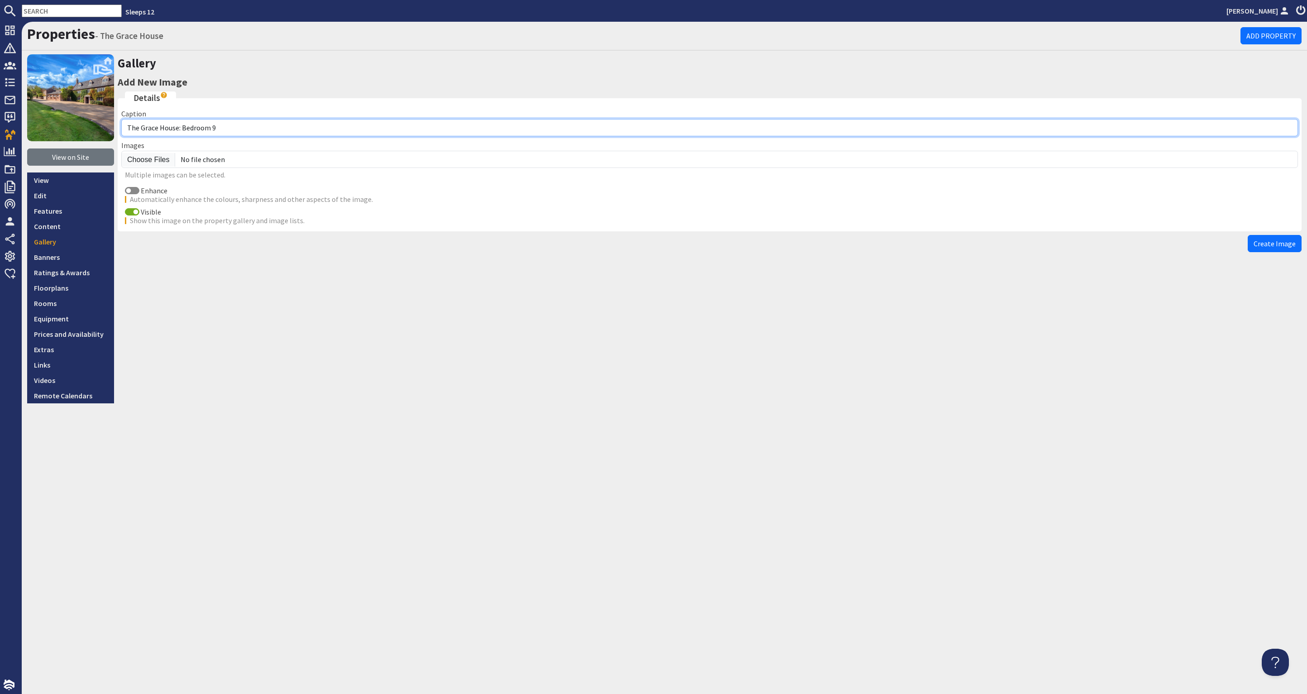
click at [253, 126] on input "The Grace House: Bedroom 9" at bounding box center [709, 127] width 1177 height 17
type input "The [GEOGRAPHIC_DATA]: Bedroom 9 en suite"
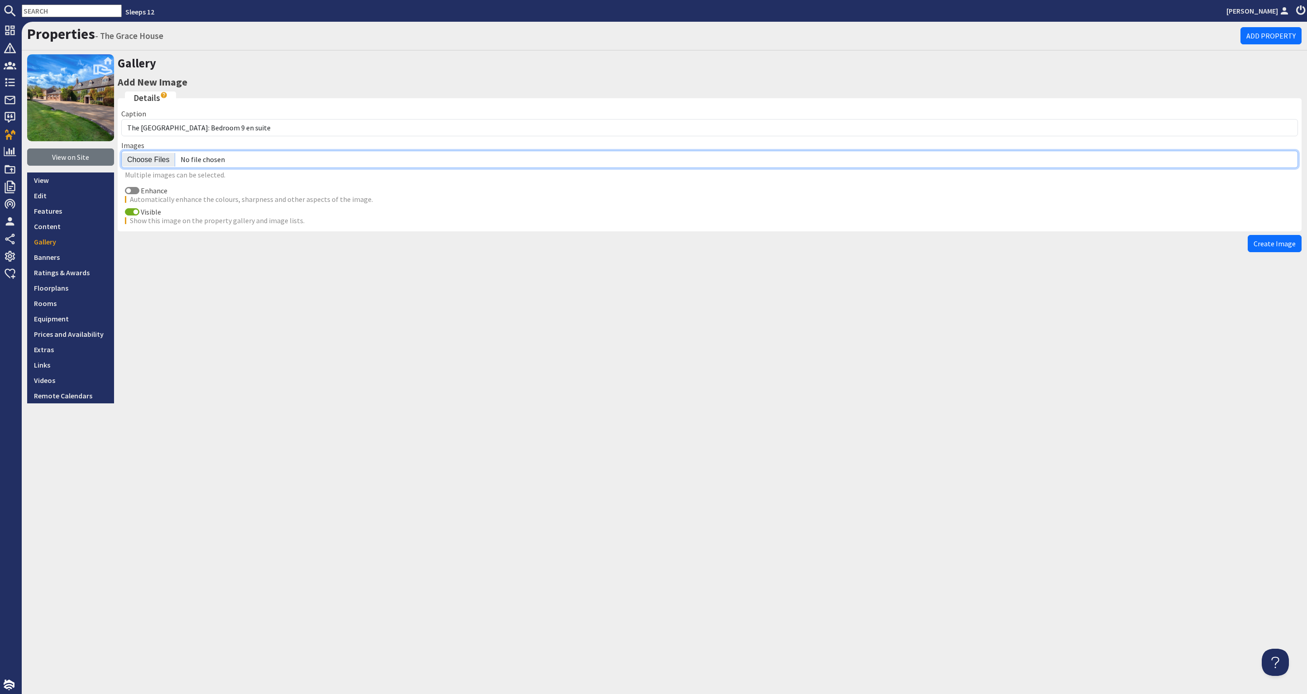
click at [154, 158] on input "file" at bounding box center [709, 159] width 1177 height 17
type input "C:\fakepath\the-grace-house-holiday-home-group-accommodation-[GEOGRAPHIC_DATA]-…"
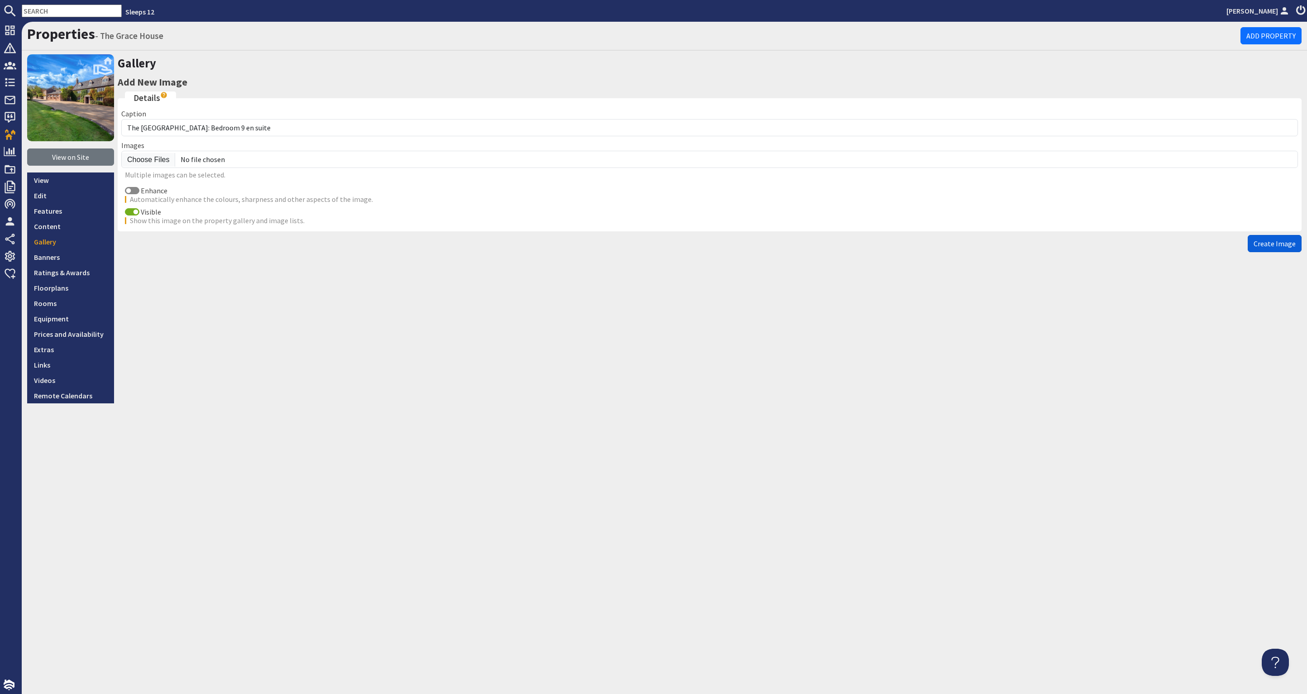
click at [1275, 240] on span "Create Image" at bounding box center [1275, 243] width 42 height 9
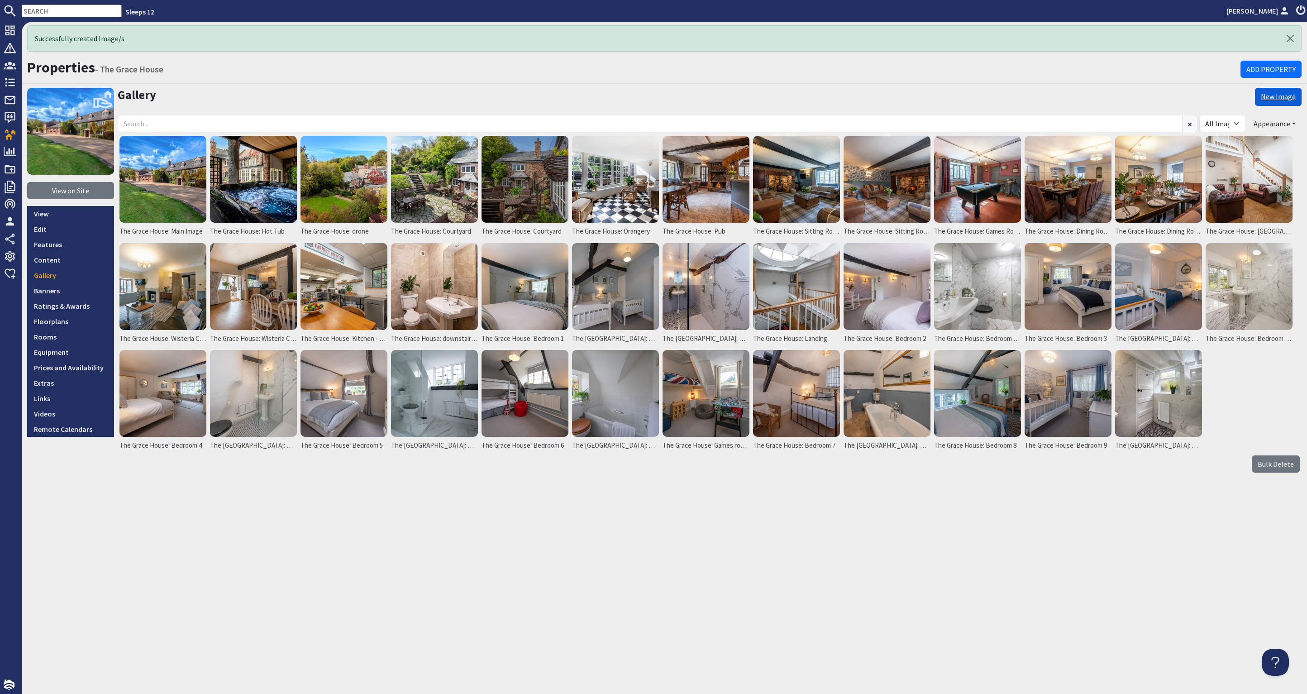
click at [1271, 97] on link "New Image" at bounding box center [1278, 97] width 47 height 18
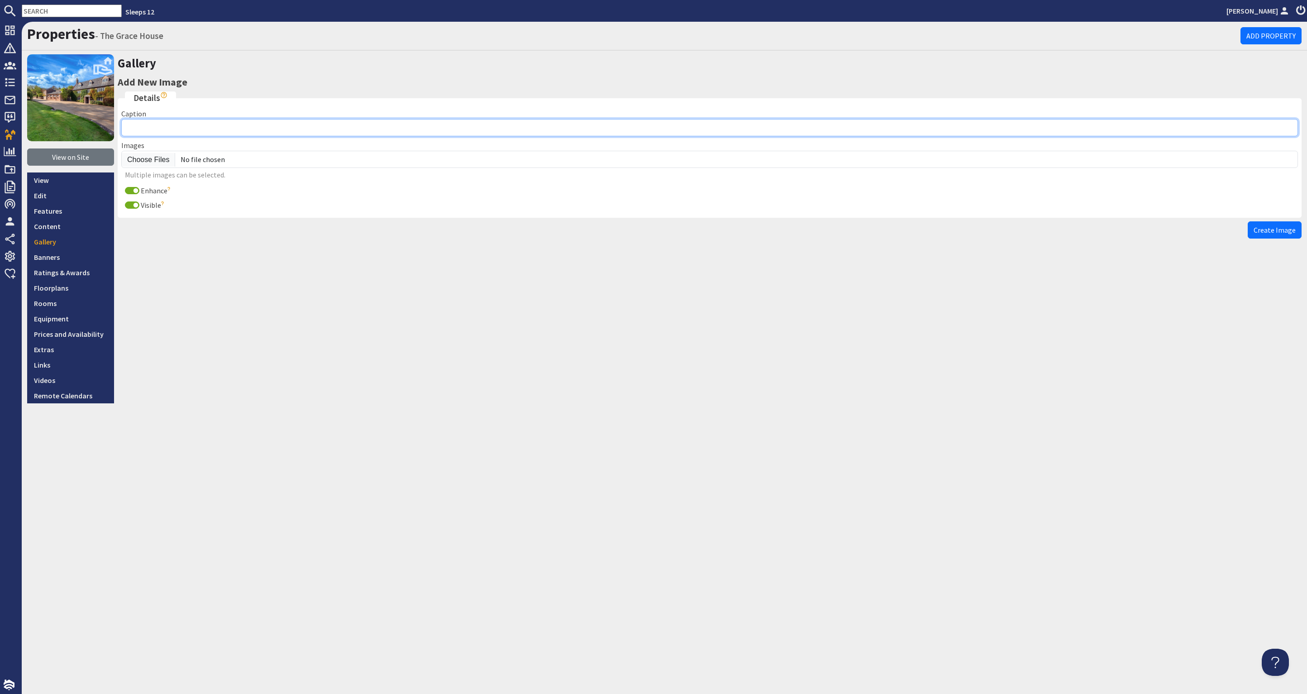
drag, startPoint x: 161, startPoint y: 126, endPoint x: 170, endPoint y: 124, distance: 9.3
click at [163, 126] on input "Caption" at bounding box center [709, 127] width 1177 height 17
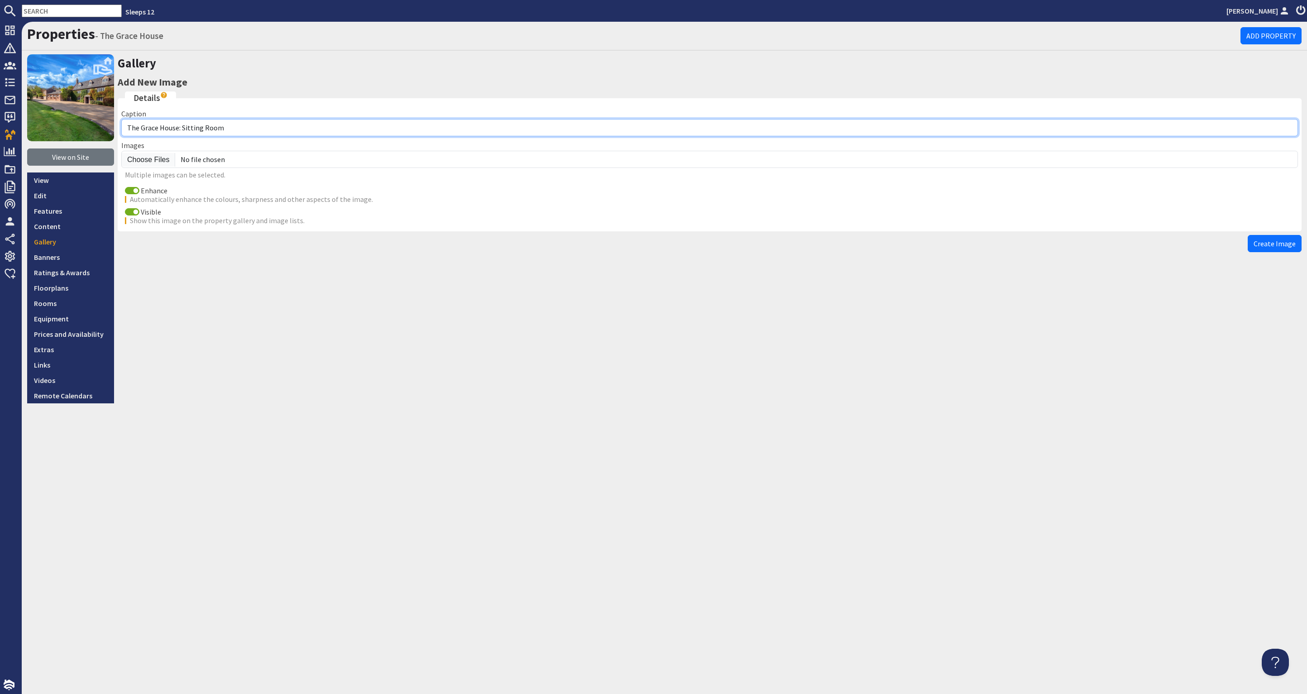
drag, startPoint x: 190, startPoint y: 126, endPoint x: 182, endPoint y: 127, distance: 8.2
click at [182, 127] on input "The Grace House: Sitting Room" at bounding box center [709, 127] width 1177 height 17
type input "The Grace House: Bedroom 10"
click at [130, 192] on input "Enhance" at bounding box center [132, 190] width 14 height 7
checkbox input "false"
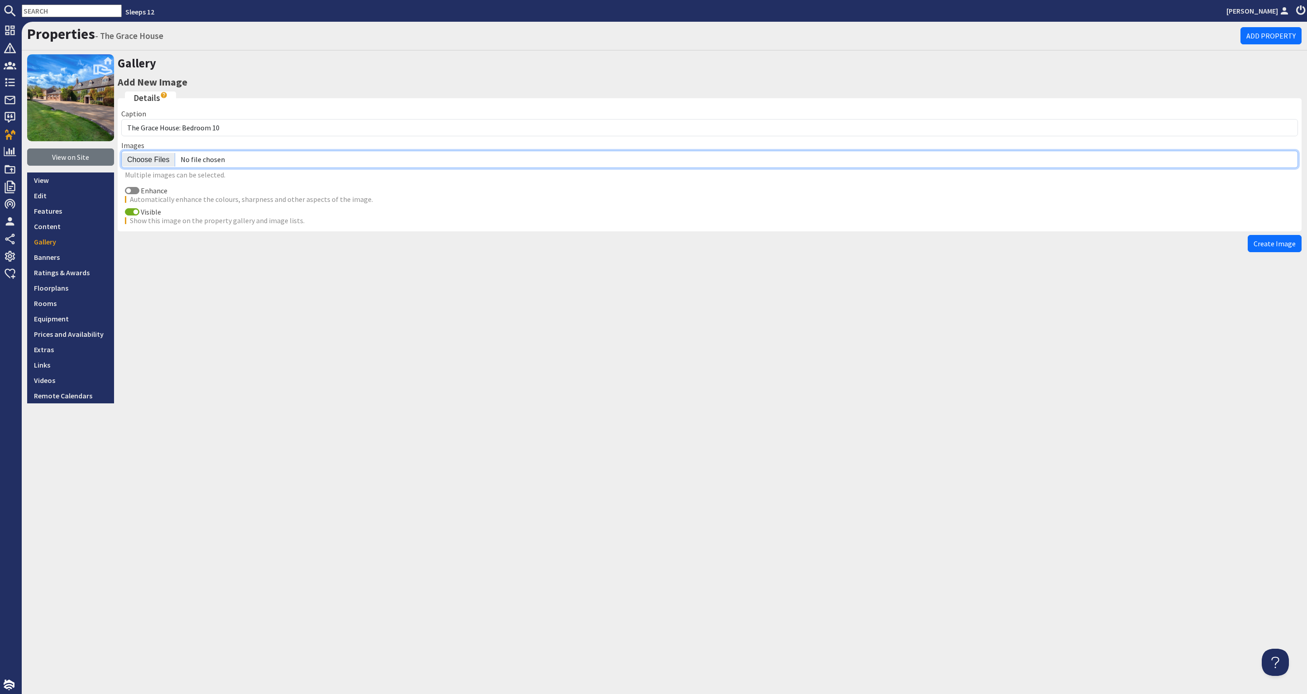
click at [146, 160] on input "file" at bounding box center [709, 159] width 1177 height 17
type input "C:\fakepath\the-grace-house-holiday-home-group-accommodation-[GEOGRAPHIC_DATA]-…"
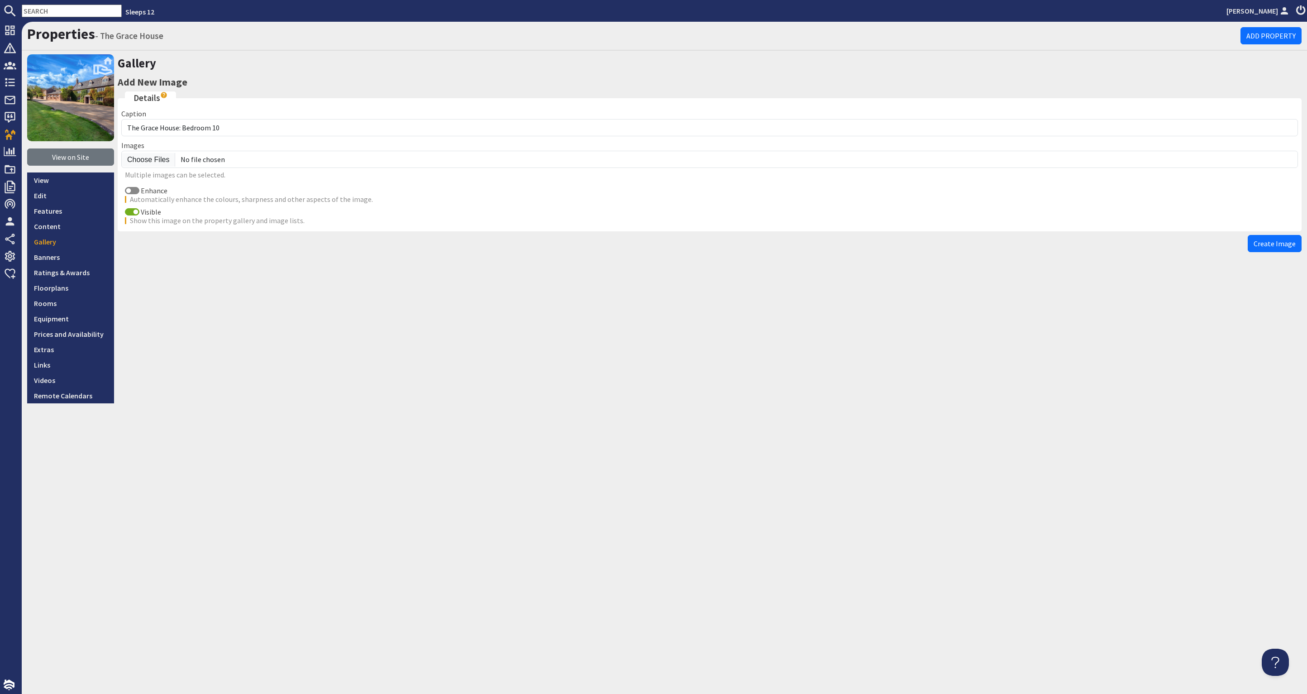
click at [1283, 239] on span "Create Image" at bounding box center [1275, 243] width 42 height 9
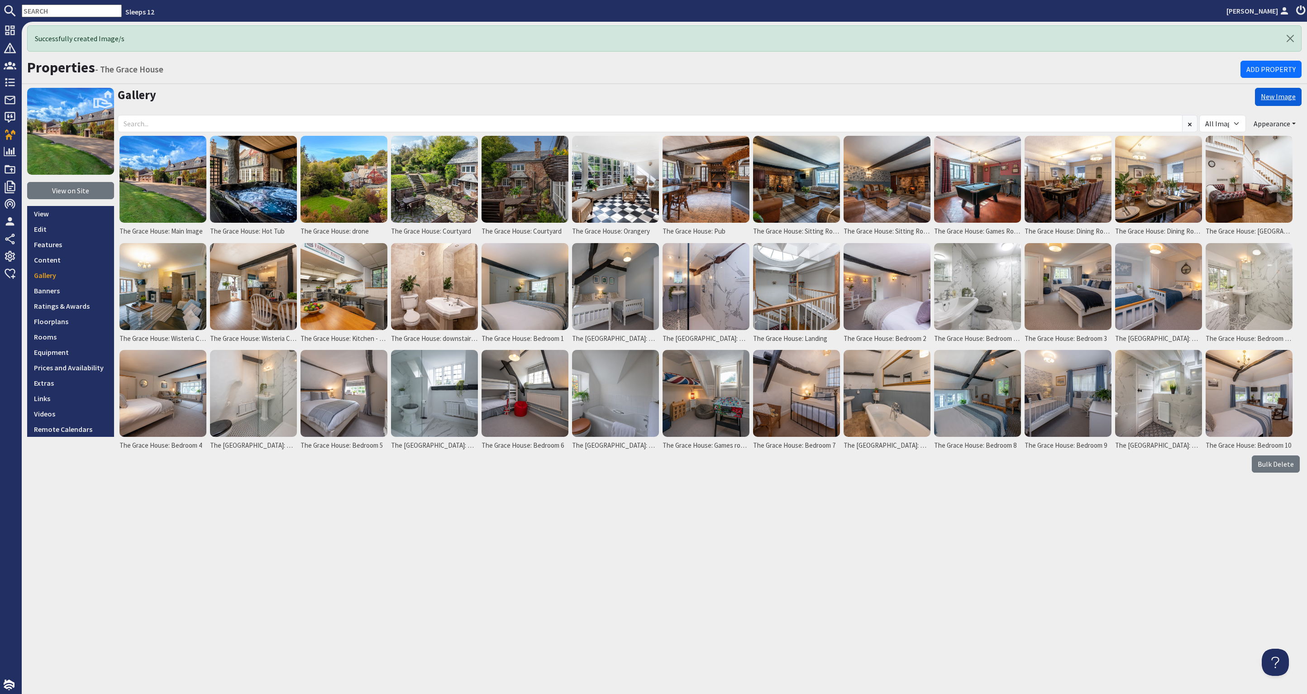
click at [1282, 92] on link "New Image" at bounding box center [1278, 97] width 47 height 18
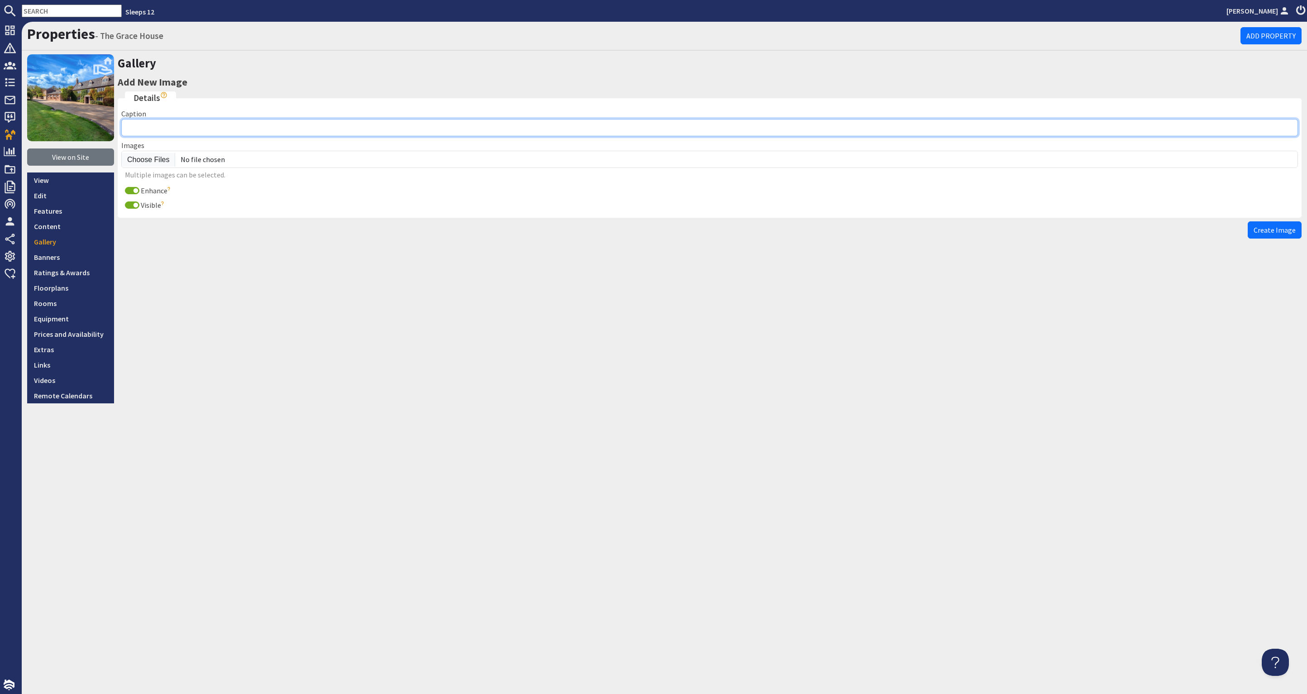
click at [166, 127] on input "Caption" at bounding box center [709, 127] width 1177 height 17
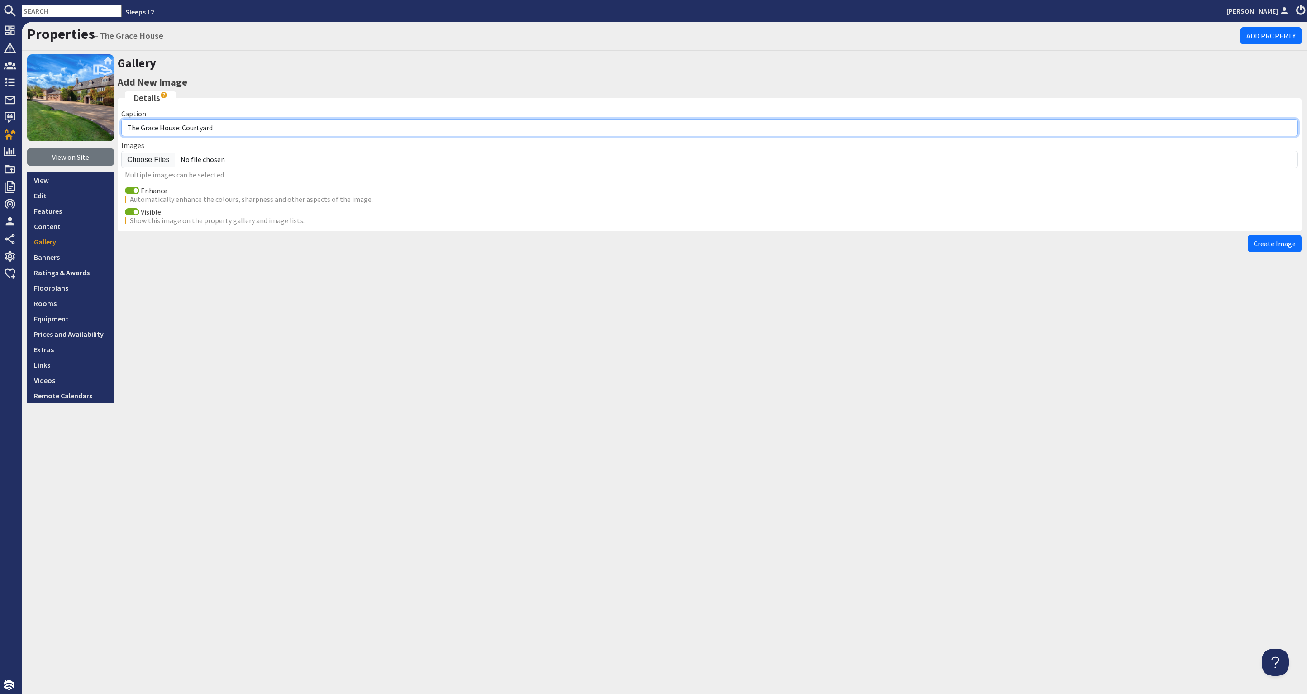
drag, startPoint x: 222, startPoint y: 126, endPoint x: 232, endPoint y: 133, distance: 11.8
click at [183, 126] on input "The Grace House: Courtyard" at bounding box center [709, 127] width 1177 height 17
click at [238, 125] on input "The [GEOGRAPHIC_DATA]: Bedroom 10 batheroom" at bounding box center [709, 127] width 1177 height 17
type input "The [GEOGRAPHIC_DATA]: Bedroom 10 bathroom"
click at [131, 188] on input "Enhance" at bounding box center [132, 190] width 14 height 7
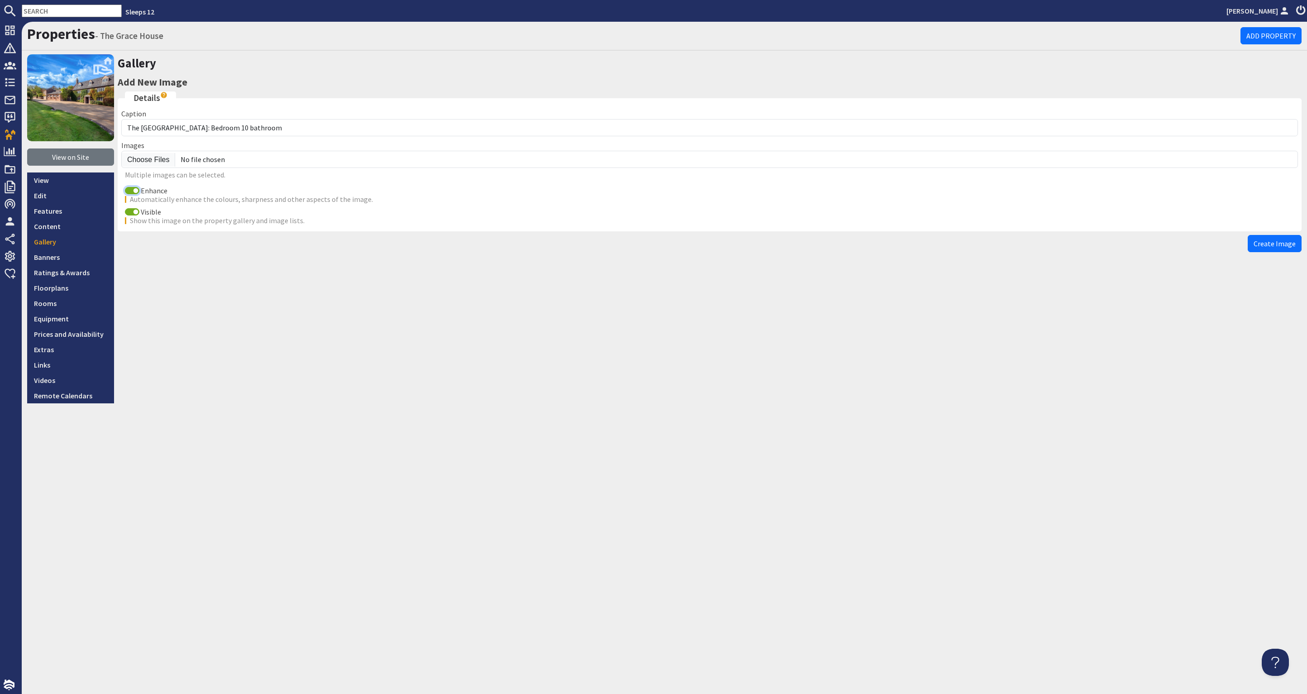
checkbox input "false"
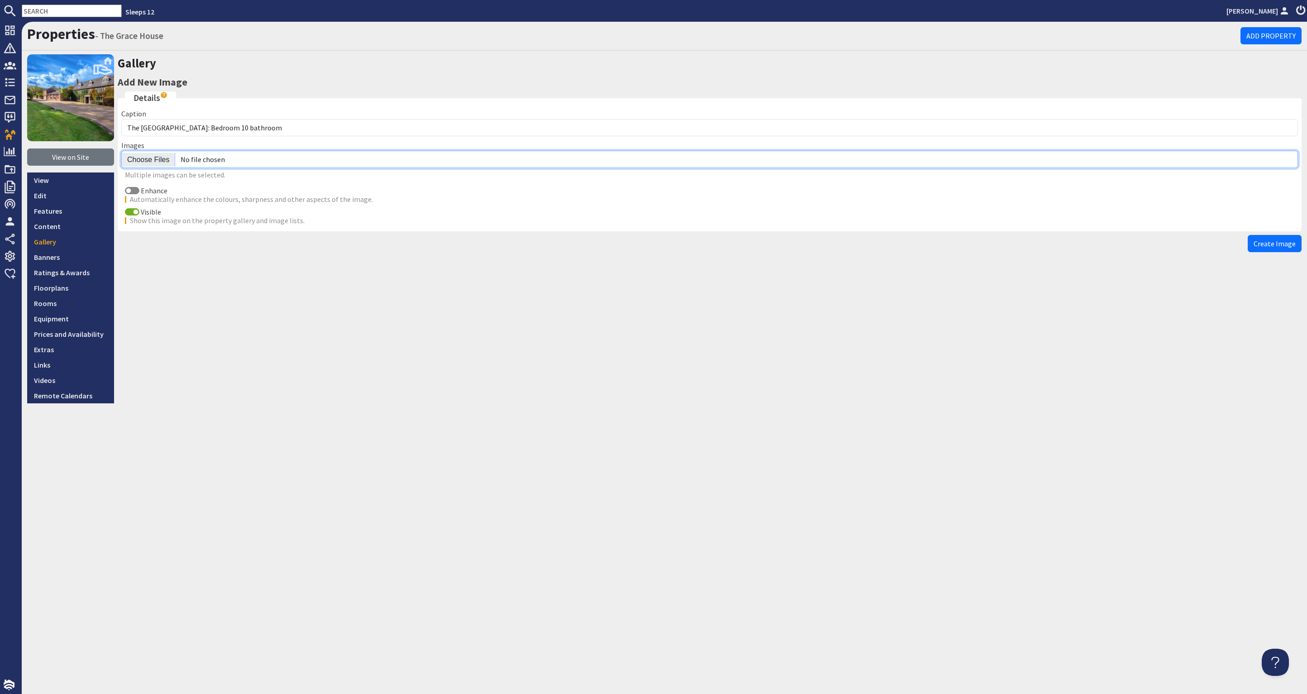
click at [144, 159] on input "file" at bounding box center [709, 159] width 1177 height 17
type input "C:\fakepath\the-grace-house-holiday-home-group-accommodation-[GEOGRAPHIC_DATA]-…"
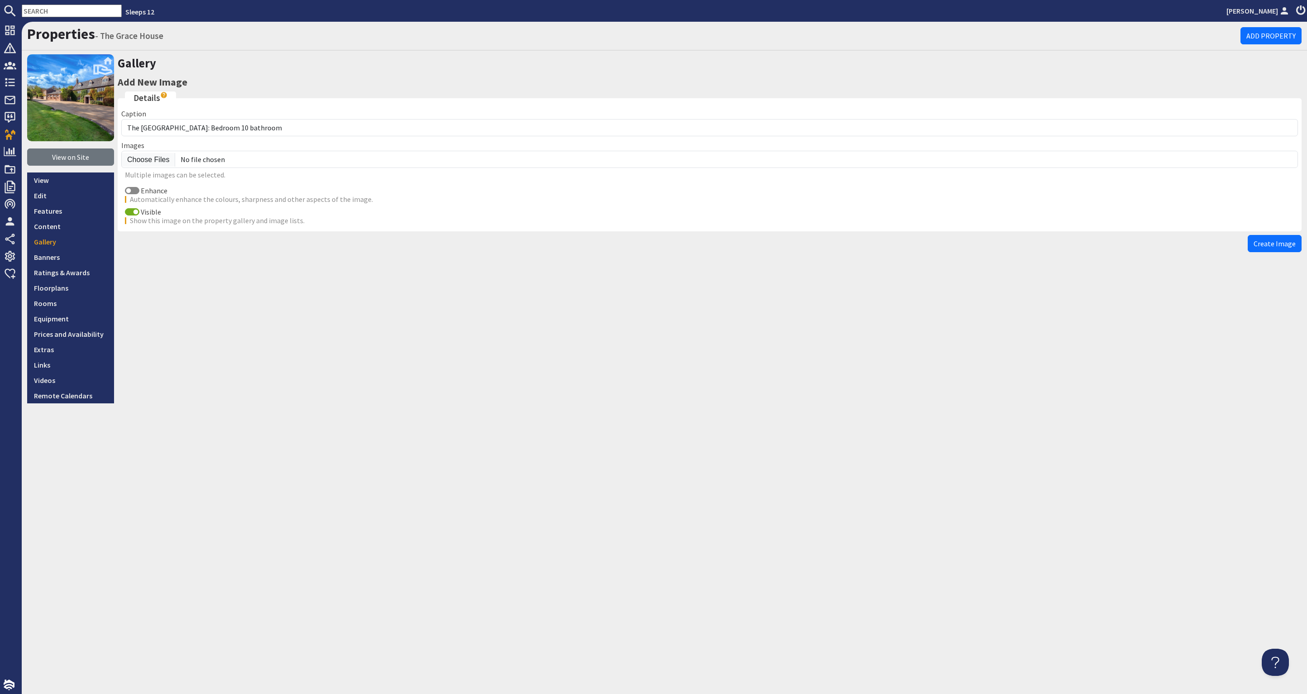
click at [1273, 245] on span "Create Image" at bounding box center [1275, 243] width 42 height 9
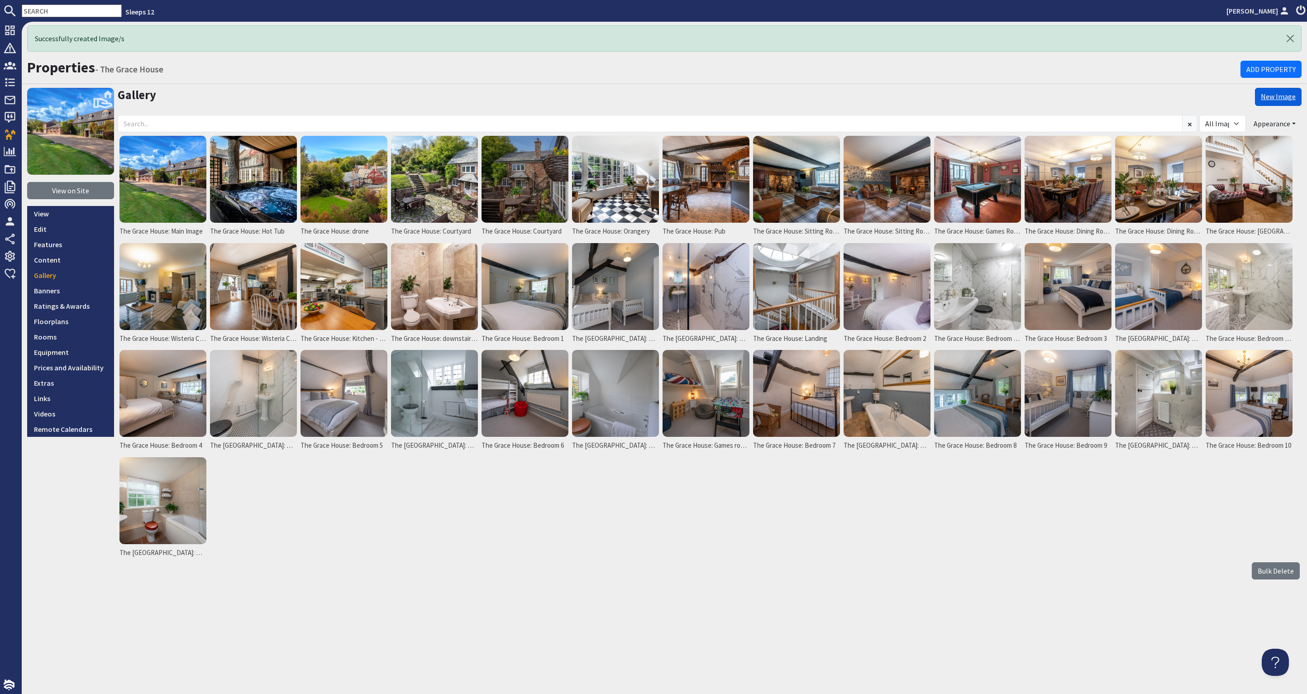
click at [1280, 95] on link "New Image" at bounding box center [1278, 97] width 47 height 18
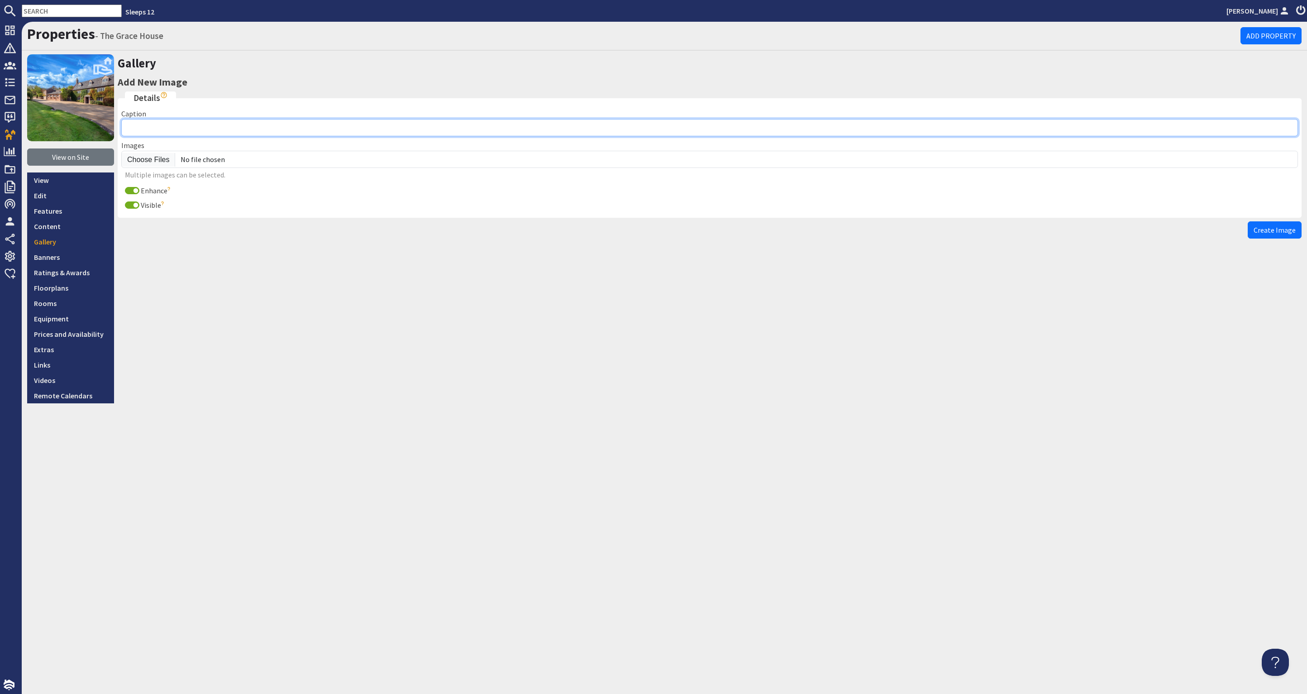
click at [275, 127] on input "Caption" at bounding box center [709, 127] width 1177 height 17
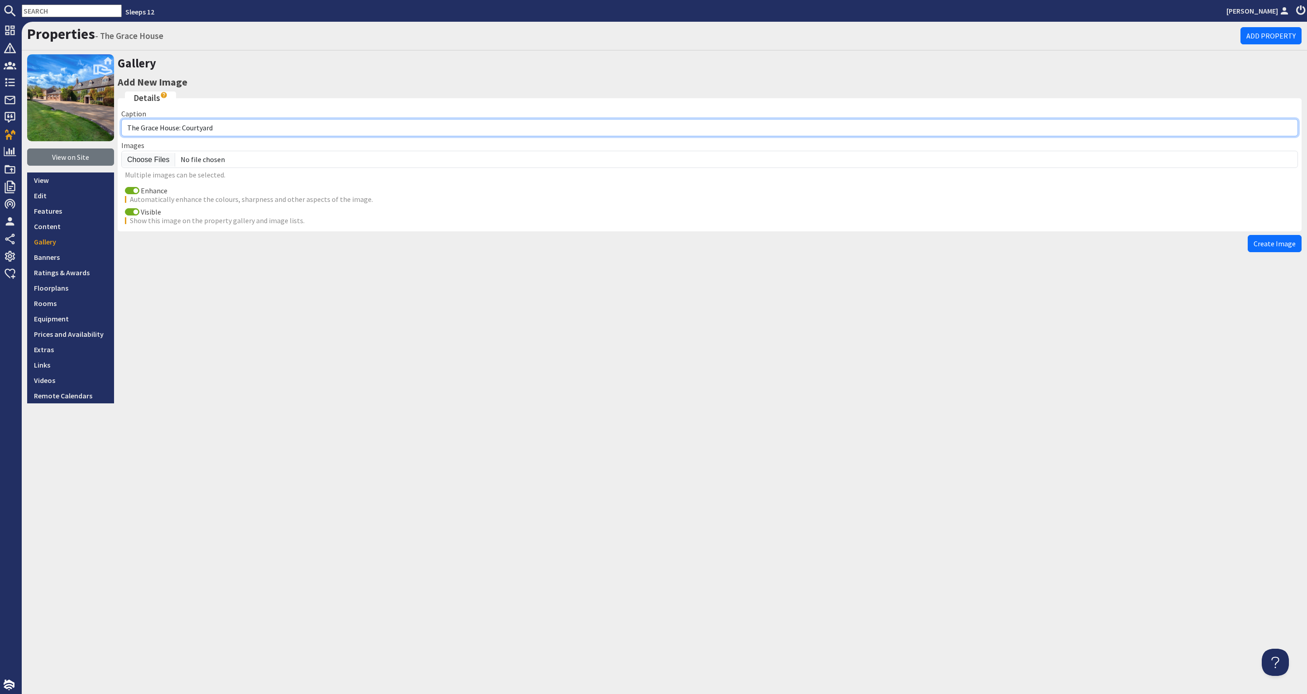
drag, startPoint x: 225, startPoint y: 129, endPoint x: 181, endPoint y: 128, distance: 43.9
click at [181, 128] on input "The Grace House: Courtyard" at bounding box center [709, 127] width 1177 height 17
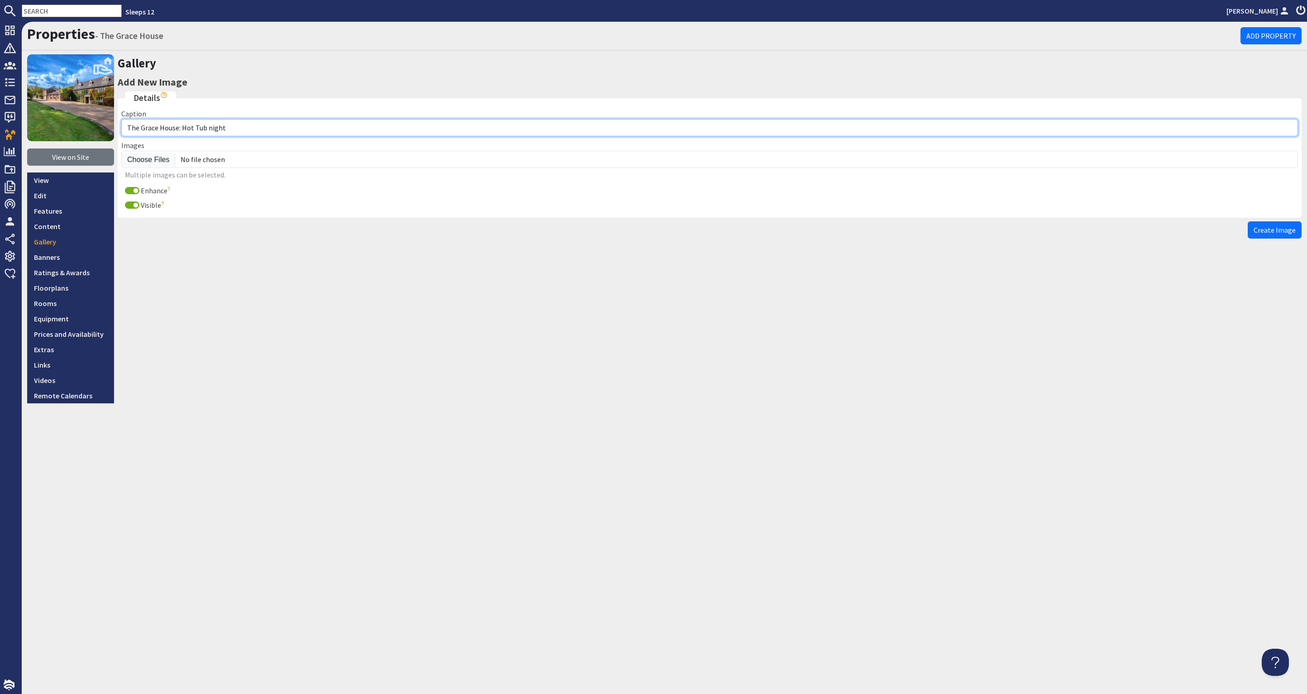
type input "The Grace House: Hot Tub night"
click at [131, 190] on input "Enhance" at bounding box center [132, 190] width 14 height 7
checkbox input "false"
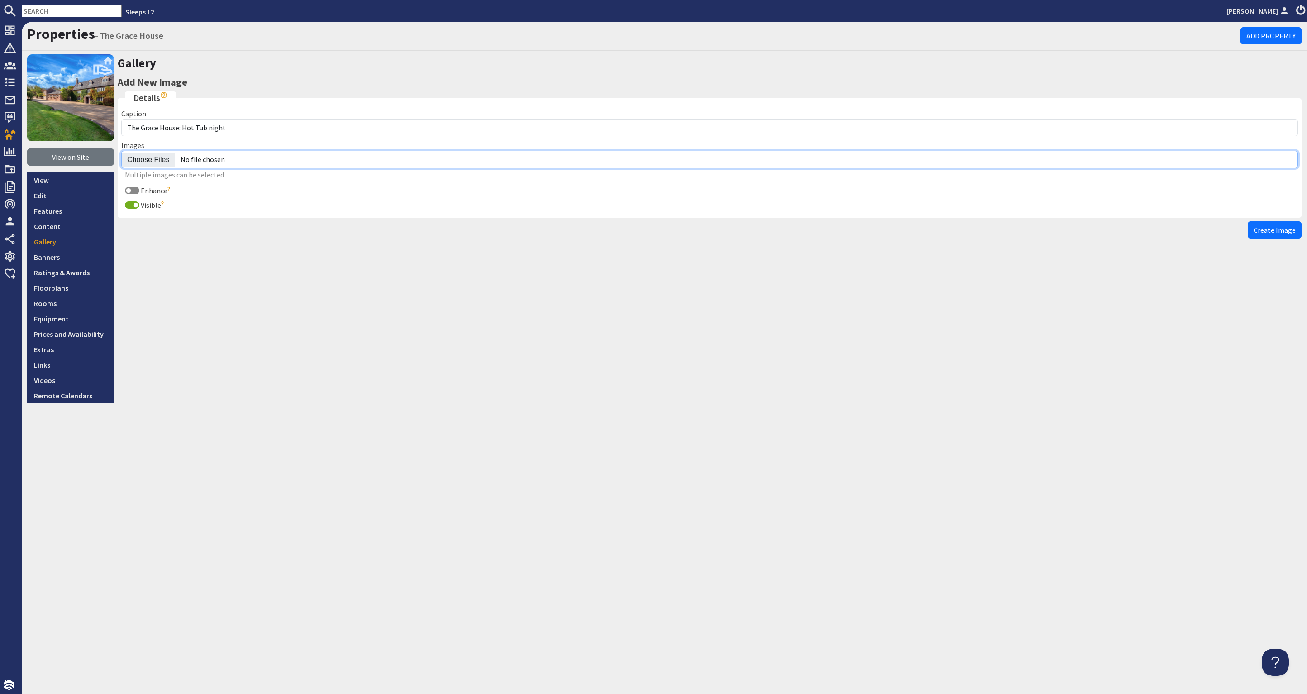
click at [142, 162] on input "file" at bounding box center [709, 159] width 1177 height 17
type input "C:\fakepath\the-grace-house-holiday-home-group-accommodation-[GEOGRAPHIC_DATA]-…"
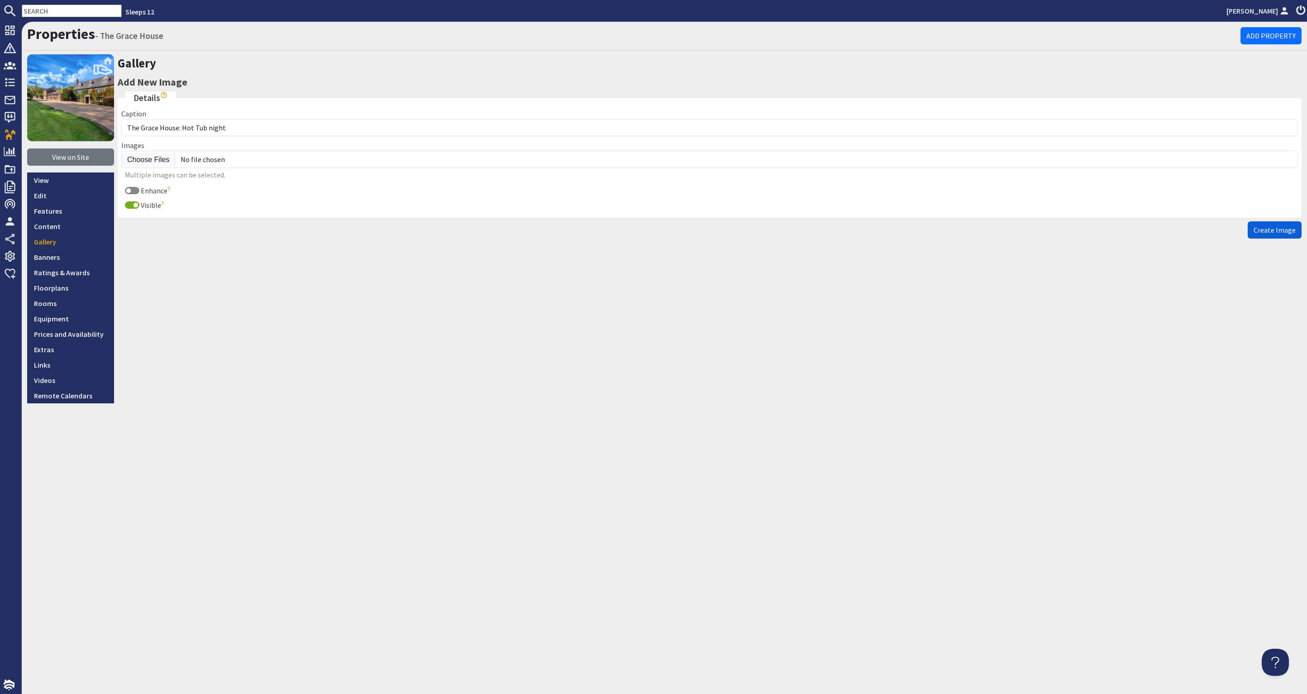
click at [1276, 226] on span "Create Image" at bounding box center [1275, 229] width 42 height 9
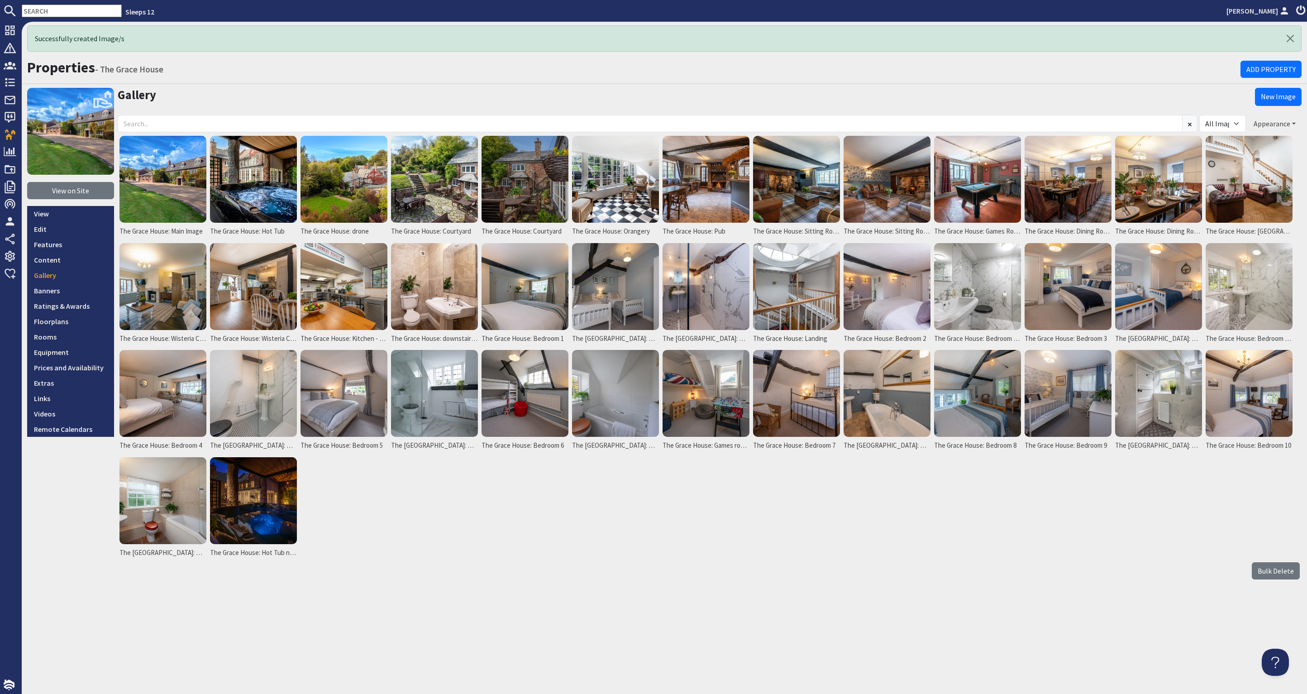
click at [1277, 121] on button "Appearance" at bounding box center [1275, 123] width 54 height 17
click at [1248, 143] on link "Reorder" at bounding box center [1250, 142] width 36 height 9
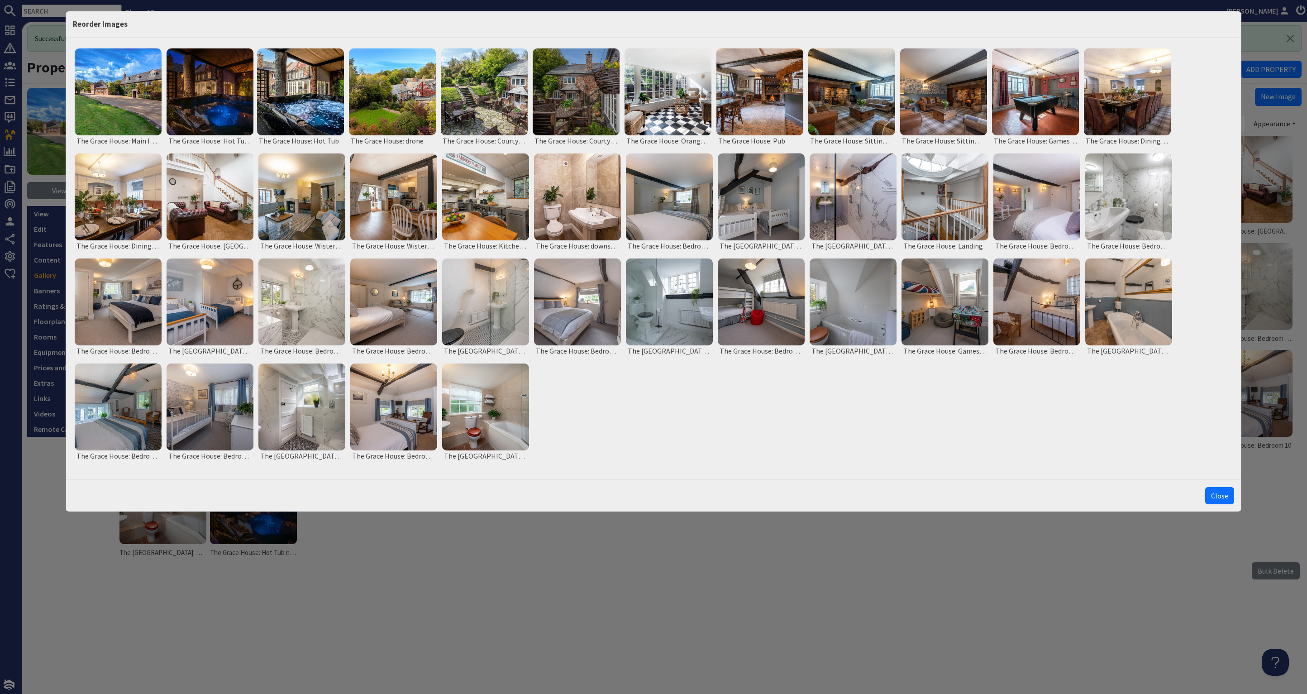
click at [1221, 493] on button "Close" at bounding box center [1220, 495] width 29 height 17
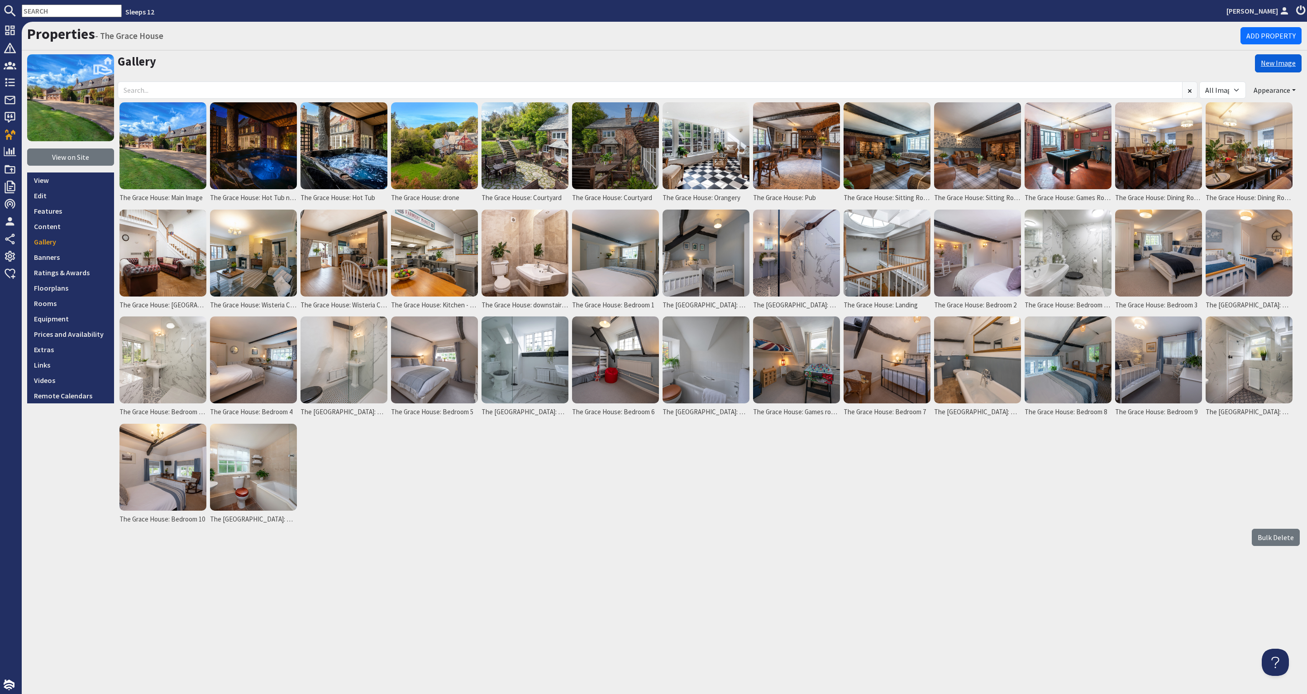
click at [1285, 61] on link "New Image" at bounding box center [1278, 63] width 47 height 18
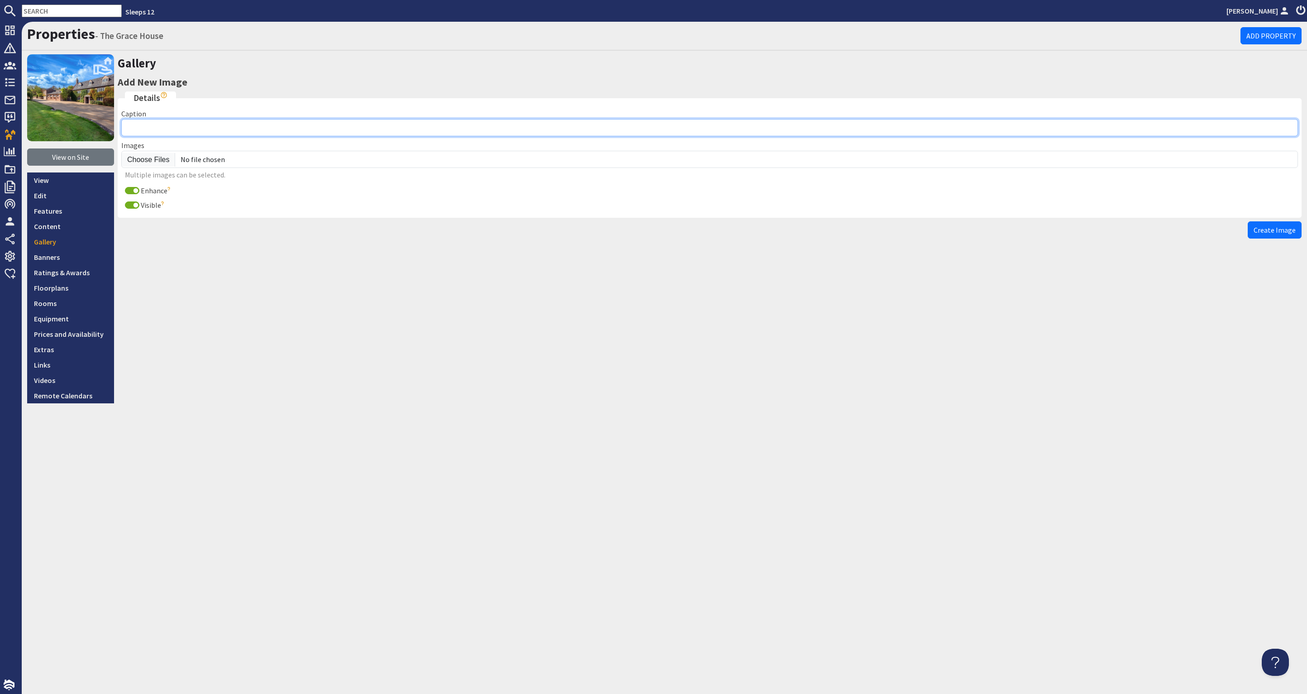
drag, startPoint x: 150, startPoint y: 129, endPoint x: 154, endPoint y: 127, distance: 4.9
click at [150, 129] on input "Caption" at bounding box center [709, 127] width 1177 height 17
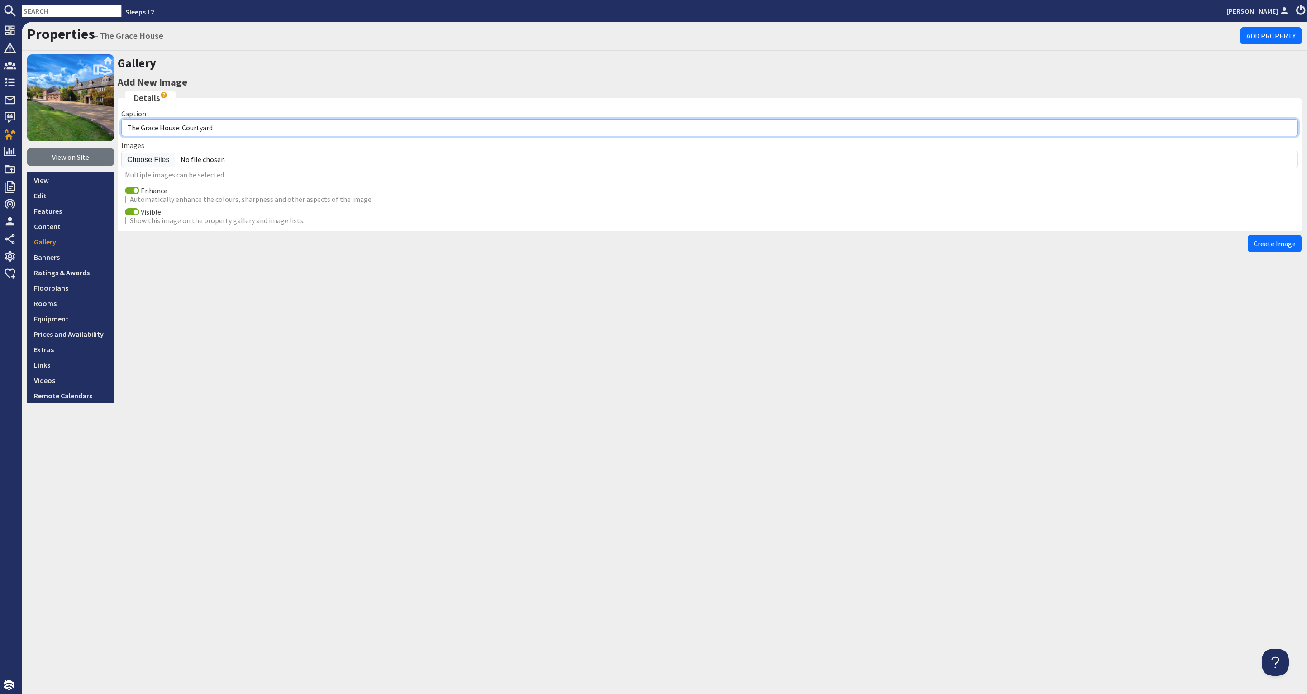
drag, startPoint x: 218, startPoint y: 125, endPoint x: 182, endPoint y: 128, distance: 36.3
click at [182, 128] on input "The Grace House: Courtyard" at bounding box center [709, 127] width 1177 height 17
type input "The Grace House: Dusk"
click at [133, 190] on input "Enhance" at bounding box center [132, 190] width 14 height 7
checkbox input "false"
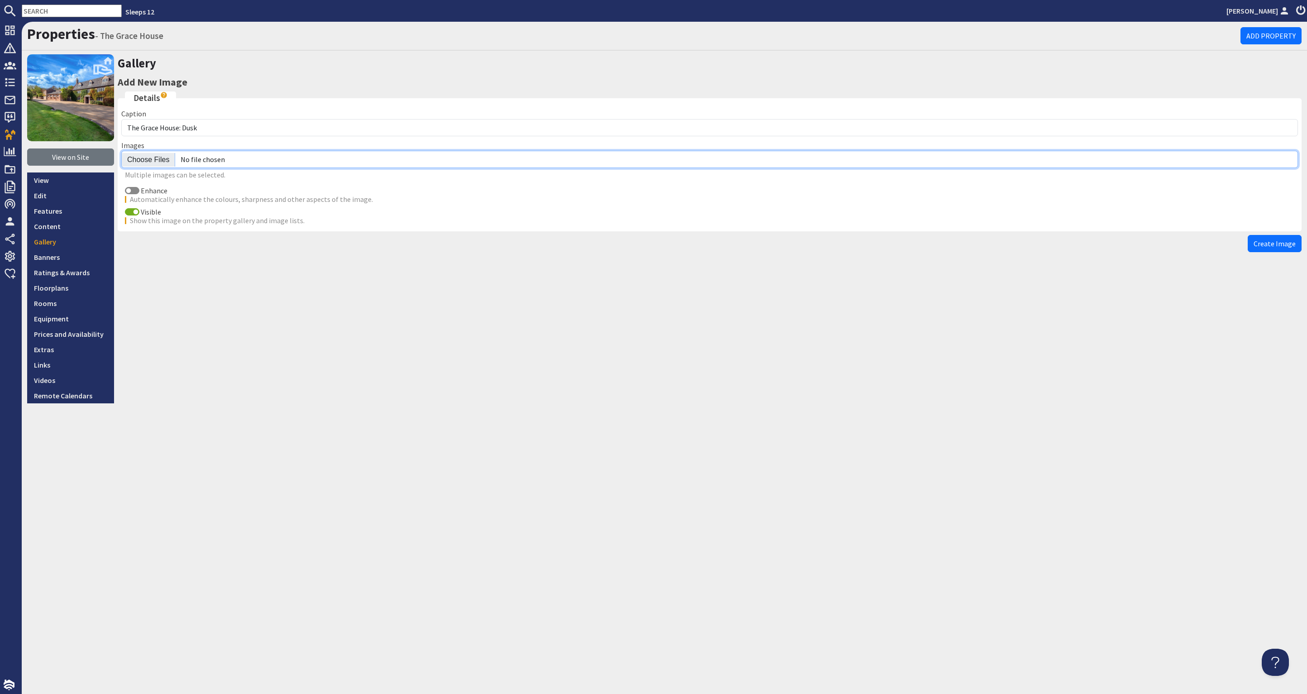
click at [146, 159] on input "file" at bounding box center [709, 159] width 1177 height 17
type input "C:\fakepath\the-grace-house-holiday-home-group-accommodation-[GEOGRAPHIC_DATA]-…"
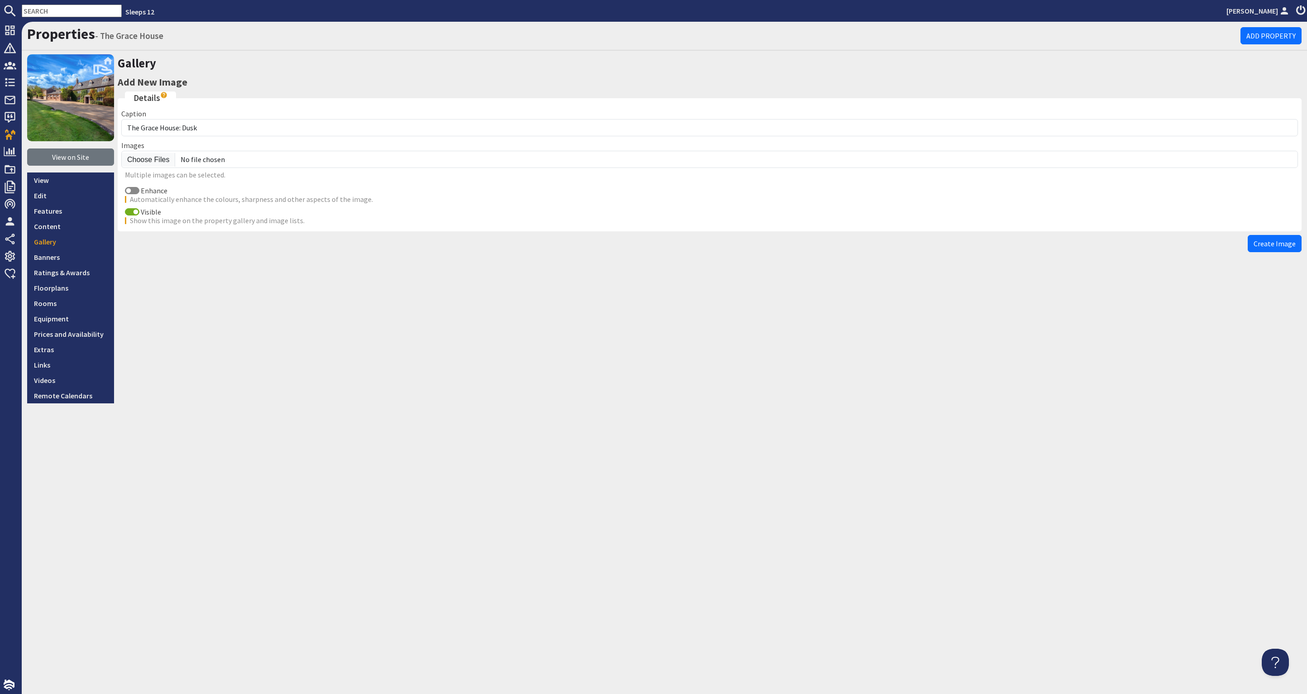
click at [1277, 244] on span "Create Image" at bounding box center [1275, 243] width 42 height 9
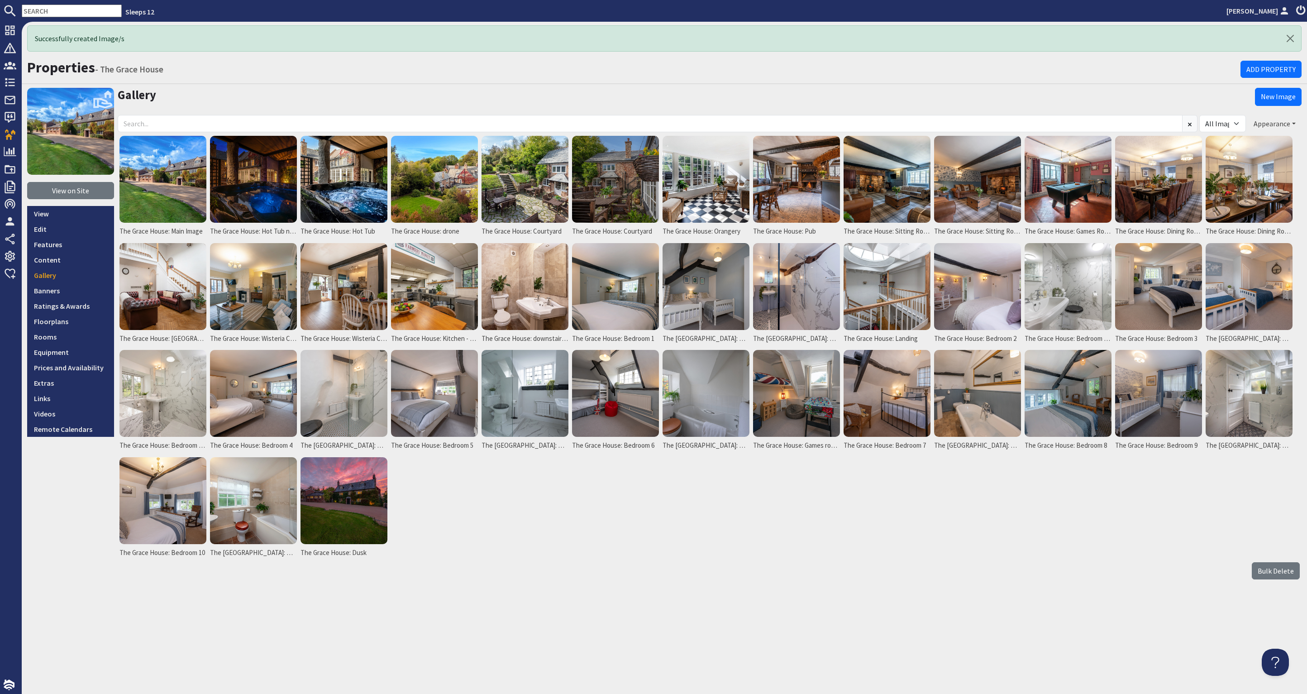
click at [1279, 121] on button "Appearance" at bounding box center [1275, 123] width 54 height 17
click at [1251, 140] on link "Reorder" at bounding box center [1250, 142] width 36 height 9
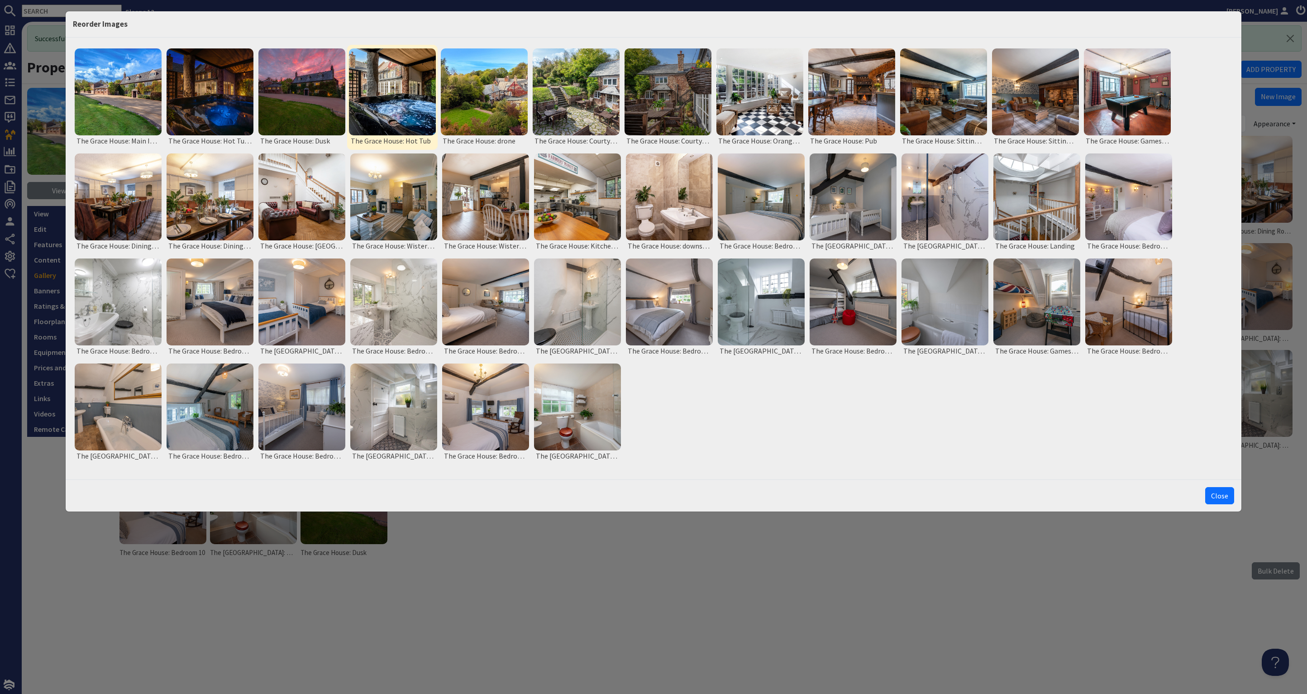
click at [399, 107] on img at bounding box center [392, 91] width 87 height 87
click at [1221, 493] on button "Close" at bounding box center [1220, 495] width 29 height 17
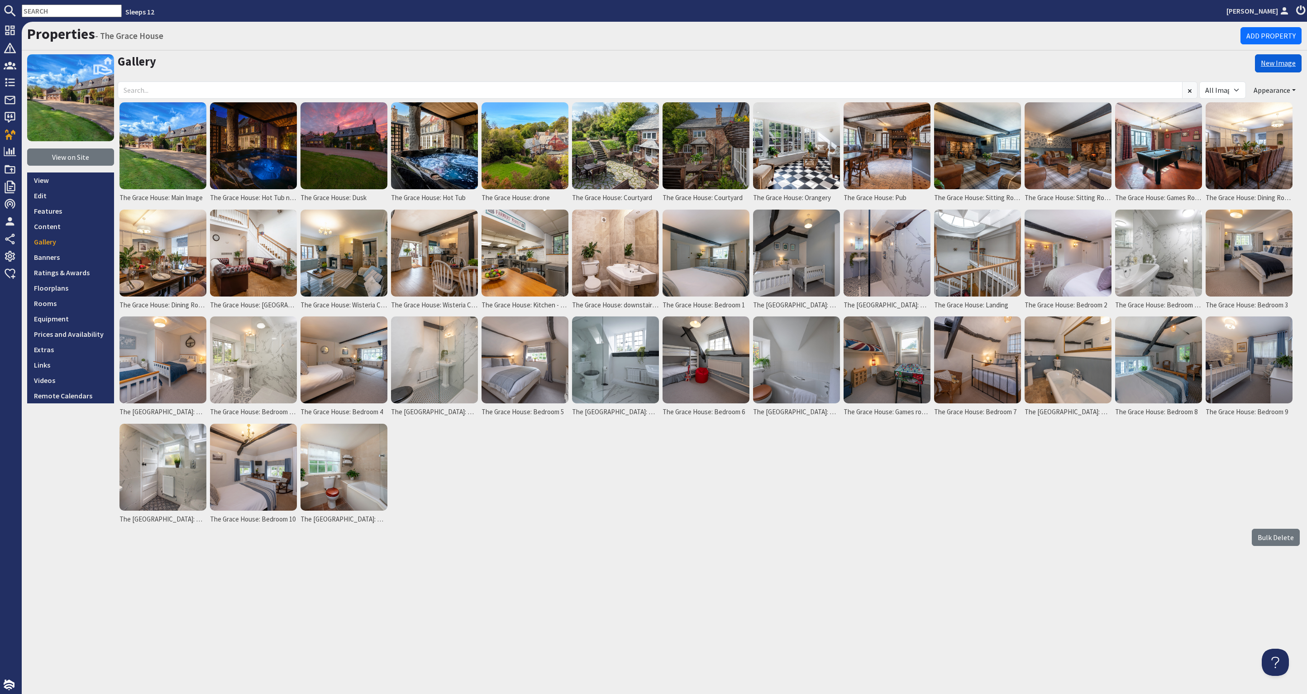
click at [1287, 66] on link "New Image" at bounding box center [1278, 63] width 47 height 18
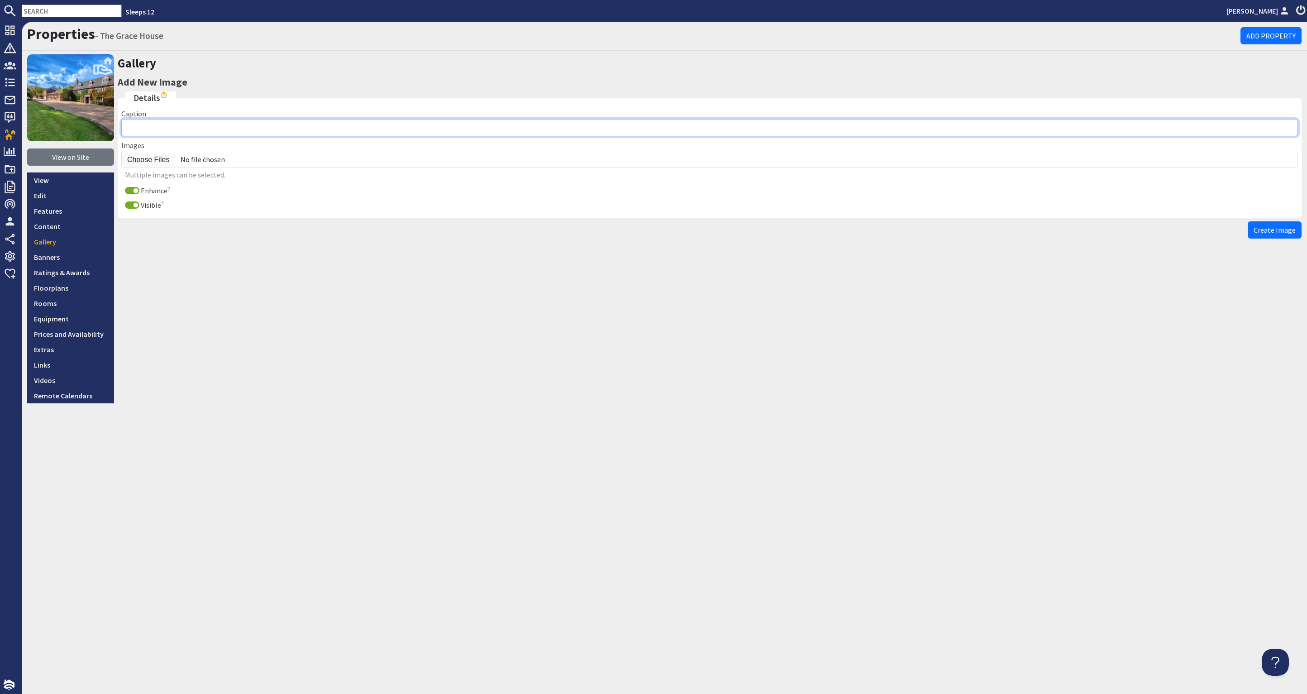
click at [188, 130] on input "Caption" at bounding box center [709, 127] width 1177 height 17
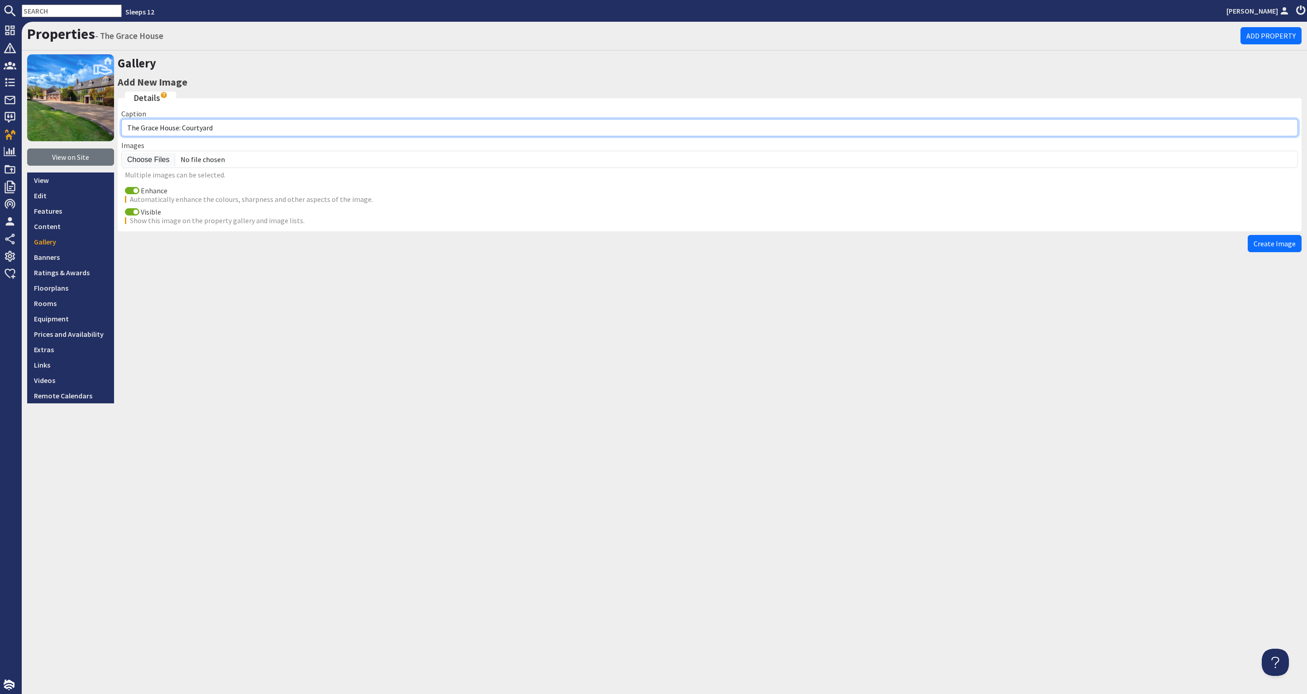
drag, startPoint x: 200, startPoint y: 126, endPoint x: 179, endPoint y: 126, distance: 20.8
click at [179, 126] on input "The Grace House: Courtyard" at bounding box center [709, 127] width 1177 height 17
type input "The [GEOGRAPHIC_DATA]: gardens"
click at [128, 187] on input "Enhance" at bounding box center [132, 190] width 14 height 7
checkbox input "false"
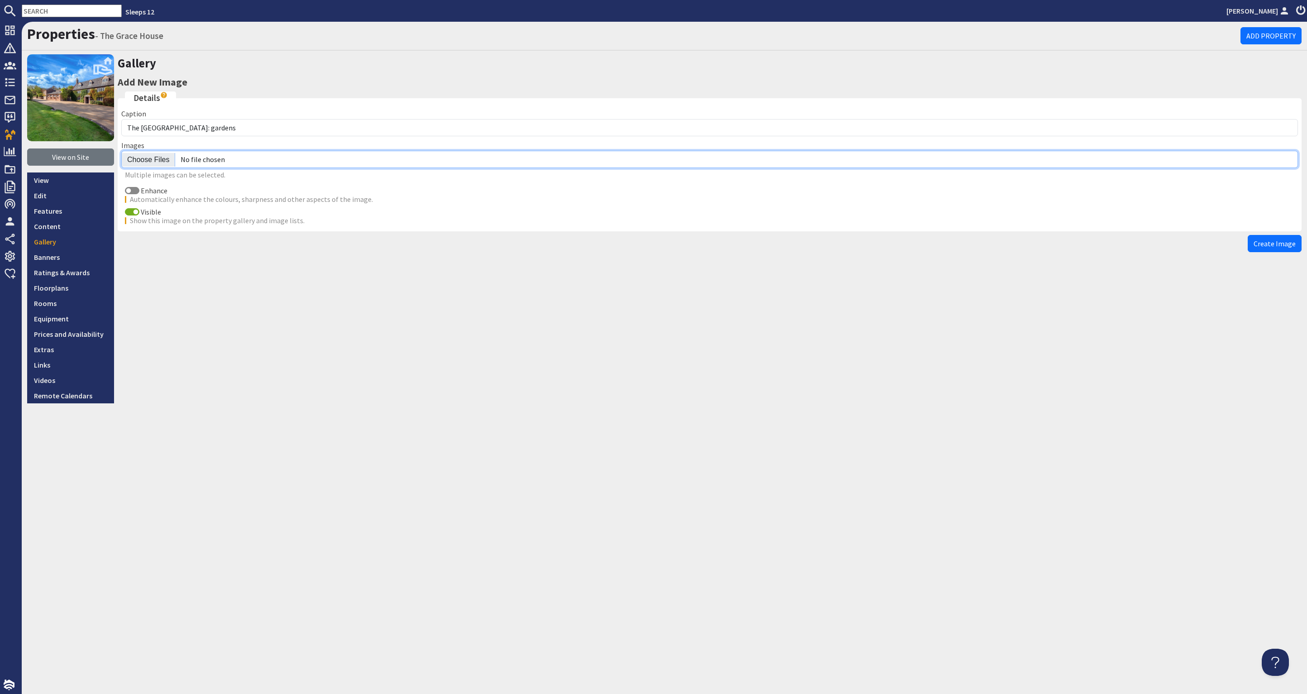
click at [147, 157] on input "file" at bounding box center [709, 159] width 1177 height 17
type input "C:\fakepath\the-grace-house-holiday-home-group-accommodation-[GEOGRAPHIC_DATA]-…"
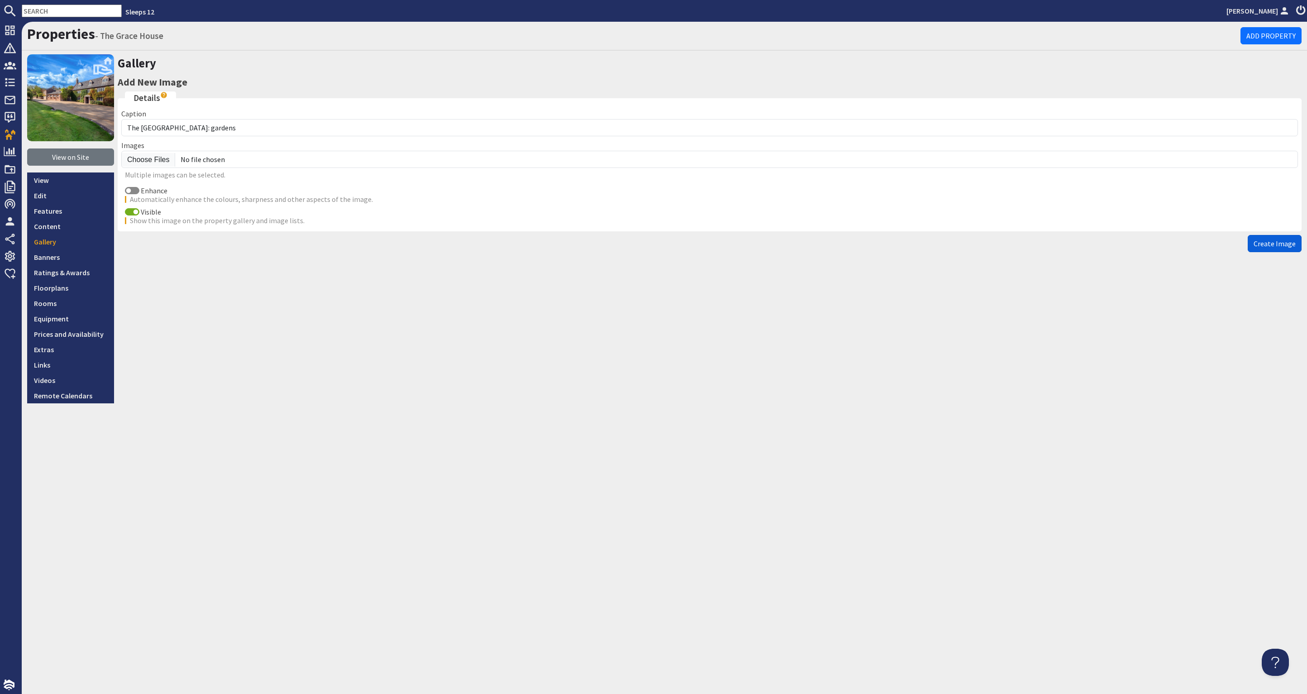
click at [1275, 236] on button "Create Image" at bounding box center [1275, 243] width 54 height 17
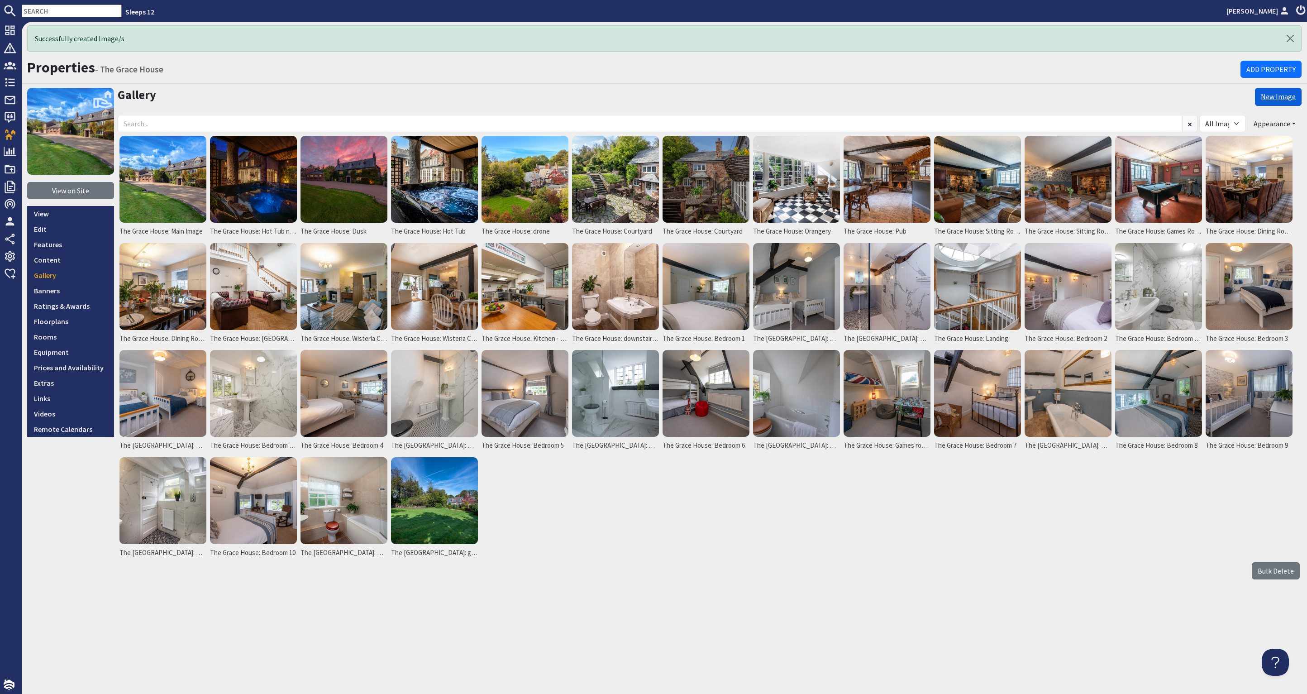
click at [1280, 94] on link "New Image" at bounding box center [1278, 97] width 47 height 18
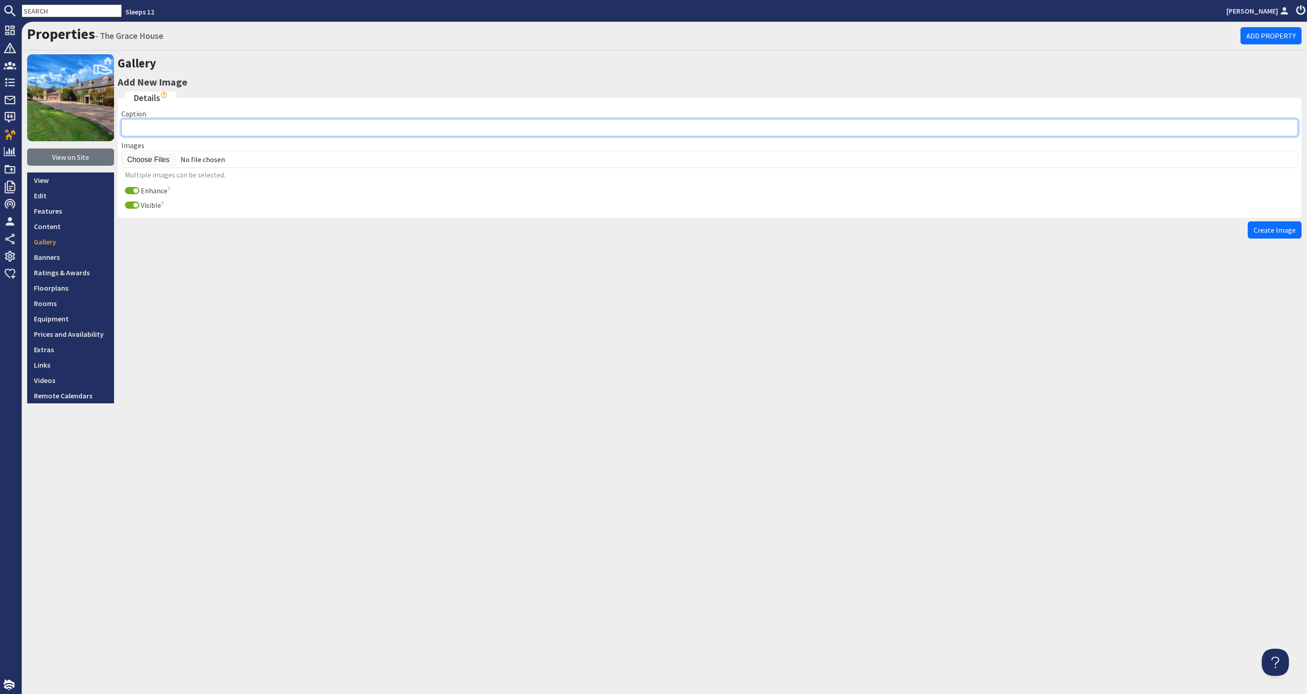
click at [153, 125] on input "Caption" at bounding box center [709, 127] width 1177 height 17
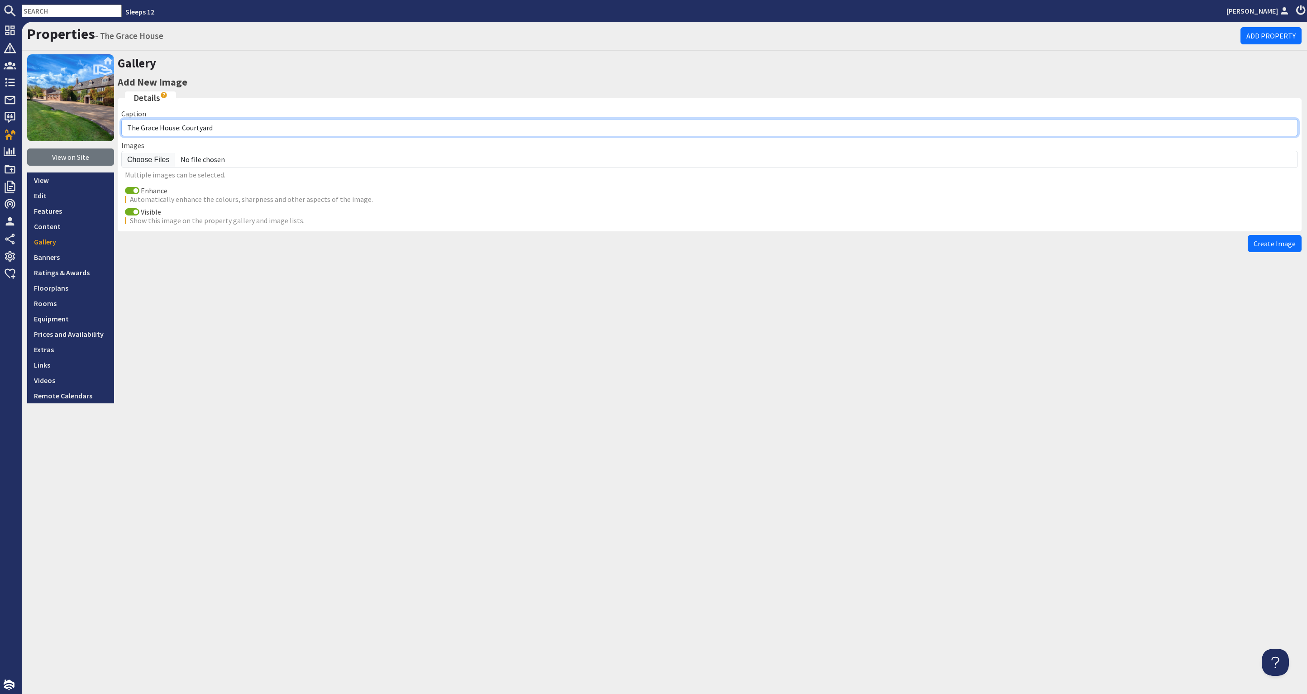
drag, startPoint x: 216, startPoint y: 128, endPoint x: 183, endPoint y: 127, distance: 33.5
click at [183, 127] on input "The Grace House: Courtyard" at bounding box center [709, 127] width 1177 height 17
type input "The Grace House: Garden"
click at [129, 190] on input "Enhance" at bounding box center [132, 190] width 14 height 7
checkbox input "false"
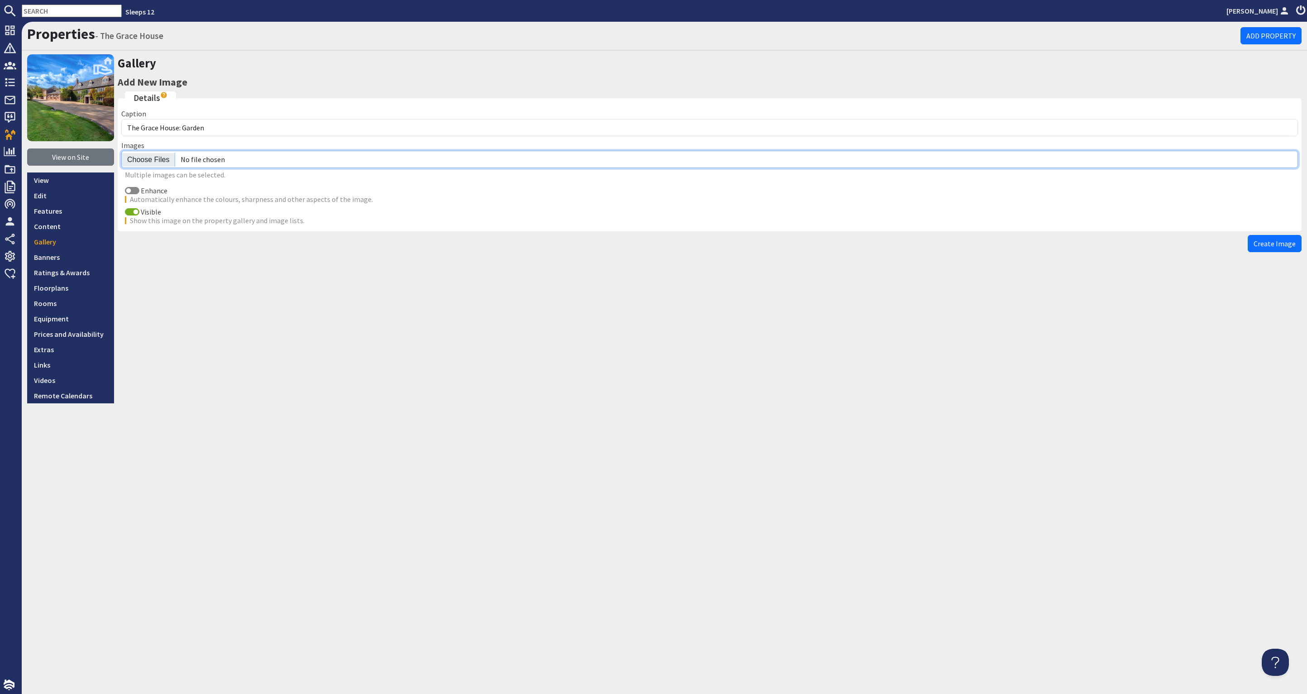
click at [146, 161] on input "file" at bounding box center [709, 159] width 1177 height 17
type input "C:\fakepath\the-grace-house-home-group-accommodation-[GEOGRAPHIC_DATA]-sleeps-1…"
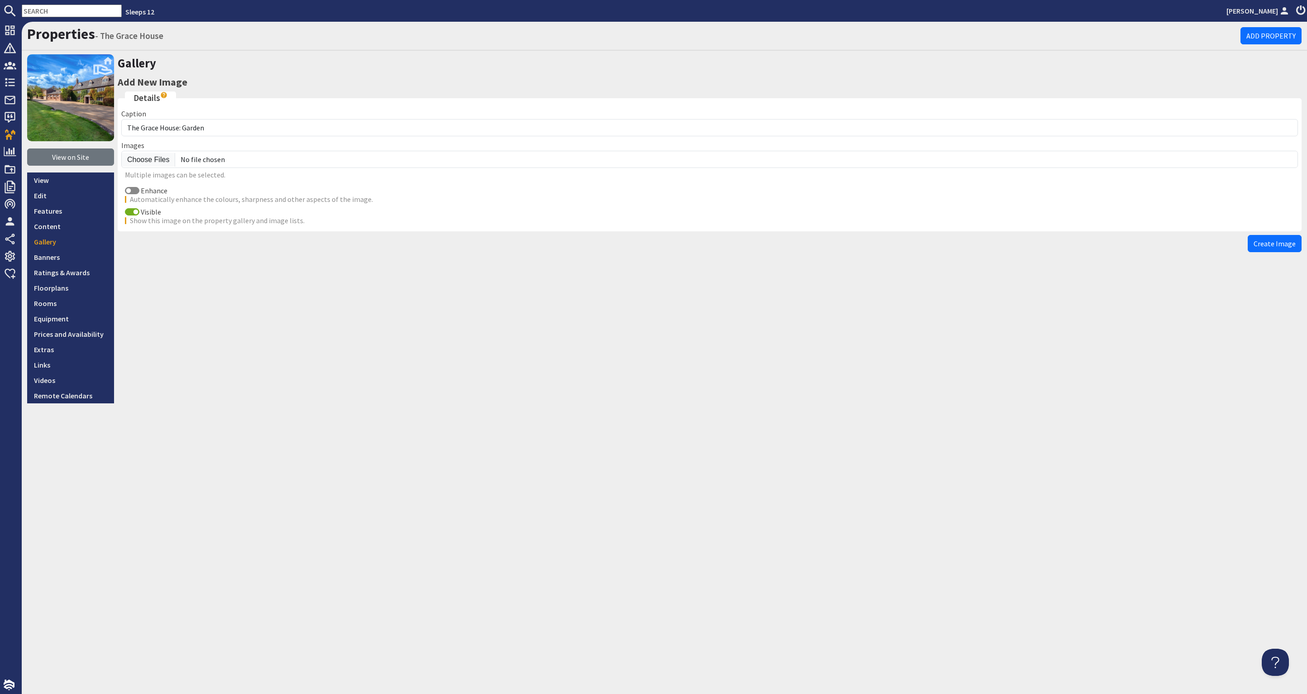
drag, startPoint x: 1274, startPoint y: 238, endPoint x: 1278, endPoint y: 241, distance: 5.2
click at [1274, 239] on span "Create Image" at bounding box center [1275, 243] width 42 height 9
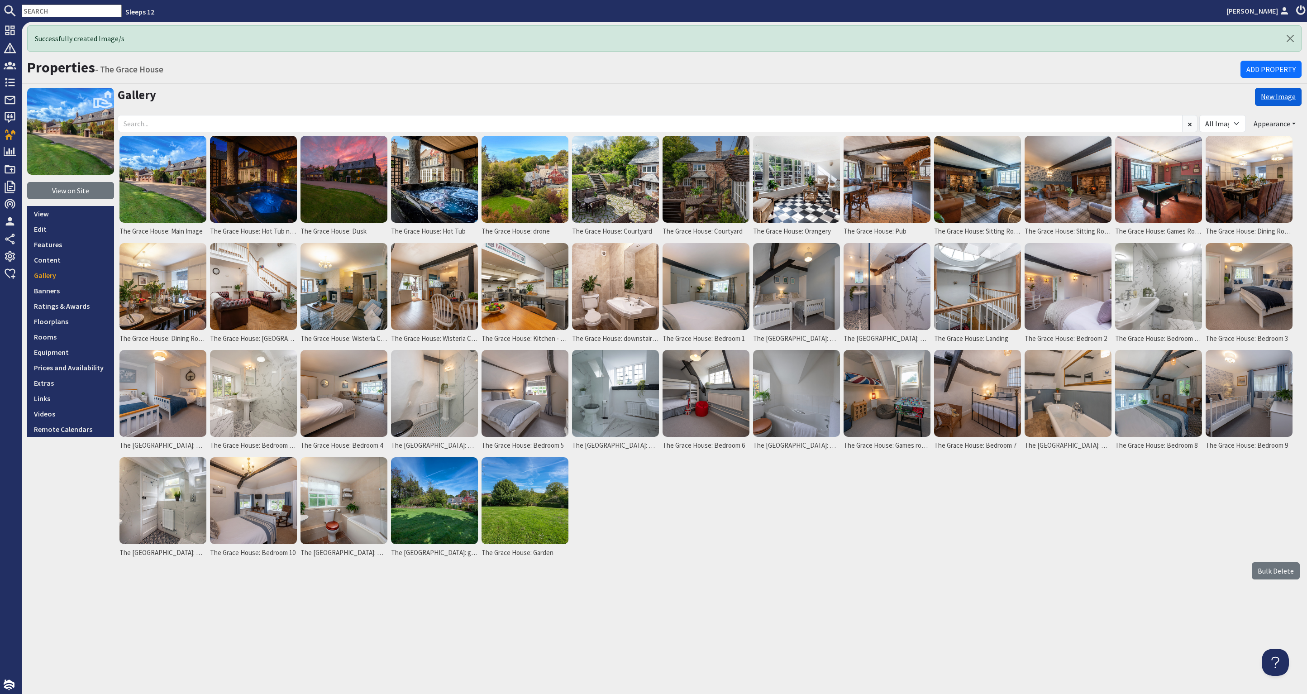
click at [1281, 91] on link "New Image" at bounding box center [1278, 97] width 47 height 18
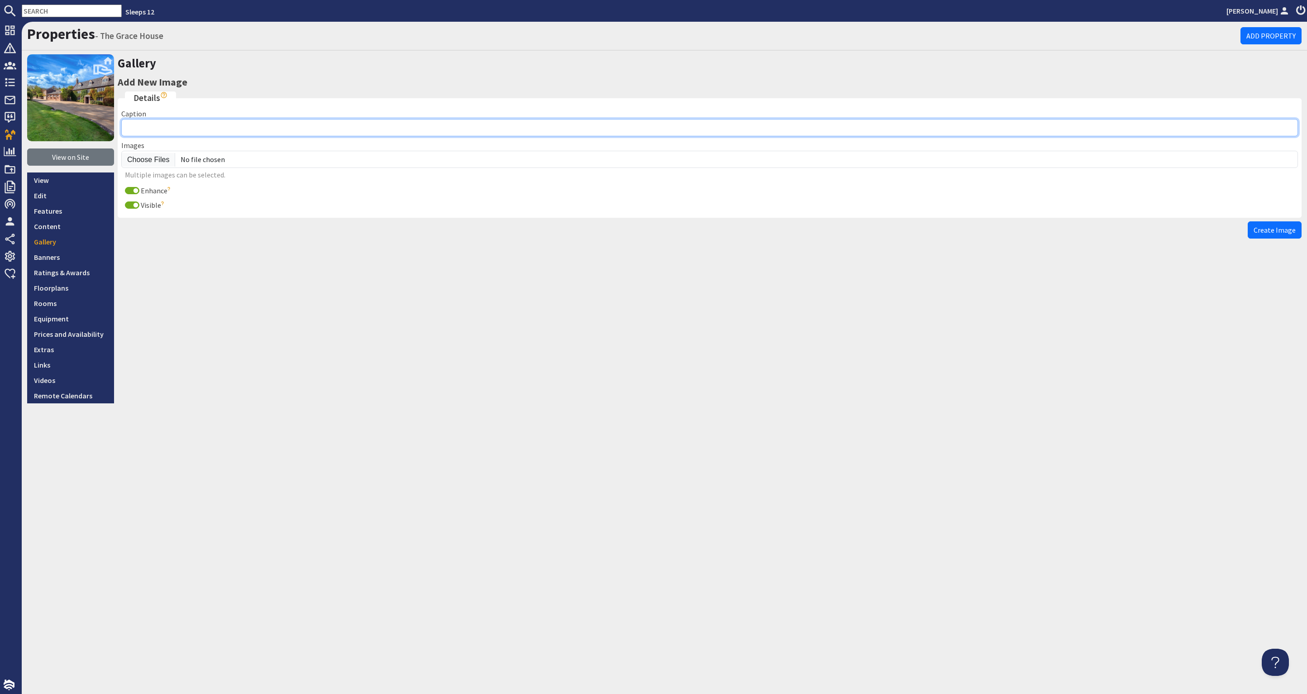
click at [249, 125] on input "Caption" at bounding box center [709, 127] width 1177 height 17
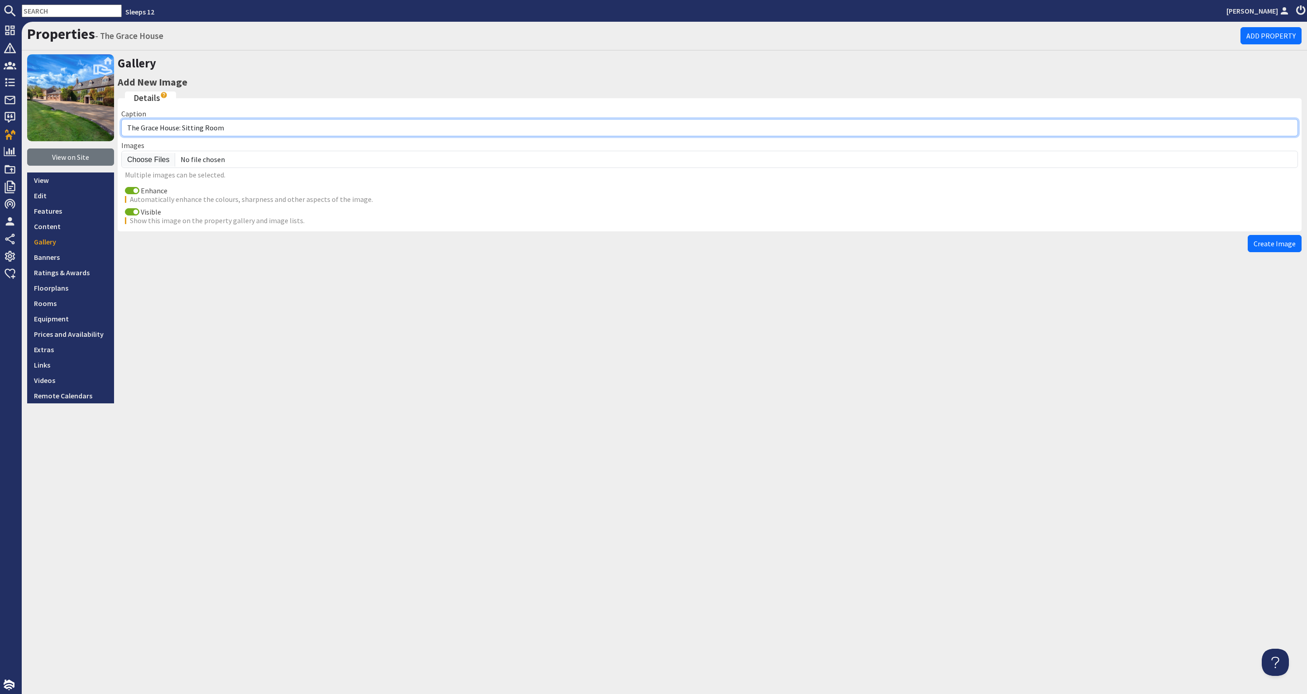
drag, startPoint x: 231, startPoint y: 127, endPoint x: 181, endPoint y: 127, distance: 50.7
click at [181, 127] on input "The Grace House: Sitting Room" at bounding box center [709, 127] width 1177 height 17
type input "The Grace House: Drone"
click at [132, 189] on input "Enhance" at bounding box center [132, 190] width 14 height 7
checkbox input "false"
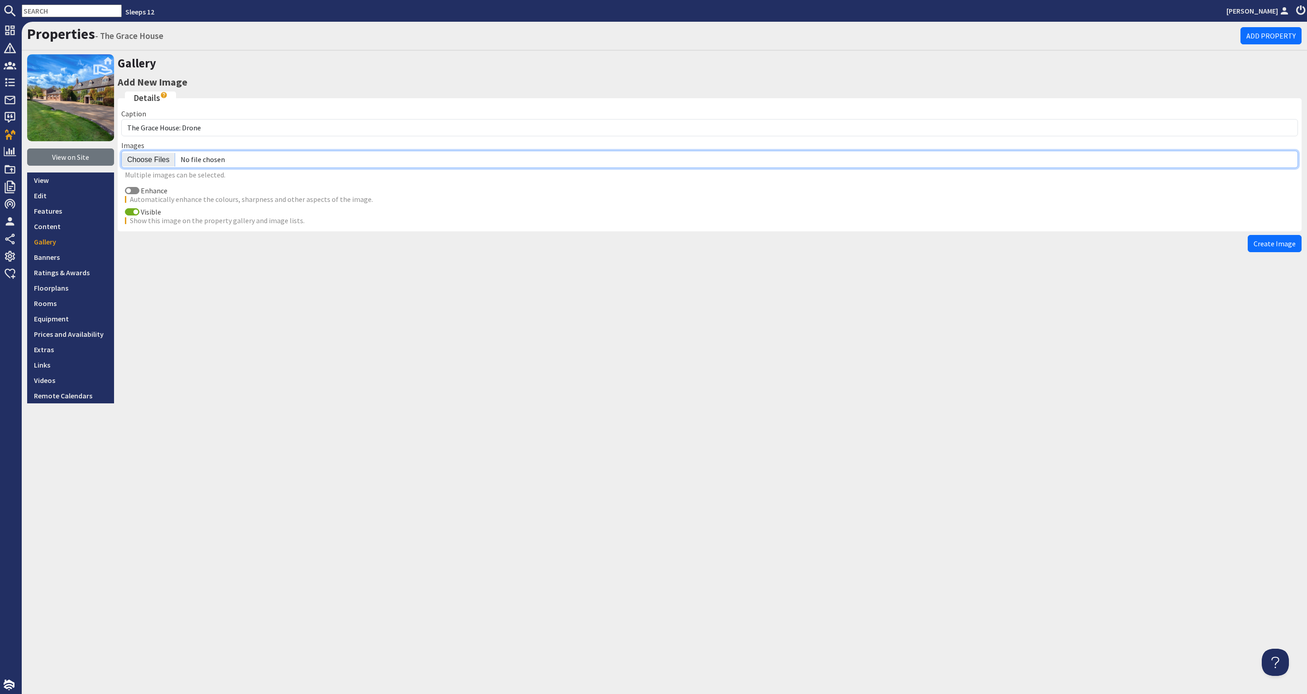
click at [135, 156] on input "file" at bounding box center [709, 159] width 1177 height 17
type input "C:\fakepath\the-grace-house-home-group-accommodation-[GEOGRAPHIC_DATA]-sleeps-1…"
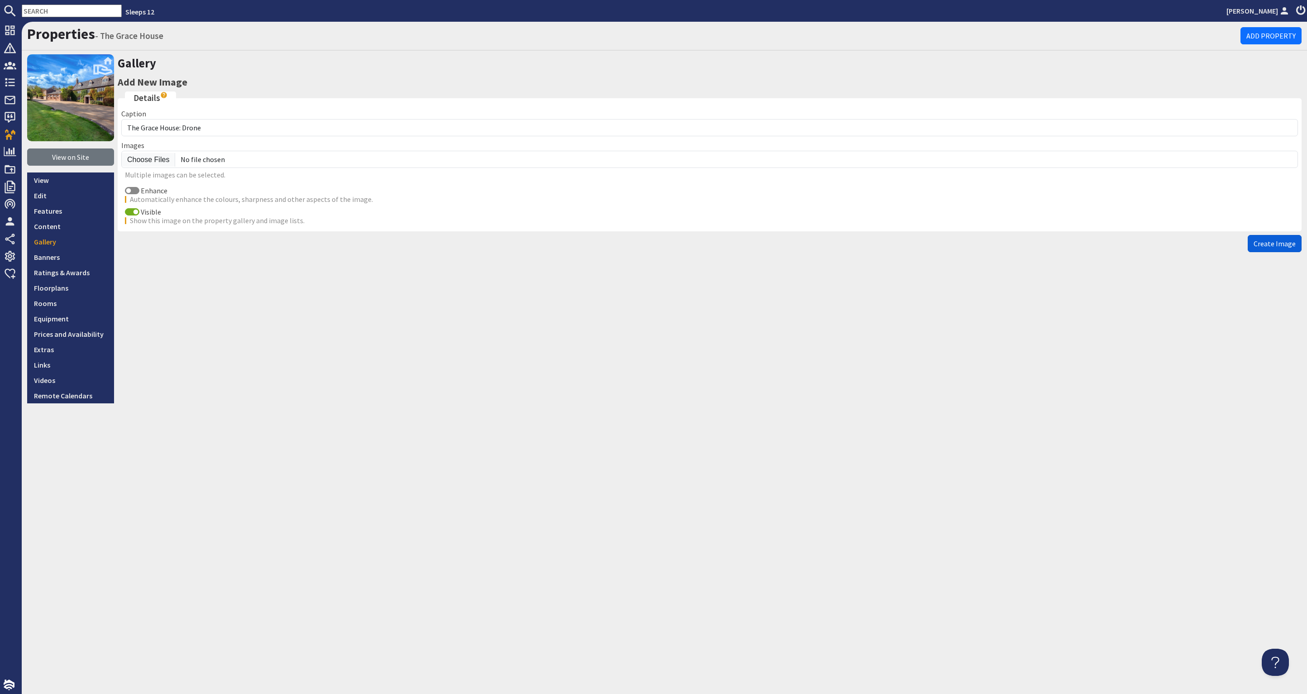
click at [1286, 243] on span "Create Image" at bounding box center [1275, 243] width 42 height 9
